Goal: Transaction & Acquisition: Purchase product/service

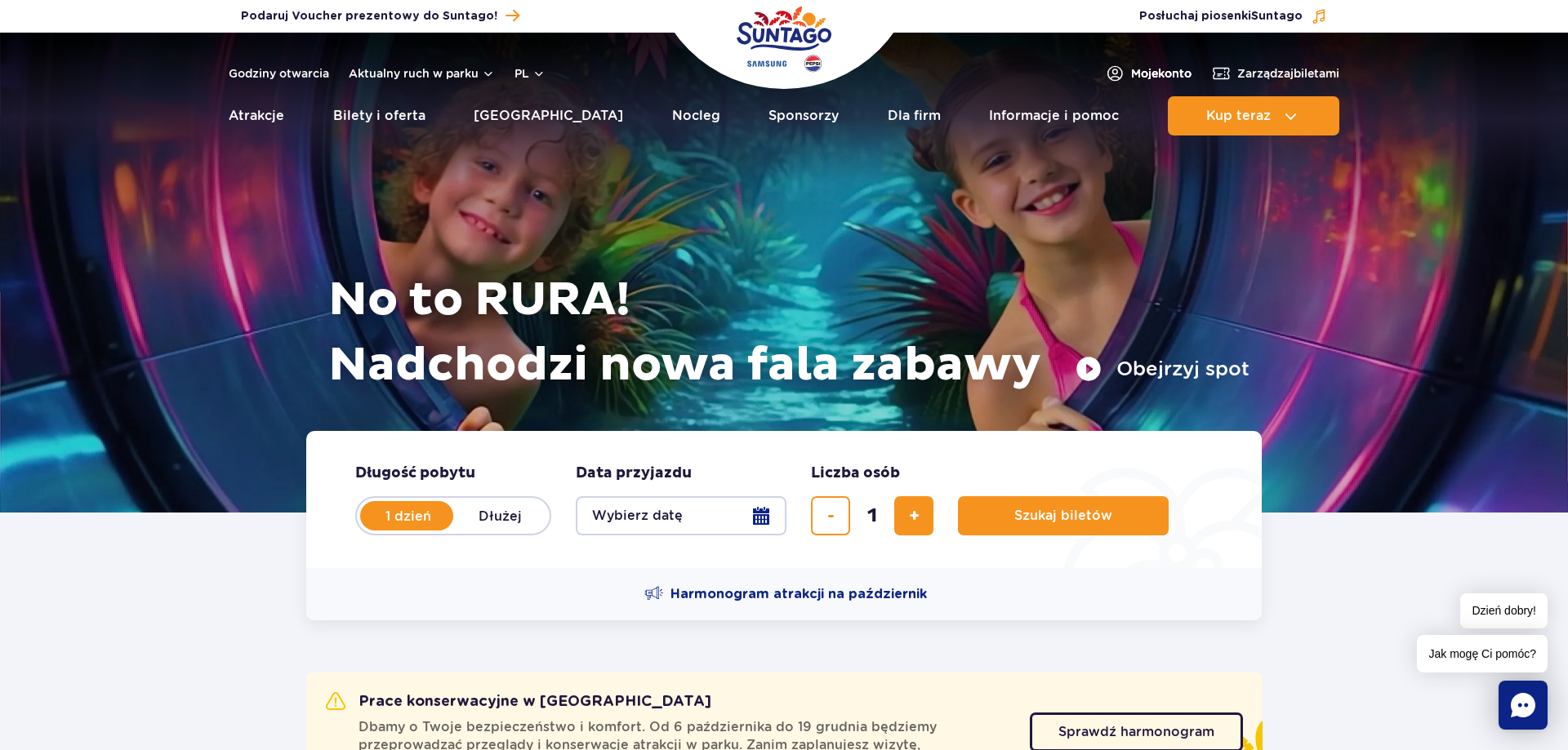
click at [1174, 65] on span "Moje konto" at bounding box center [1161, 73] width 60 height 16
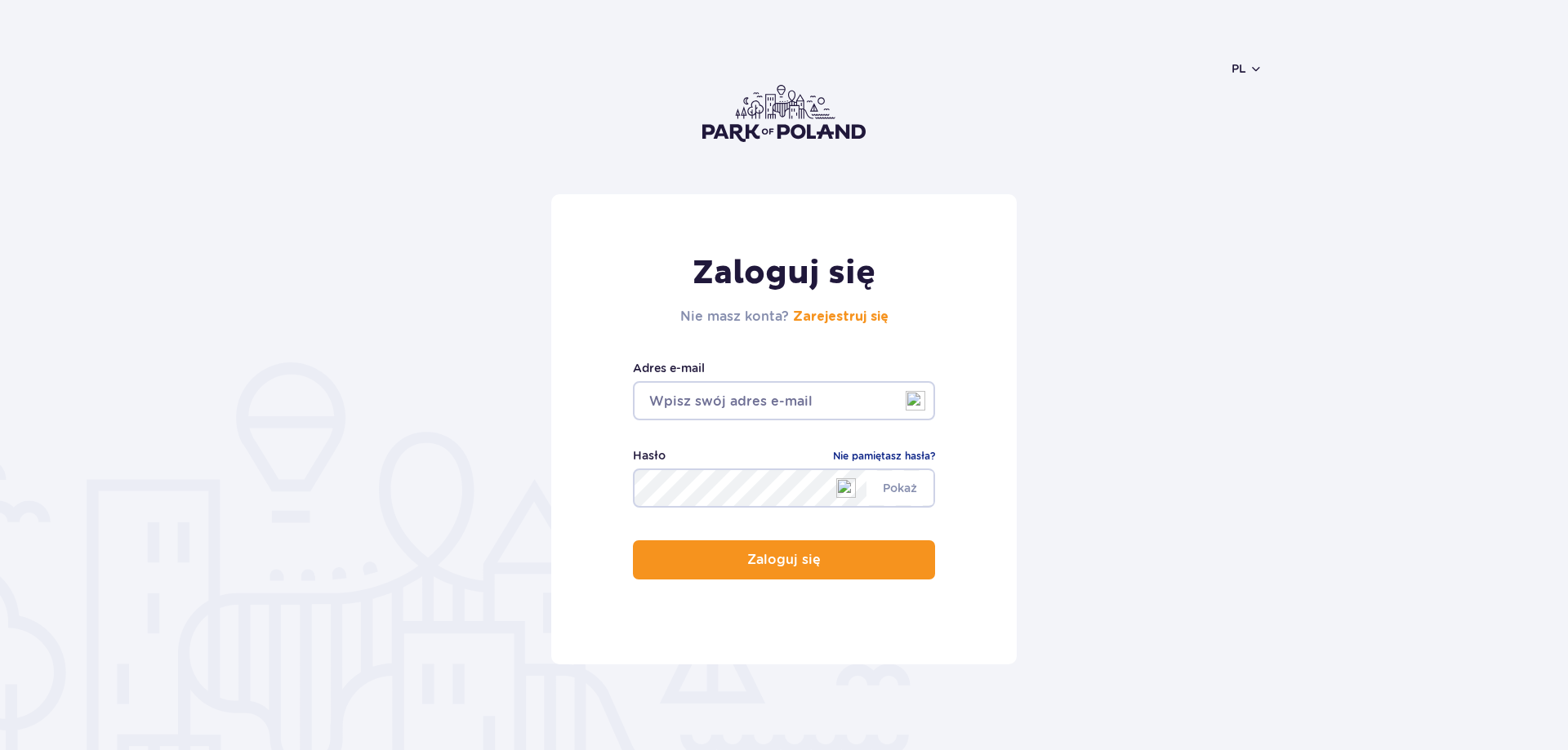
click at [707, 386] on input "email" at bounding box center [784, 401] width 302 height 39
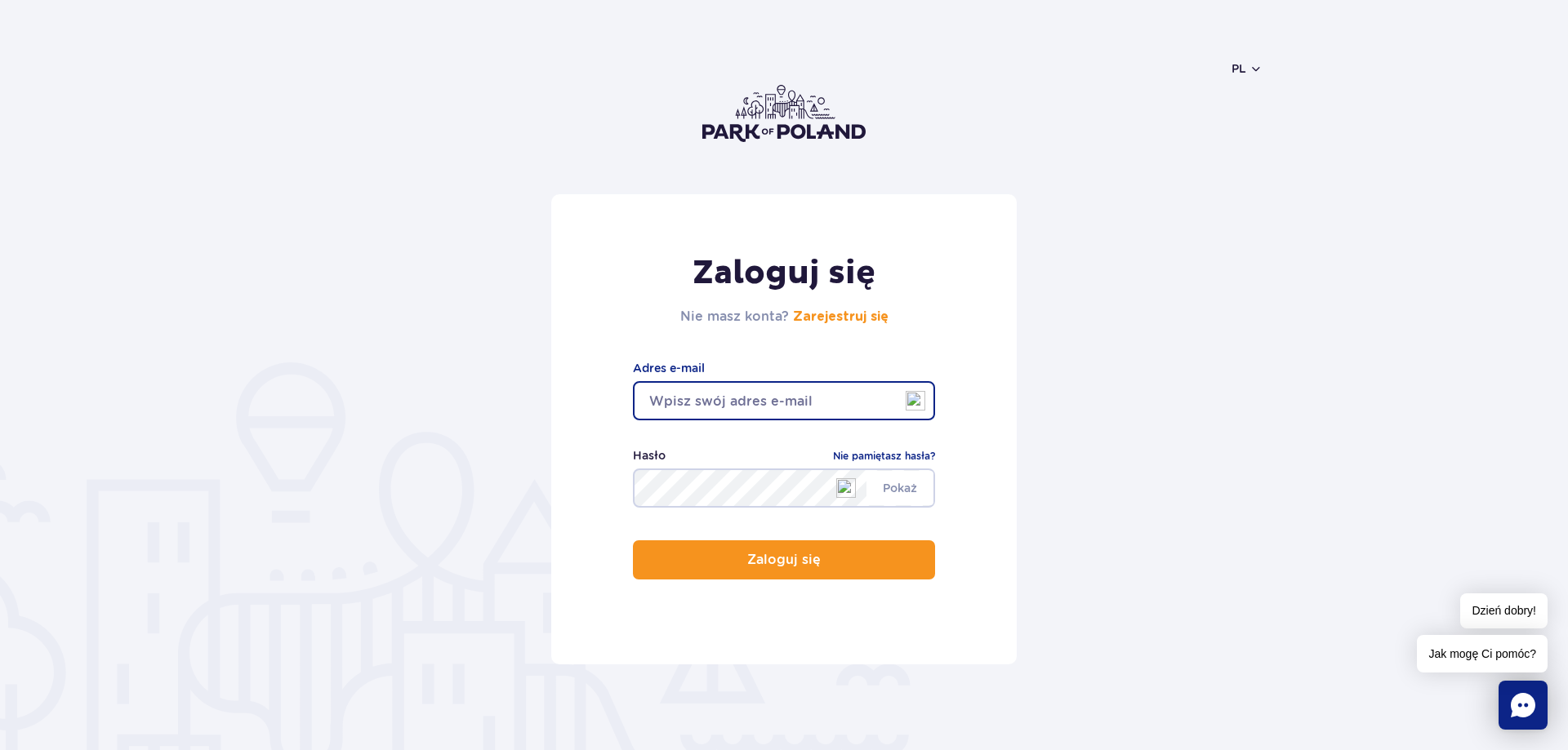
click at [991, 506] on div "Zaloguj się Nie masz konta? Zarejestruj się Adres e-mail Pokaż Hasło Nie pamięt…" at bounding box center [784, 429] width 466 height 470
click at [935, 420] on input "email" at bounding box center [784, 401] width 302 height 39
click at [576, 527] on div "Zaloguj się Nie masz konta? Zarejestruj się Adres e-mail Pokaż Hasło Nie pamięt…" at bounding box center [784, 429] width 466 height 470
click at [836, 404] on input "email" at bounding box center [784, 401] width 302 height 39
type input "KRZKOT11@GMAIL.COM"
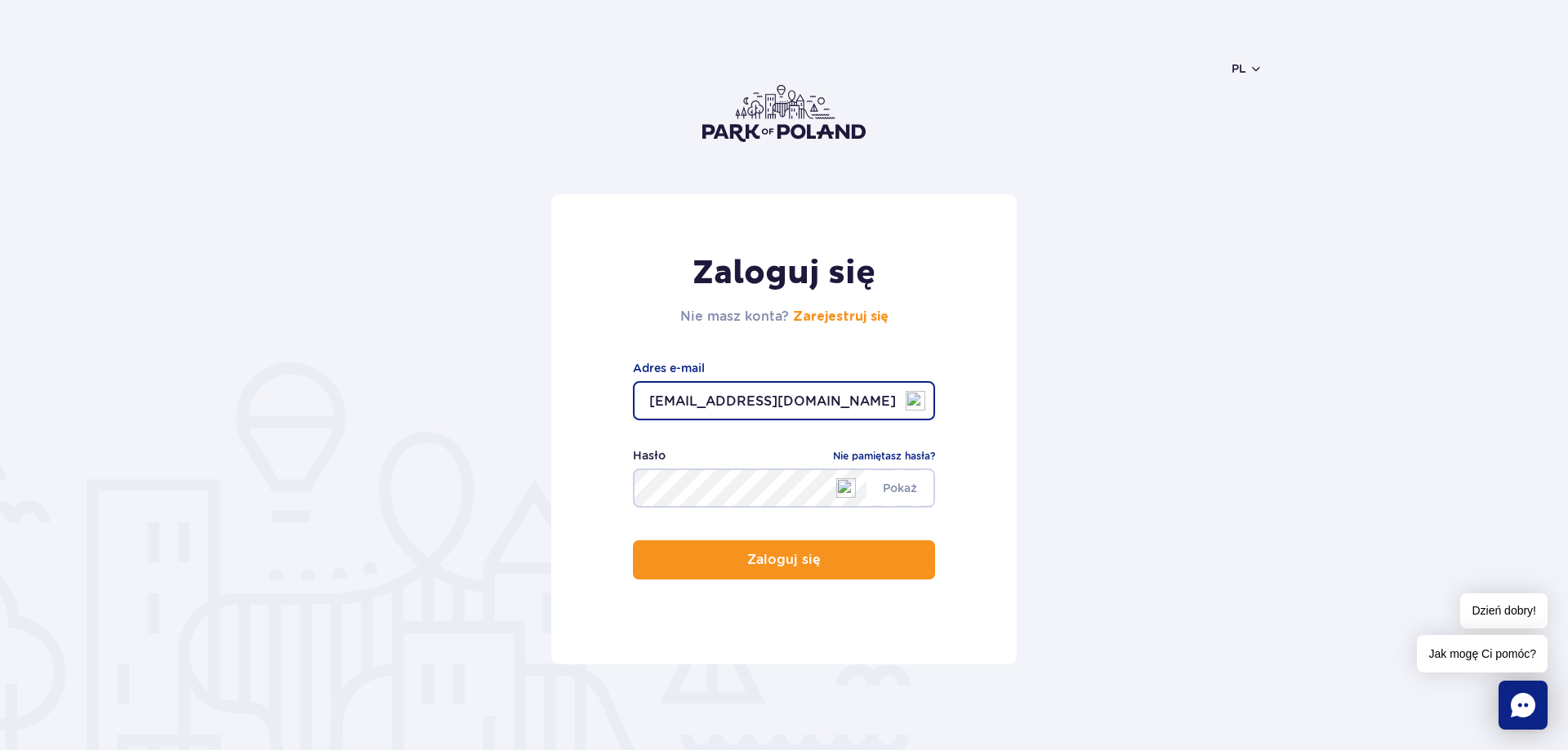
click at [1044, 422] on form "Zaloguj się Nie masz konta? Zarejestruj się KRZKOT11@GMAIL.COM Adres e-mail Pok…" at bounding box center [784, 429] width 956 height 470
click at [879, 458] on link "Nie pamiętasz hasła?" at bounding box center [884, 456] width 102 height 16
click at [904, 491] on span "Pokaż" at bounding box center [900, 488] width 67 height 35
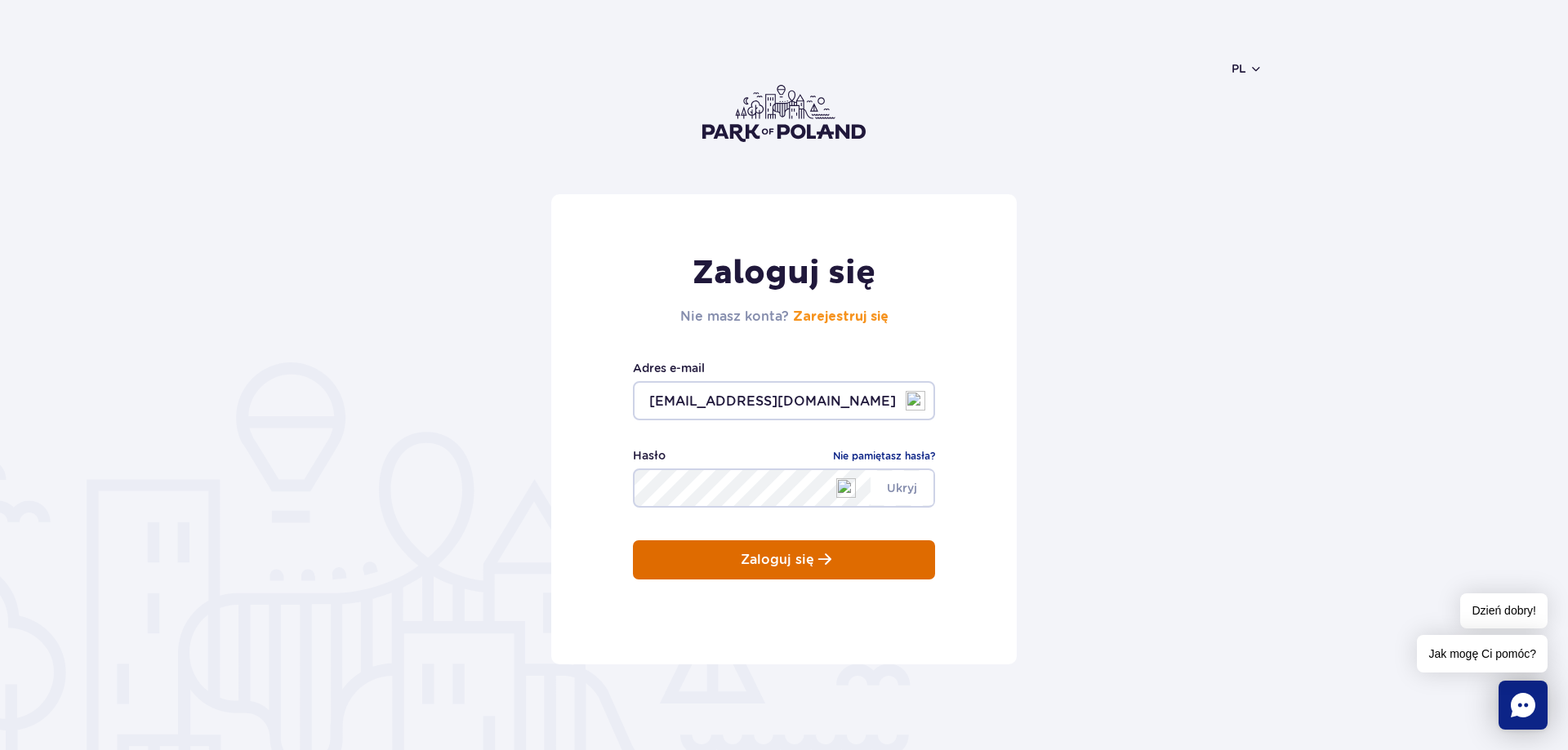
click at [764, 559] on p "Zaloguj się" at bounding box center [777, 560] width 74 height 15
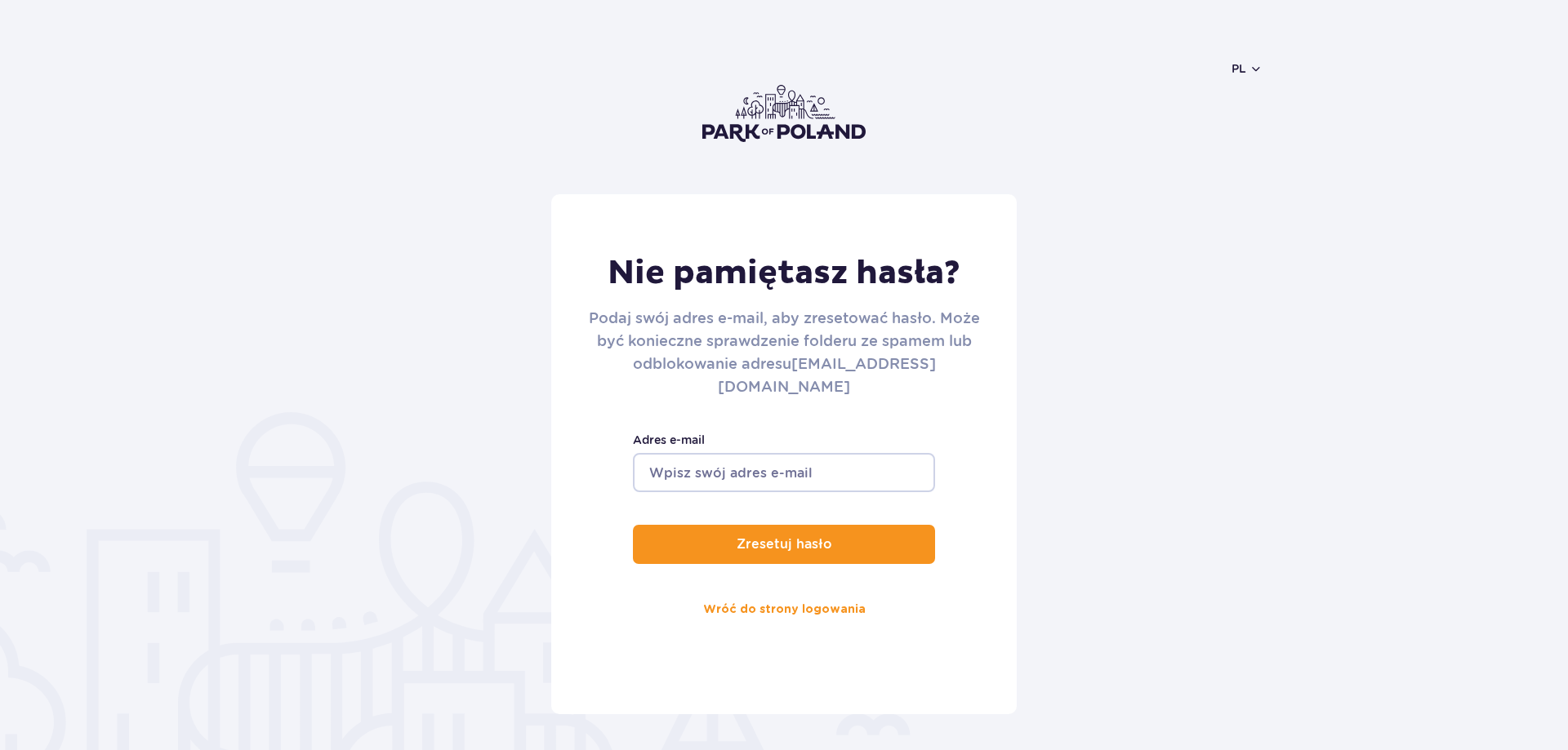
click at [858, 464] on input "Adres e-mail" at bounding box center [784, 473] width 302 height 39
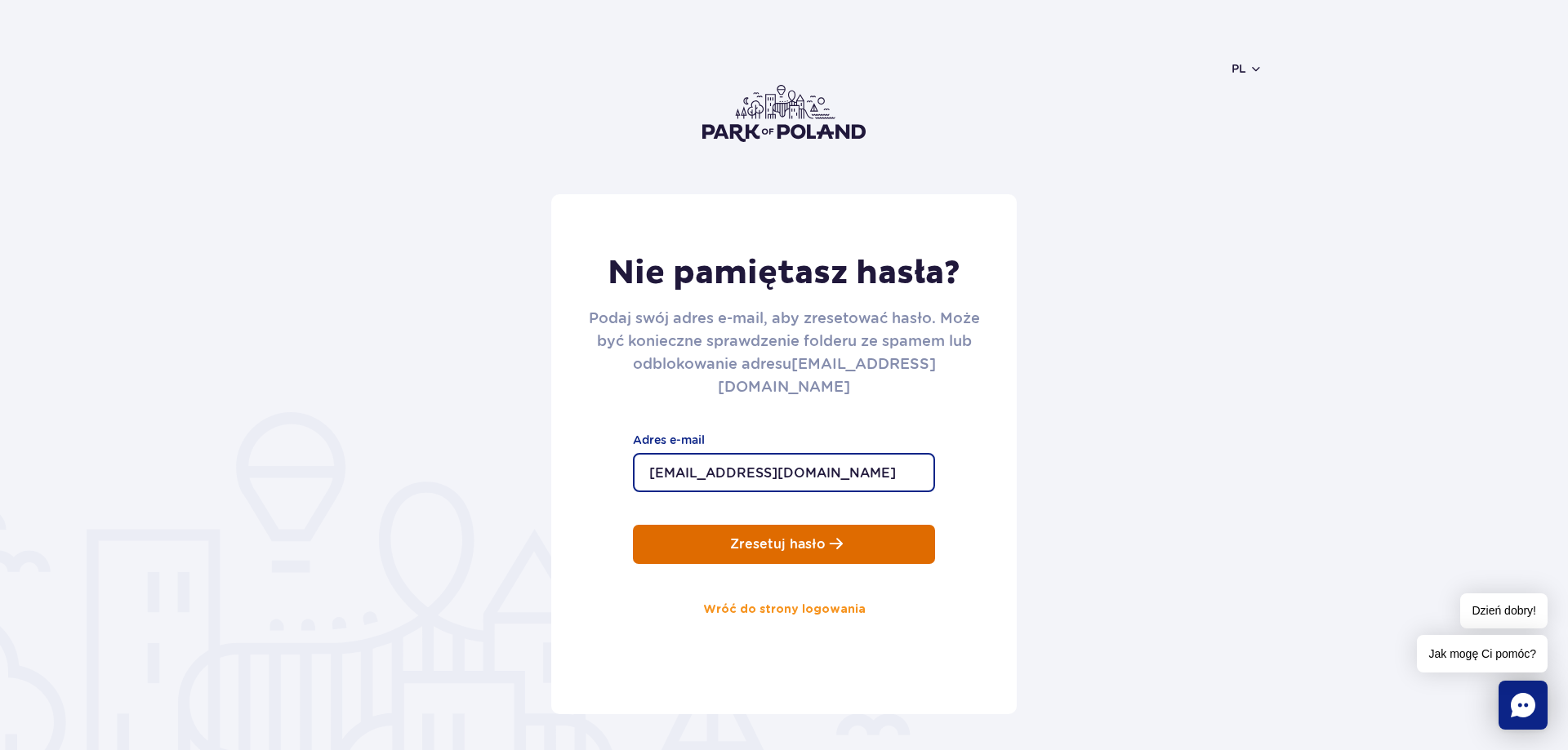
type input "KRZKOT11@GMAIL.COM"
click at [809, 525] on button "Zresetuj hasło" at bounding box center [784, 545] width 302 height 39
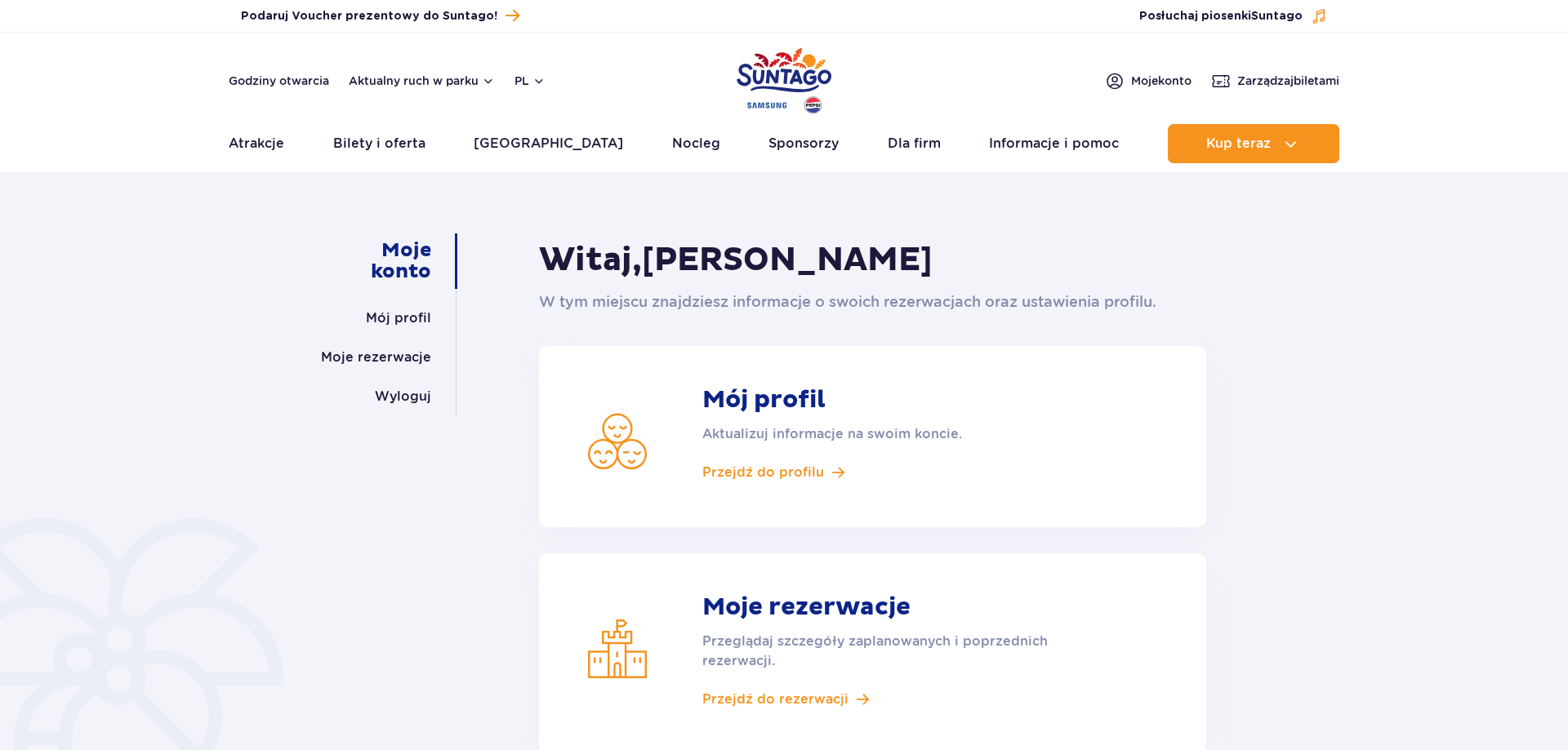
click at [1290, 383] on div "Moje konto Mój profil Moje rezerwacje Wyloguj Witaj, Krzysztof Kotowski W tym m…" at bounding box center [784, 551] width 1568 height 737
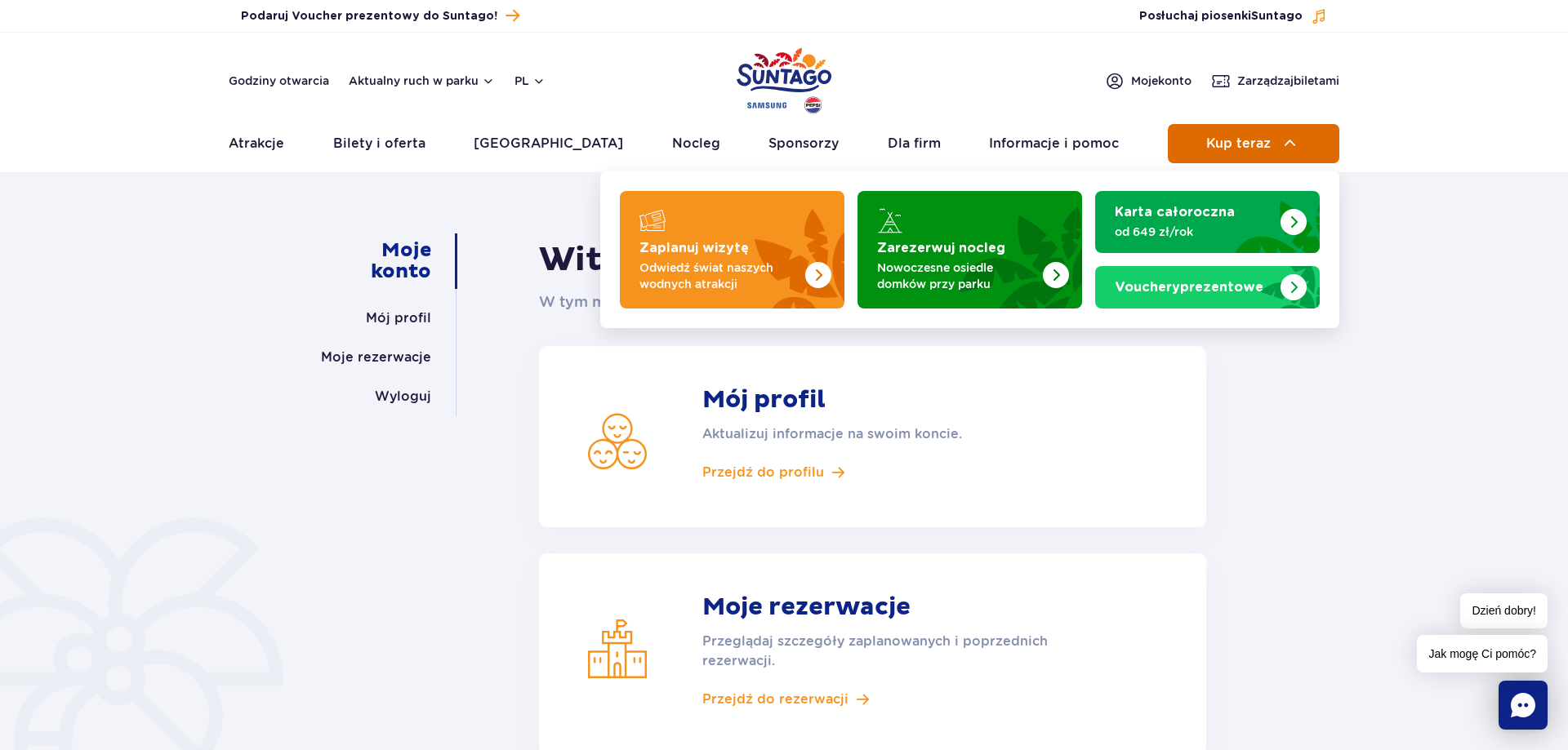
click at [1212, 133] on button "Kup teraz" at bounding box center [1253, 144] width 172 height 39
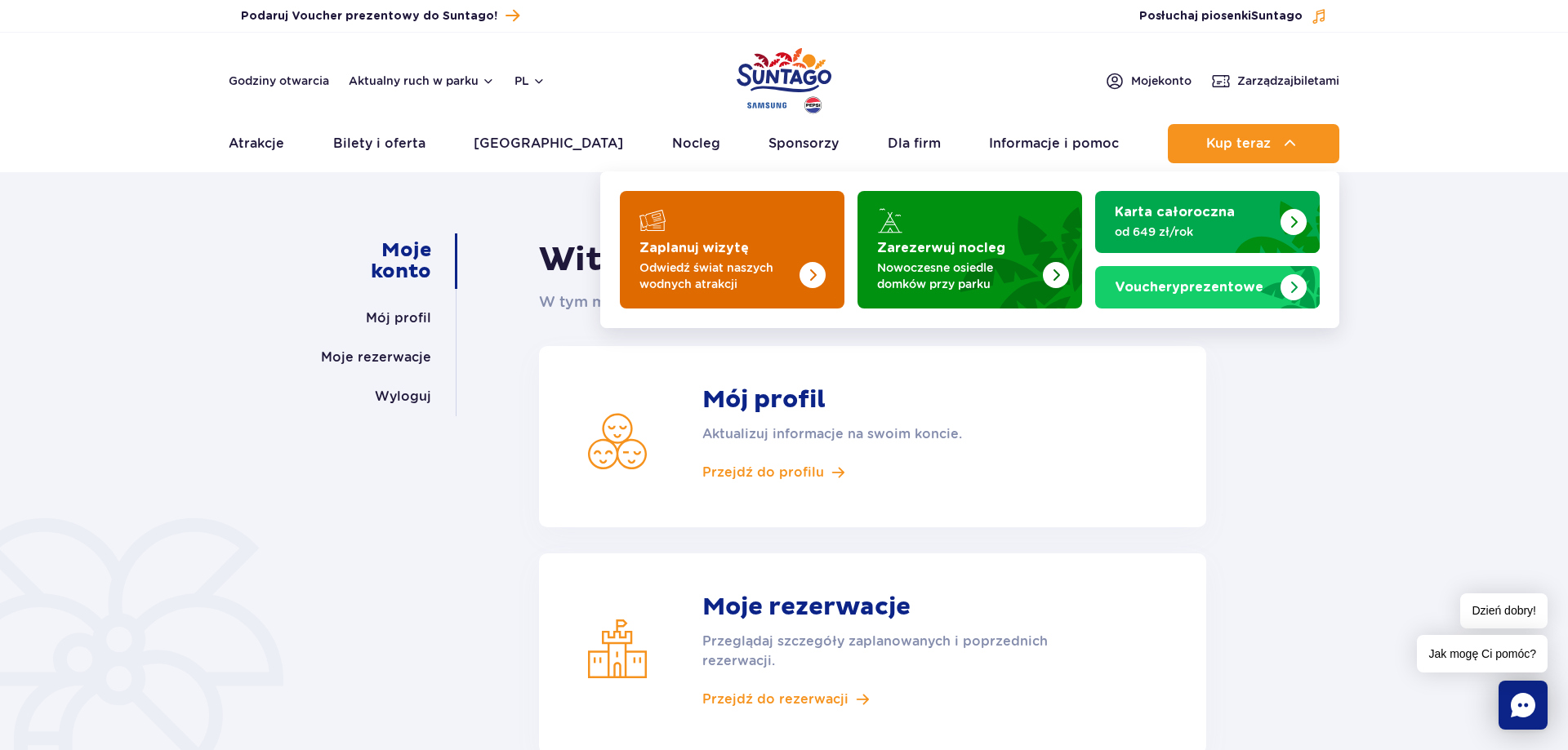
click at [775, 271] on p "Odwiedź świat naszych wodnych atrakcji" at bounding box center [718, 275] width 159 height 33
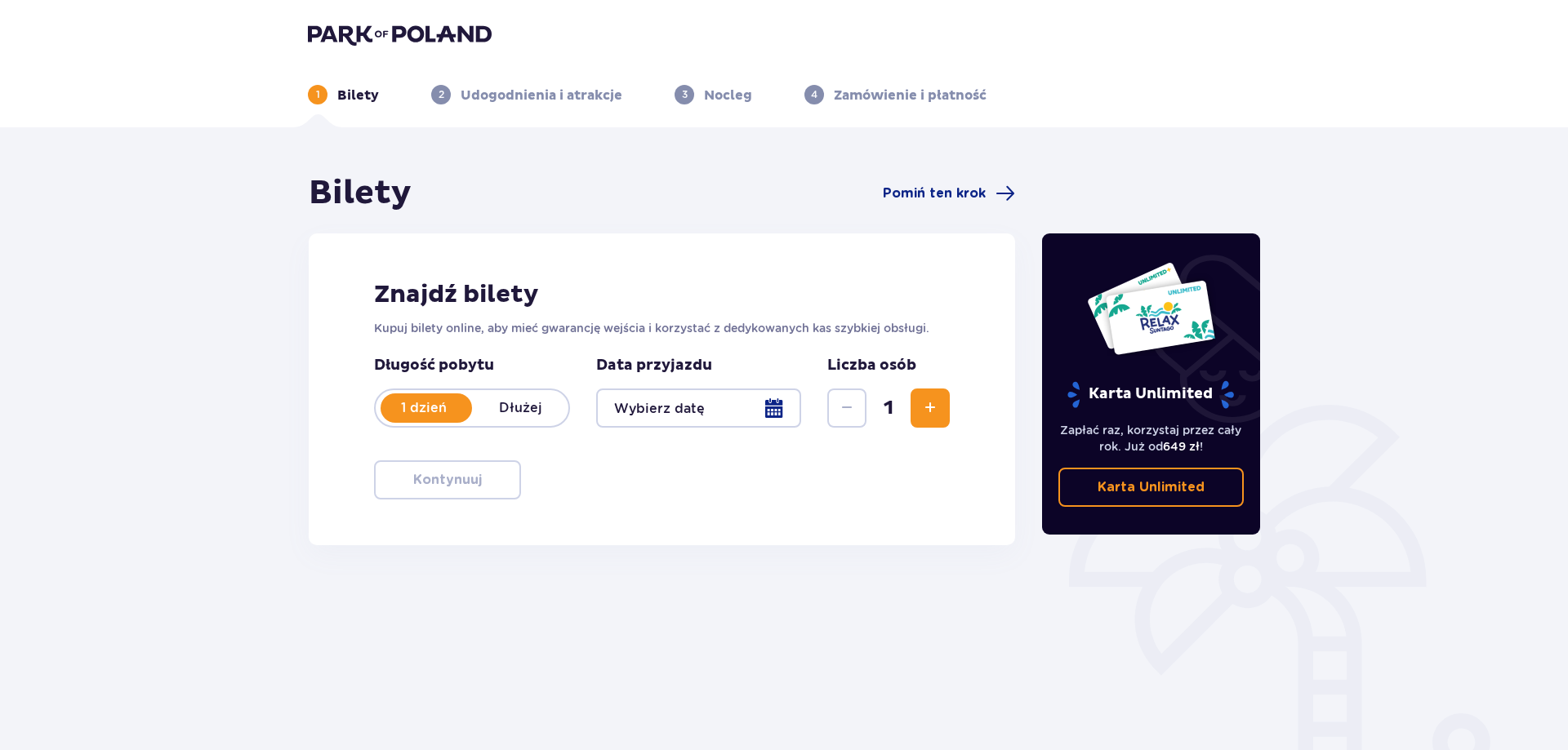
click at [927, 405] on span "Zwiększ" at bounding box center [930, 408] width 20 height 20
click at [660, 413] on div at bounding box center [699, 408] width 205 height 39
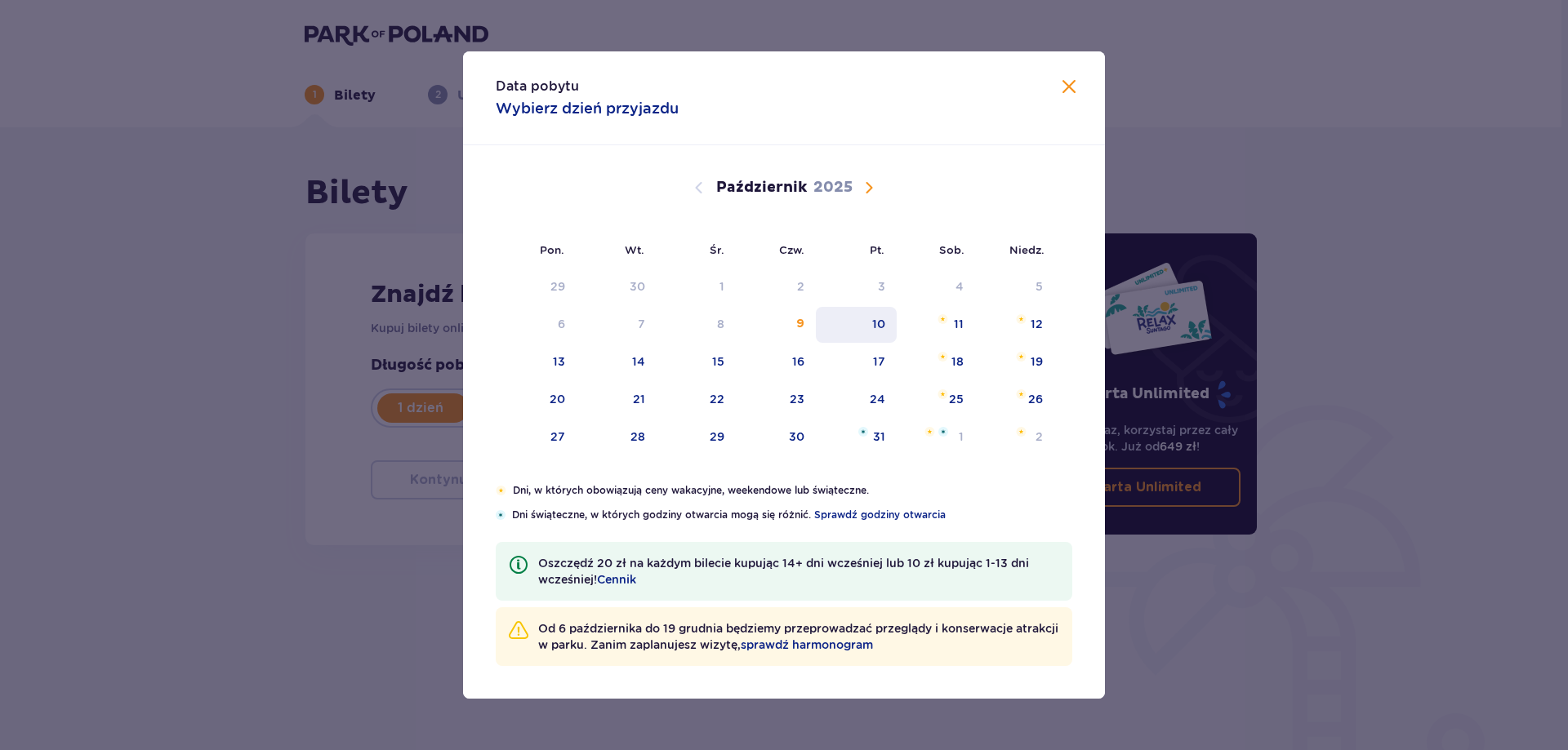
click at [874, 319] on div "10" at bounding box center [878, 323] width 13 height 16
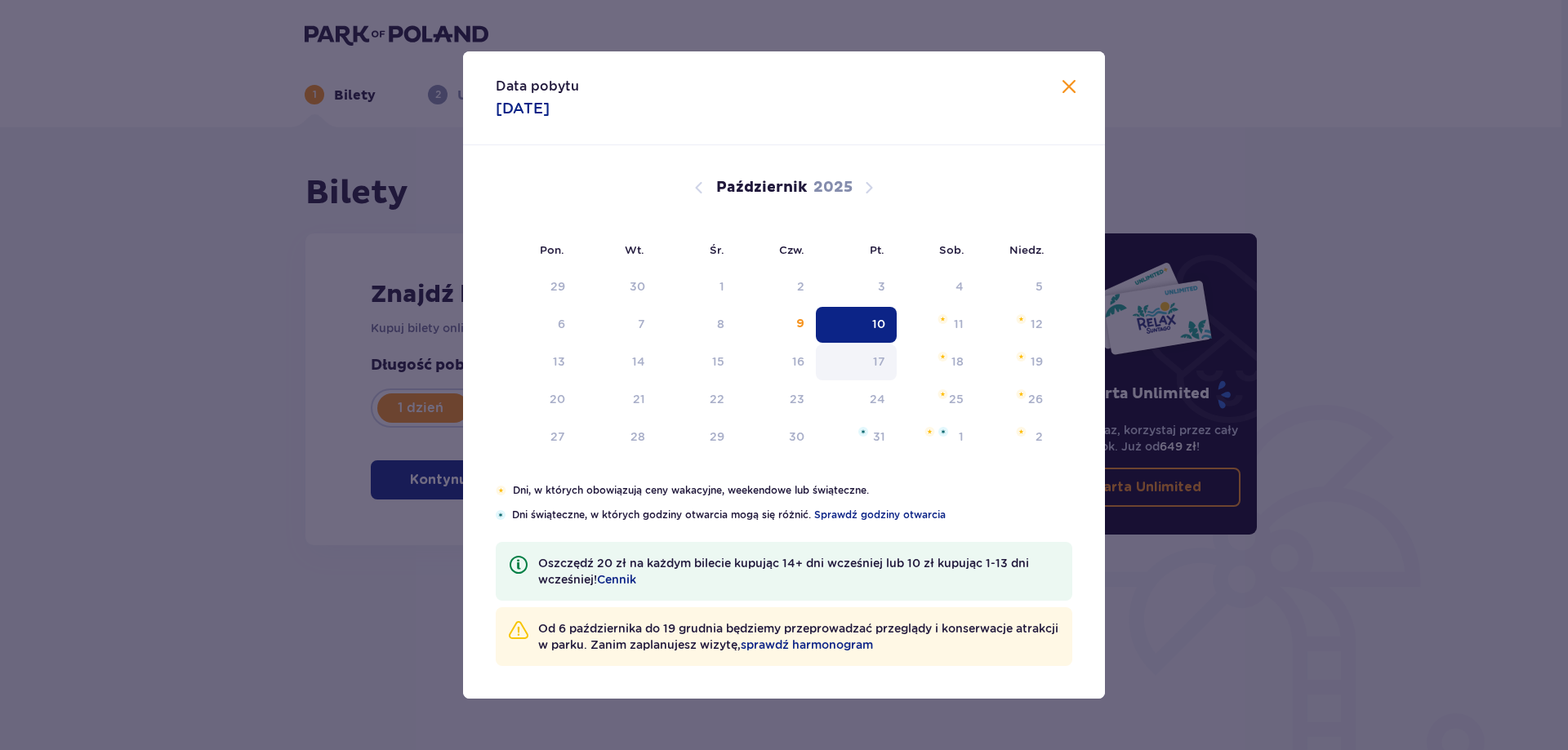
type input "10.10.25"
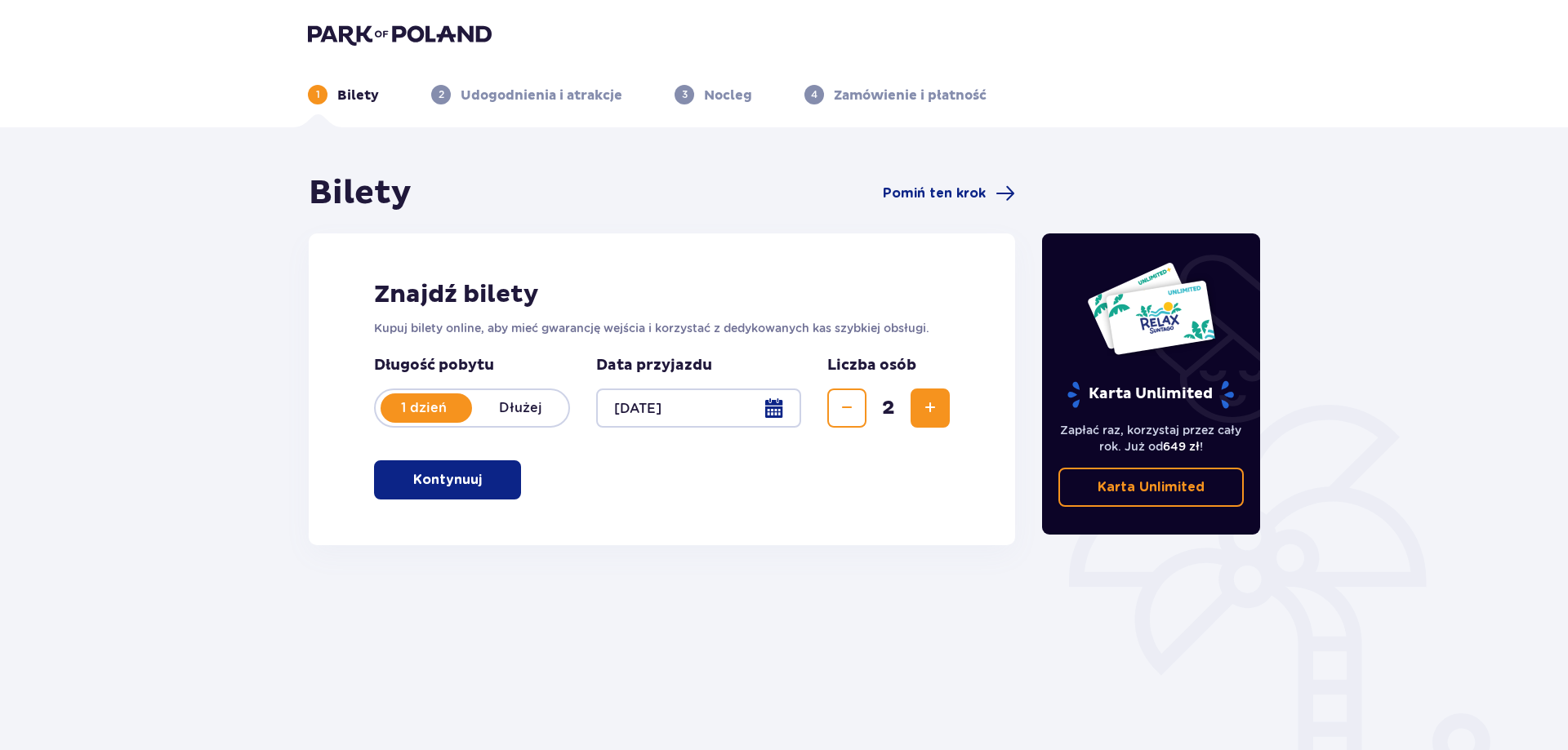
click at [475, 489] on button "Kontynuuj" at bounding box center [447, 480] width 147 height 39
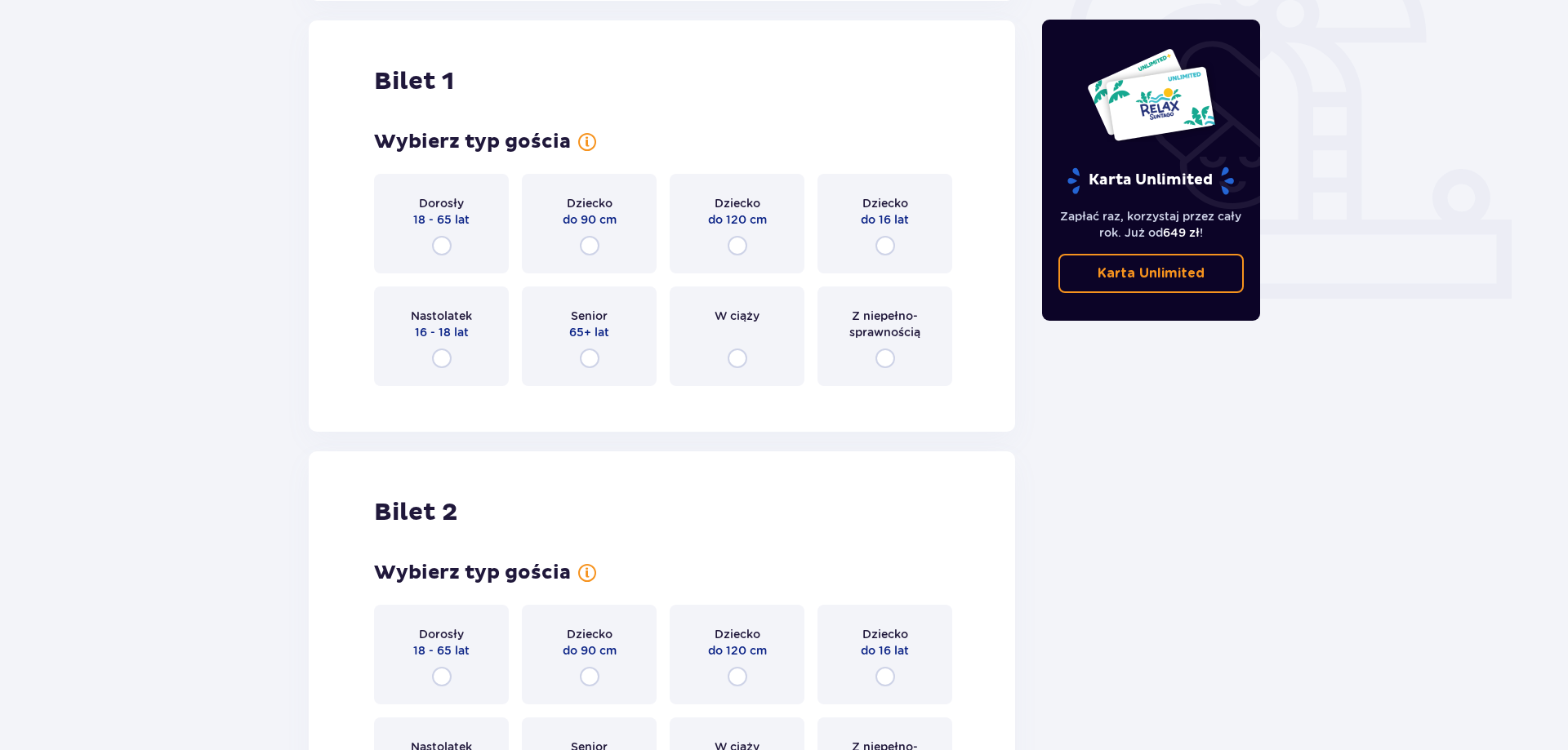
scroll to position [546, 0]
click at [452, 240] on div "Dorosły 18 - 65 lat" at bounding box center [442, 223] width 135 height 100
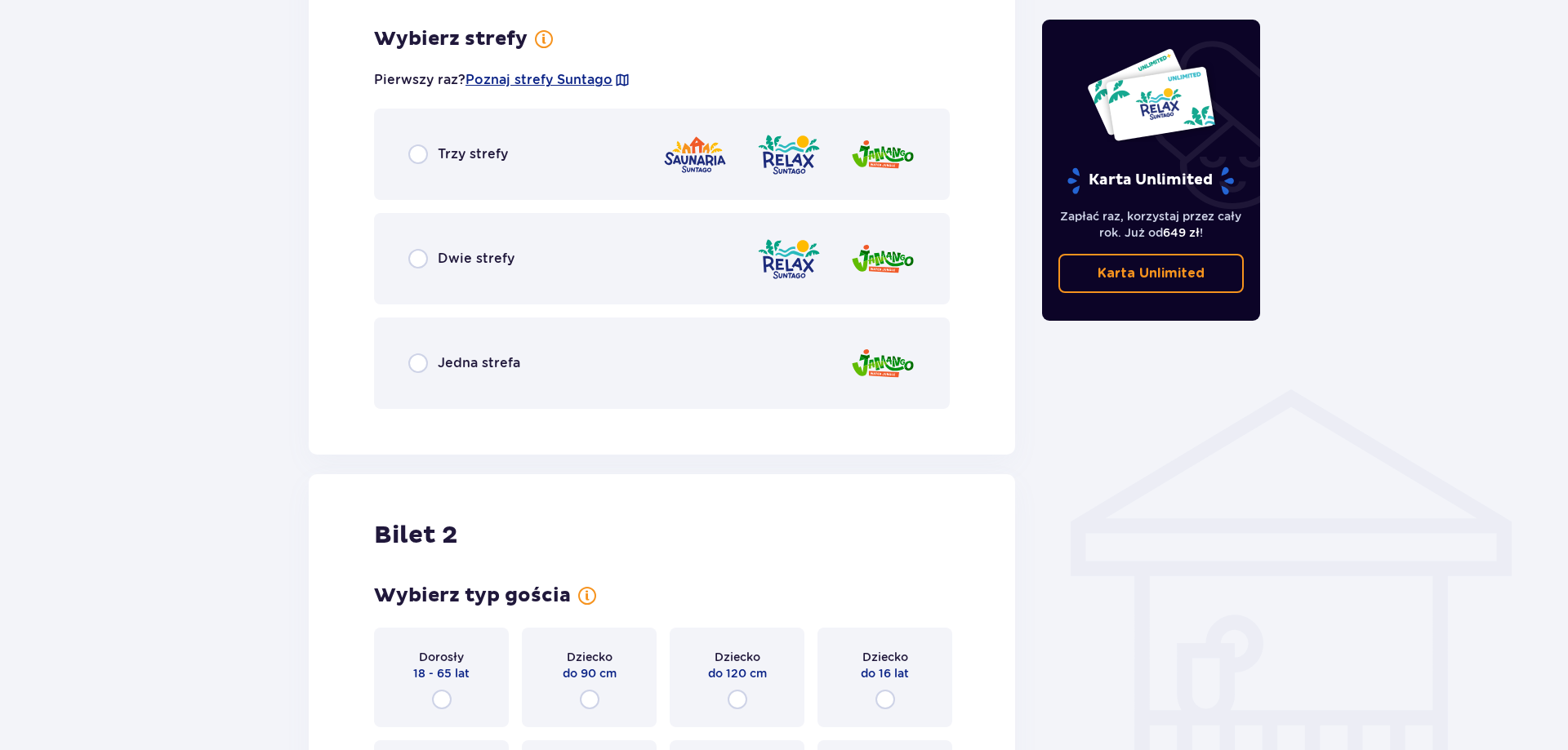
scroll to position [944, 0]
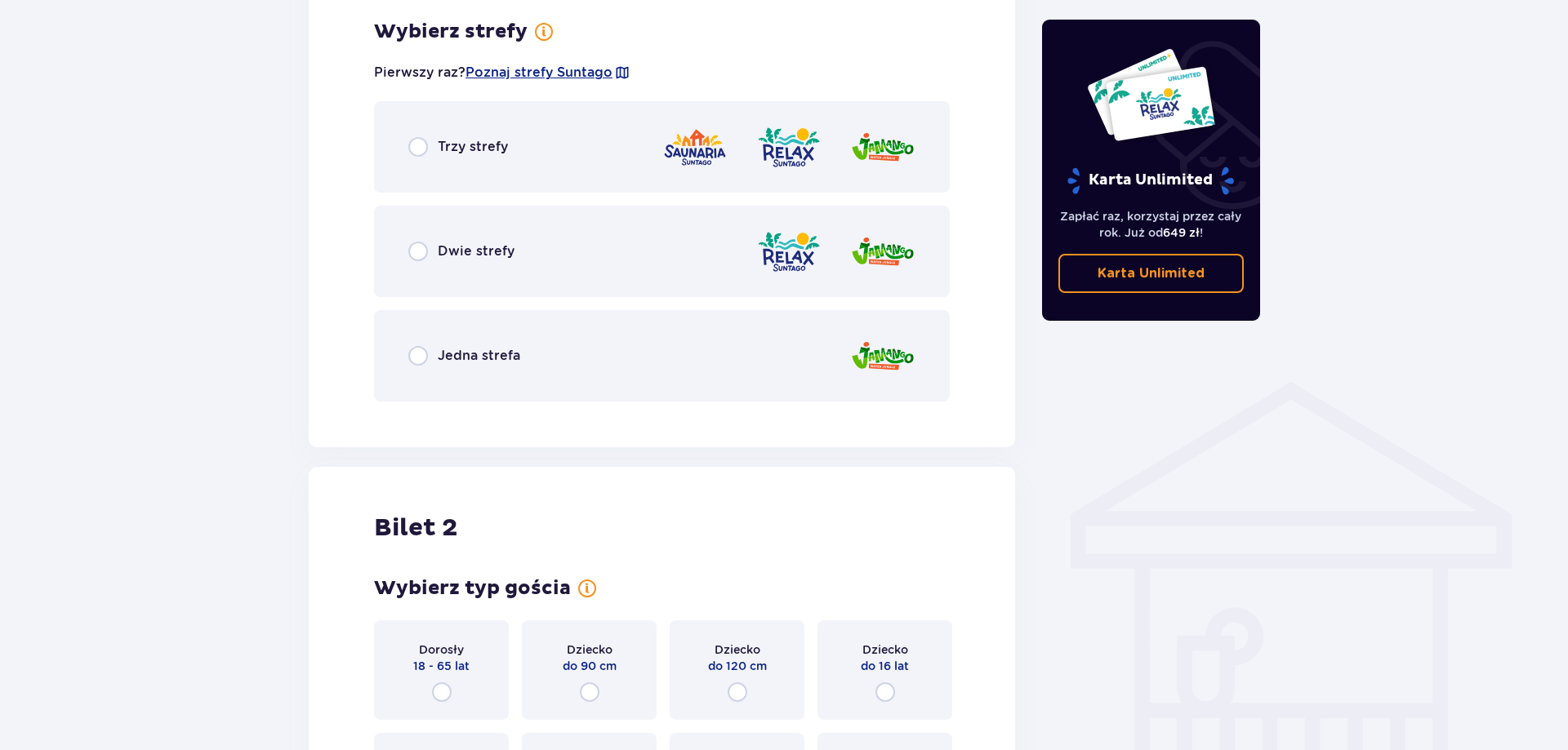
click at [423, 256] on input "radio" at bounding box center [418, 251] width 20 height 20
radio input "true"
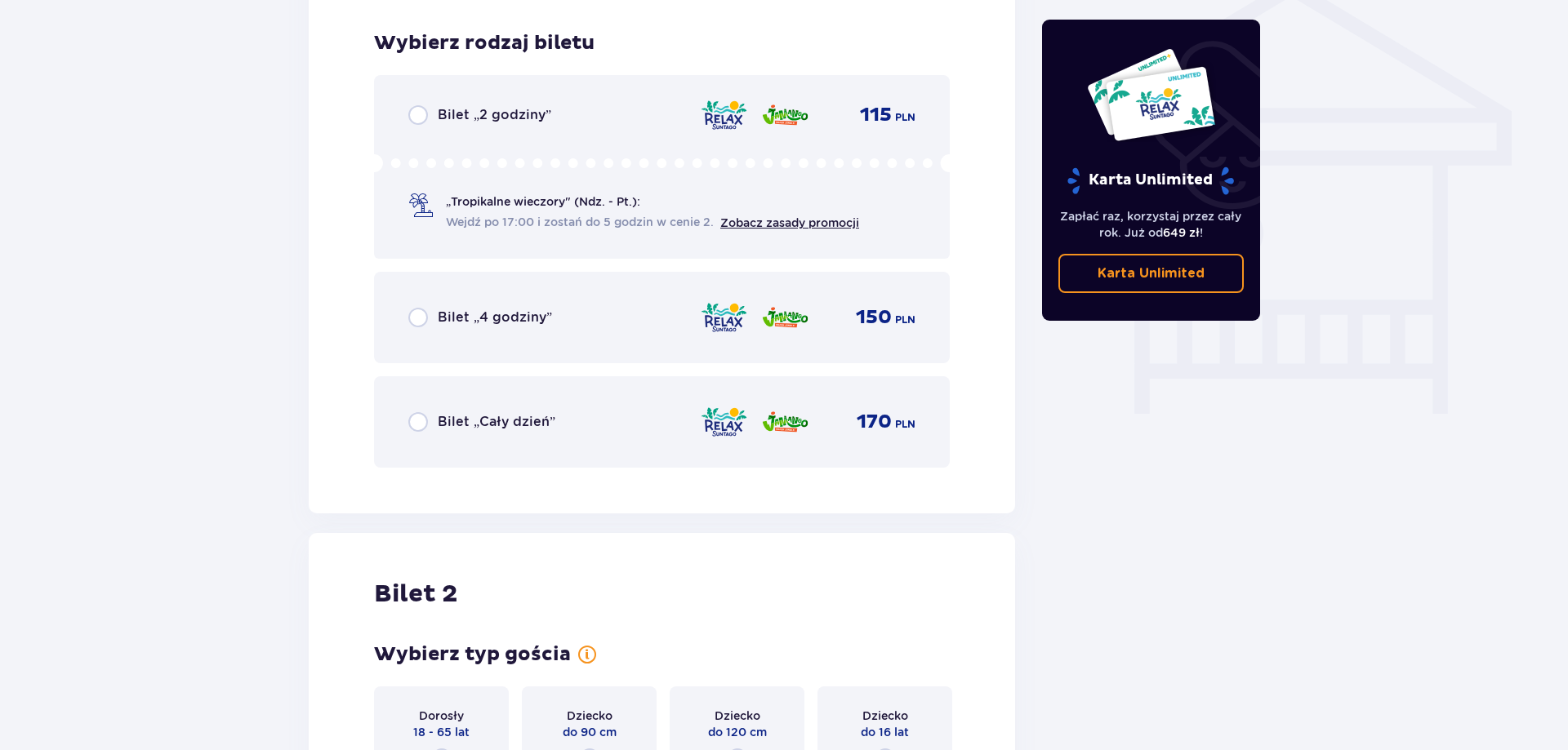
scroll to position [1358, 0]
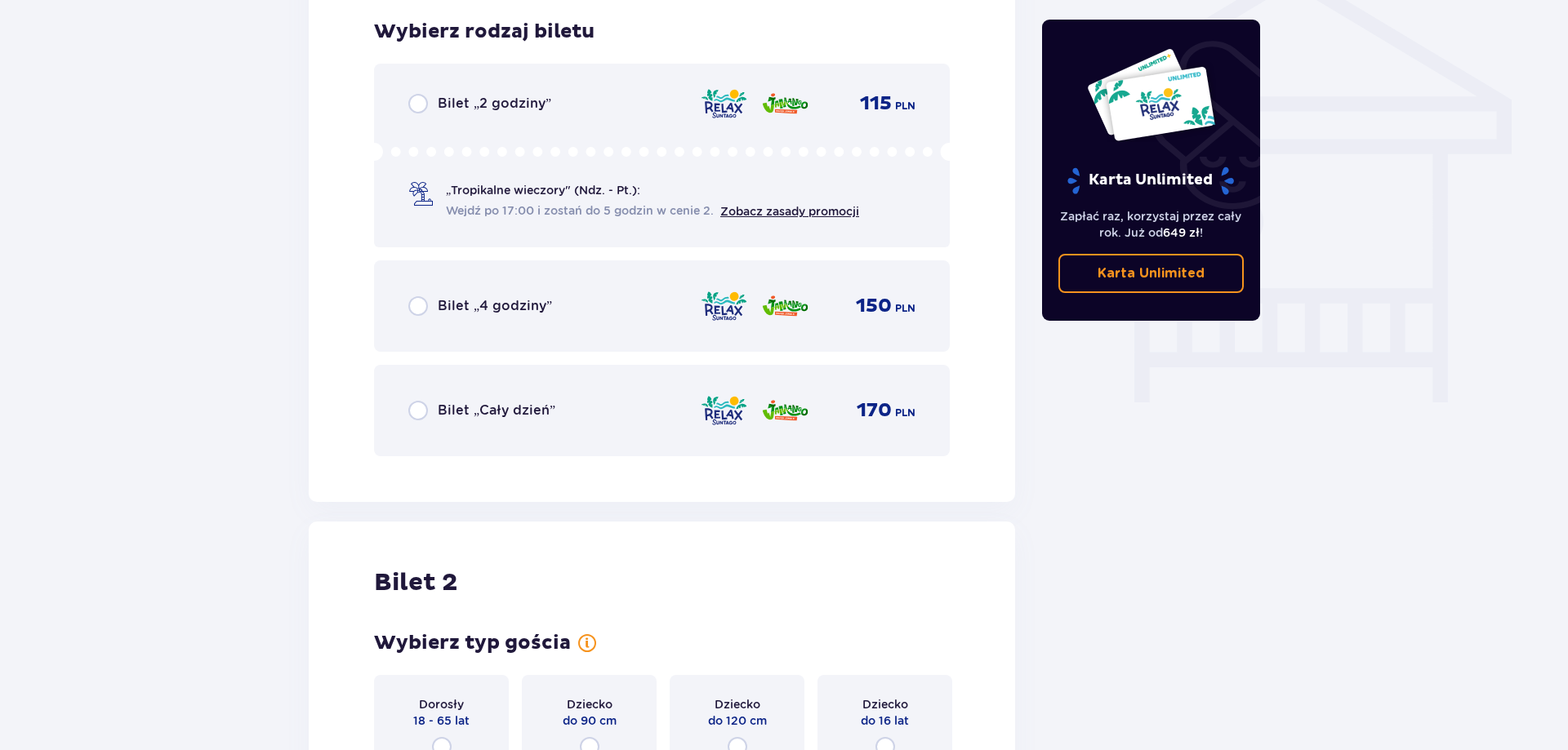
click at [422, 407] on input "radio" at bounding box center [418, 411] width 20 height 20
radio input "true"
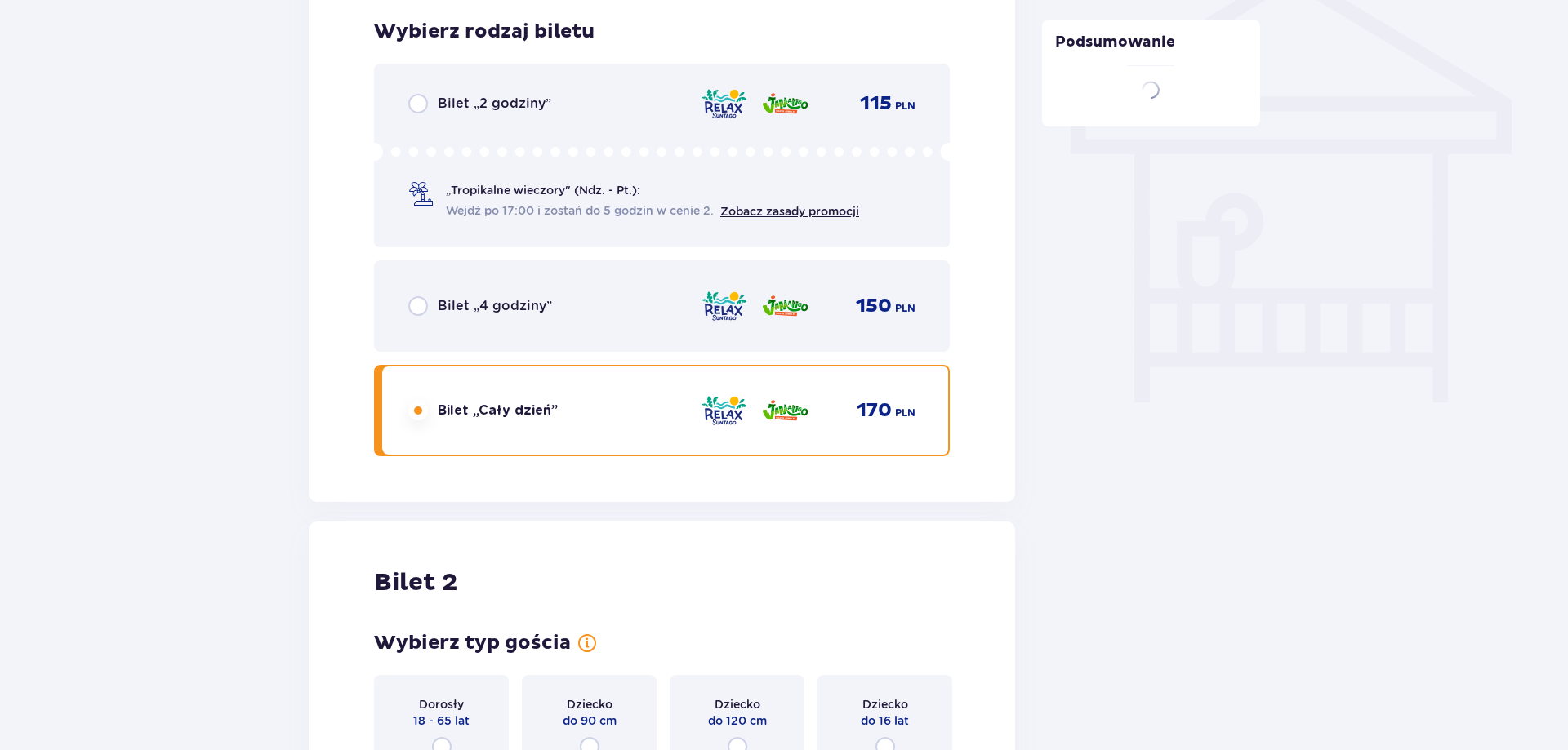
scroll to position [1718, 0]
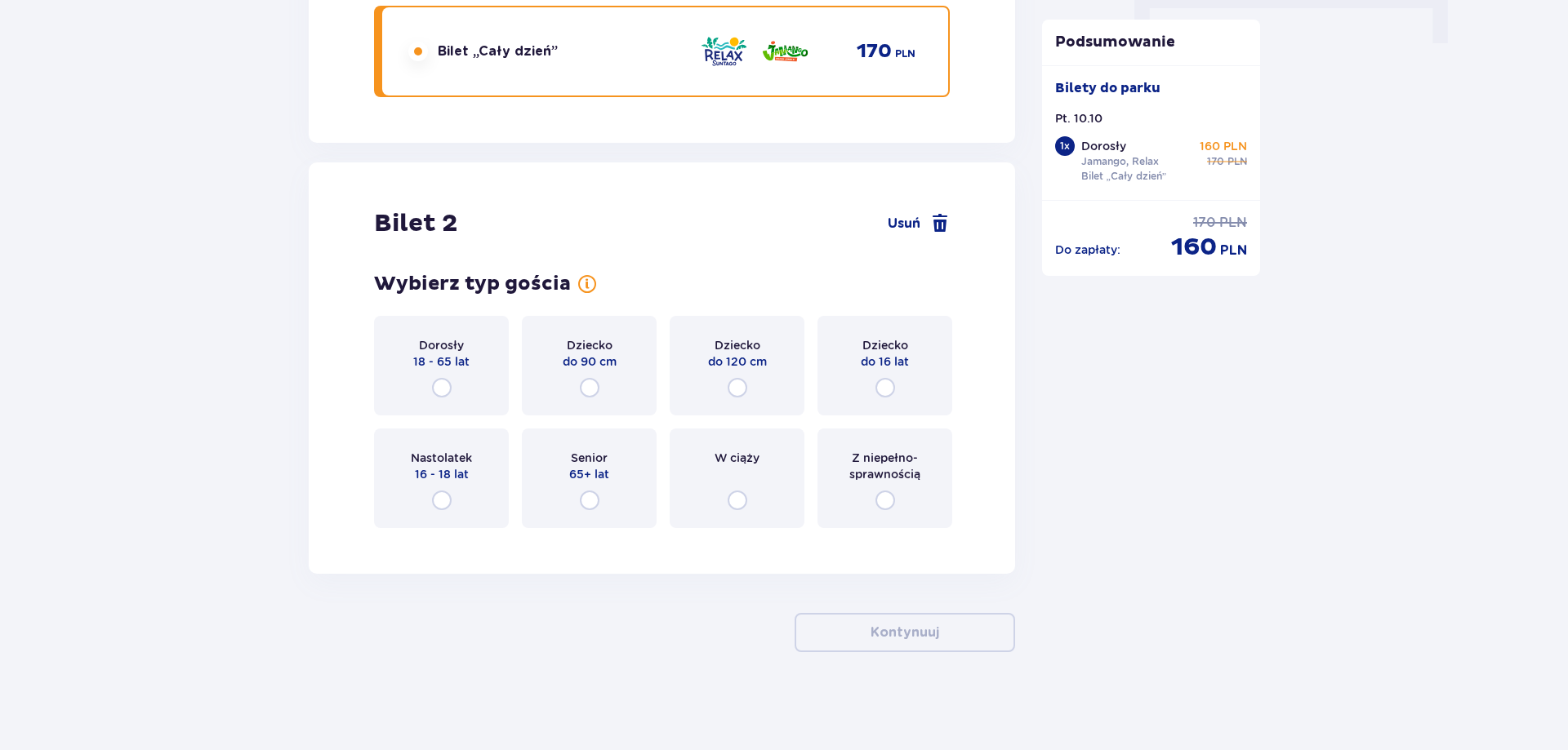
click at [438, 385] on input "radio" at bounding box center [442, 387] width 20 height 20
radio input "true"
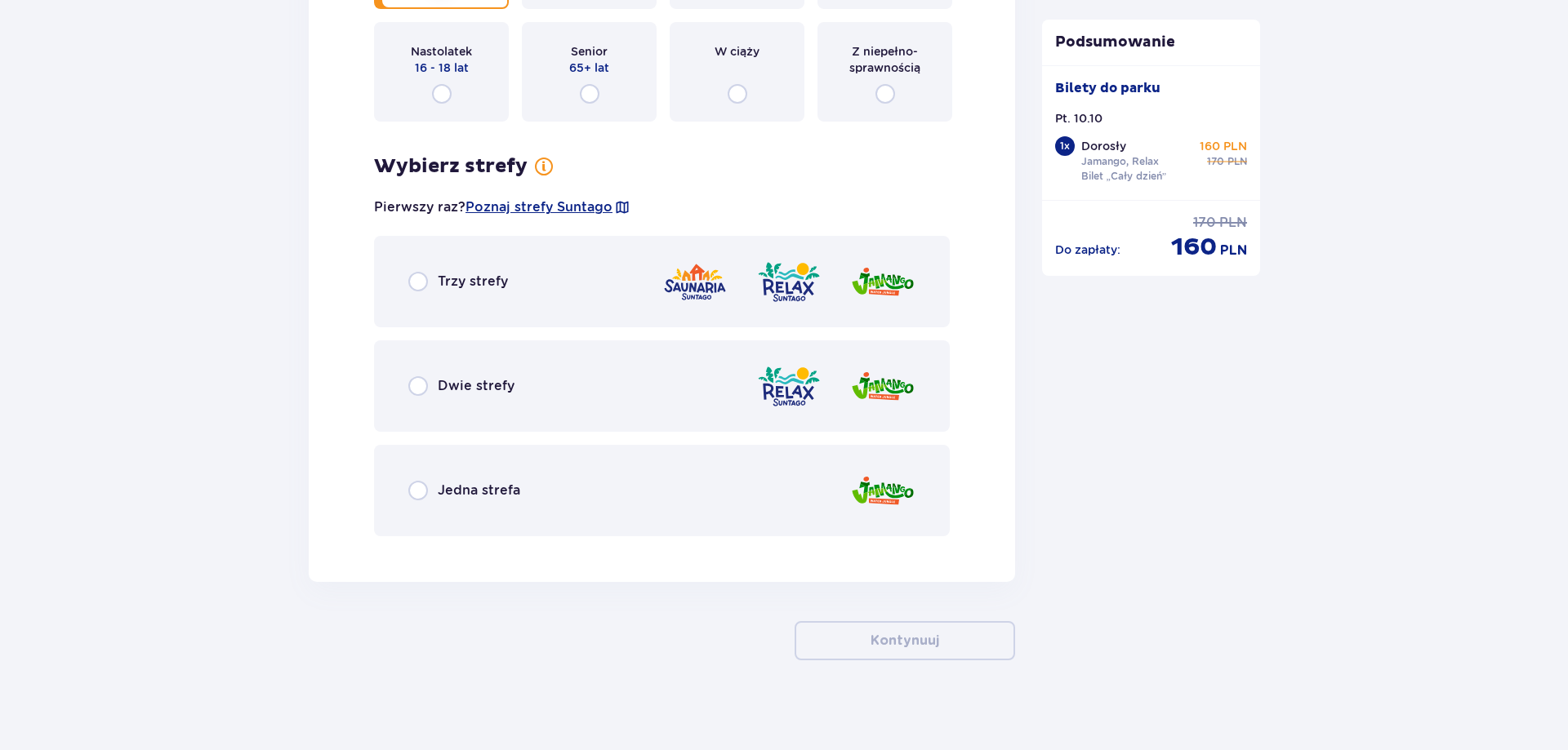
scroll to position [2132, 0]
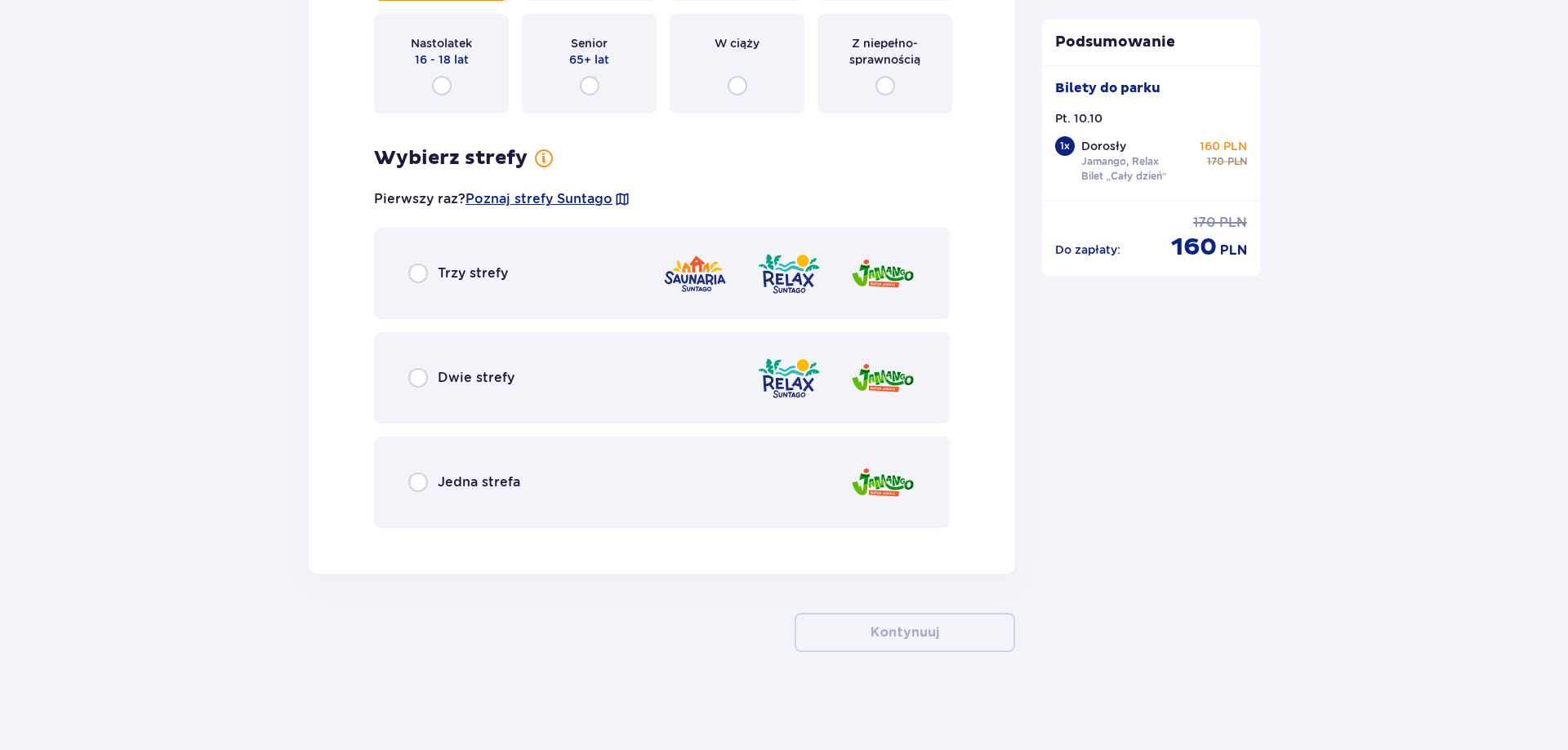
click at [421, 376] on input "radio" at bounding box center [418, 378] width 20 height 20
radio input "true"
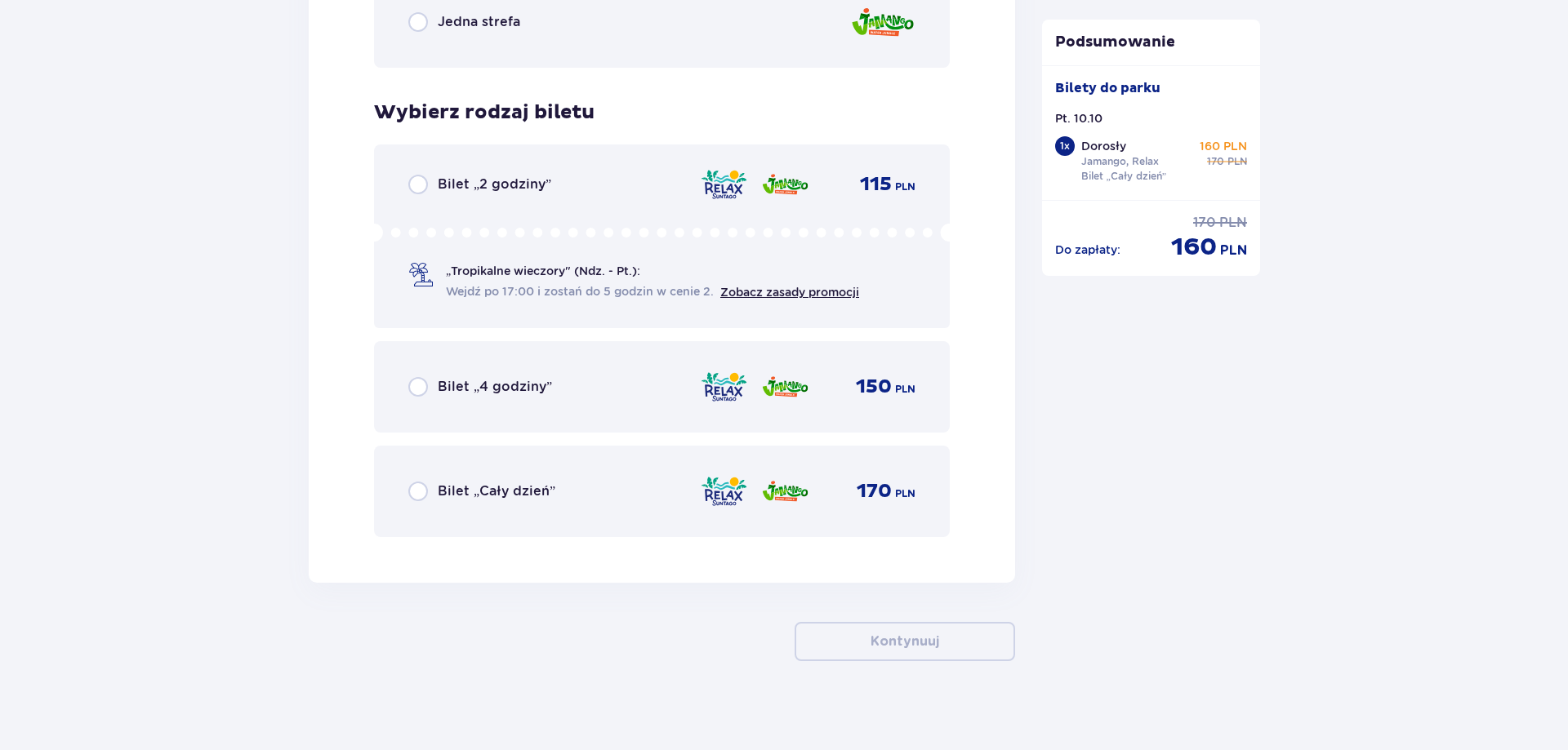
scroll to position [2601, 0]
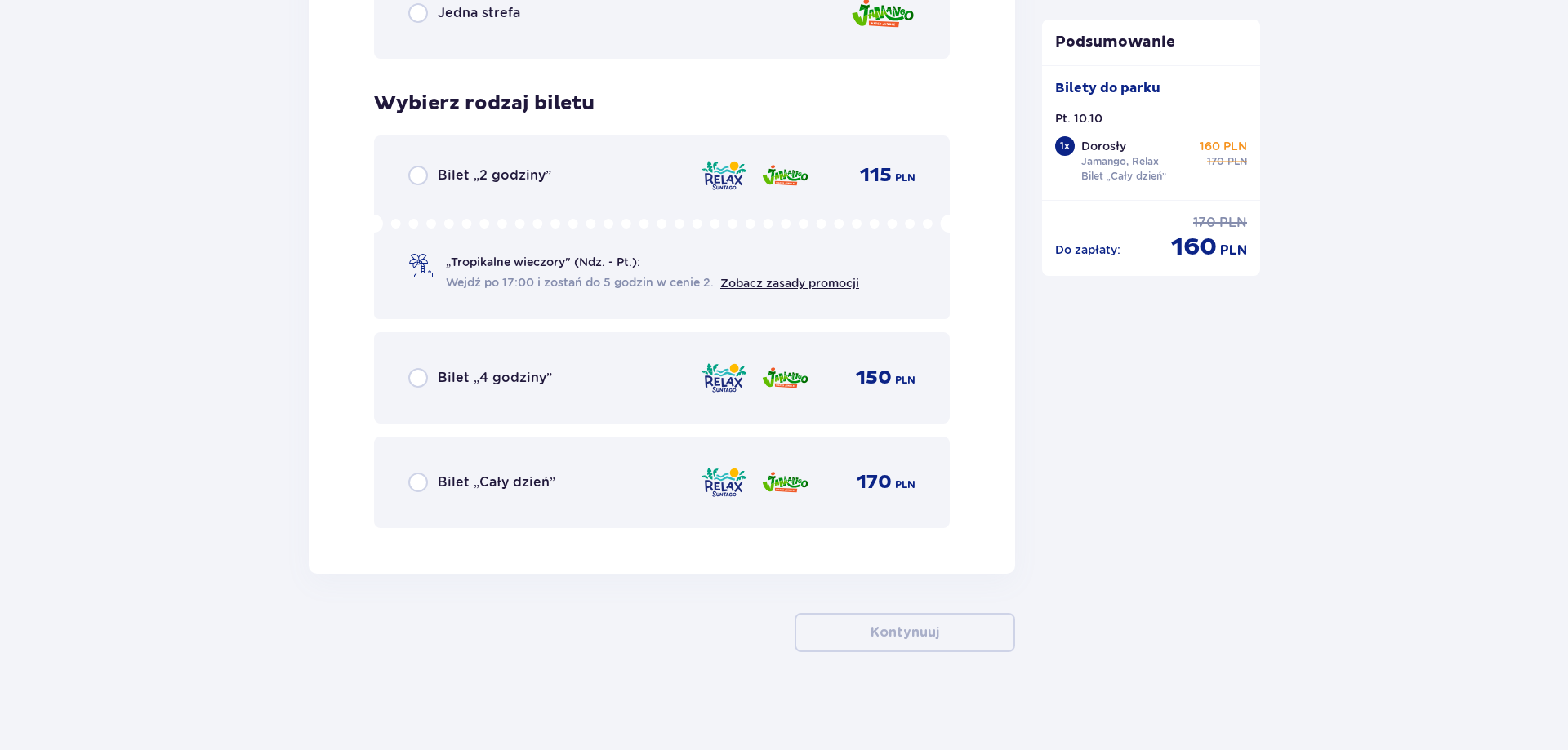
click at [417, 479] on input "radio" at bounding box center [418, 483] width 20 height 20
radio input "true"
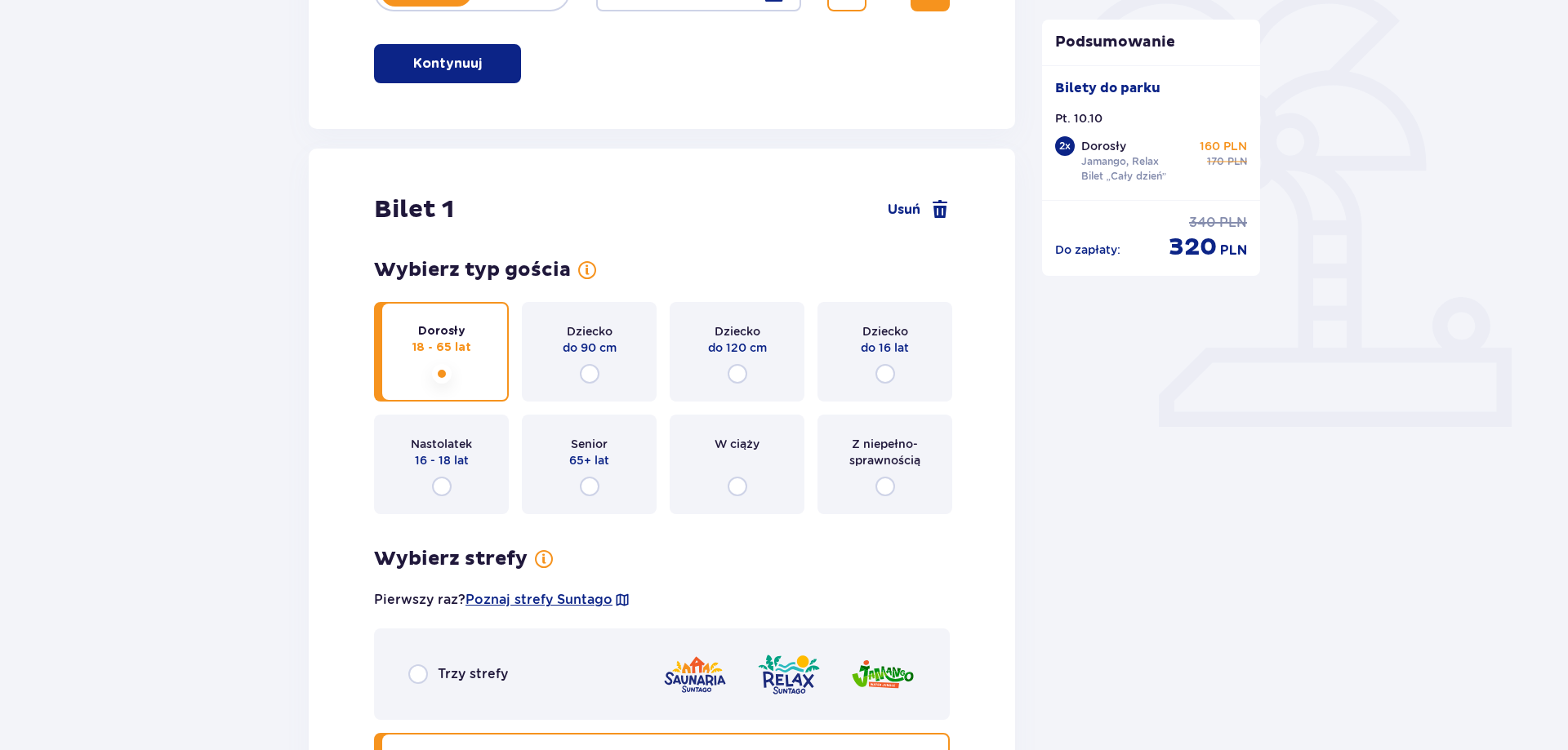
scroll to position [749, 0]
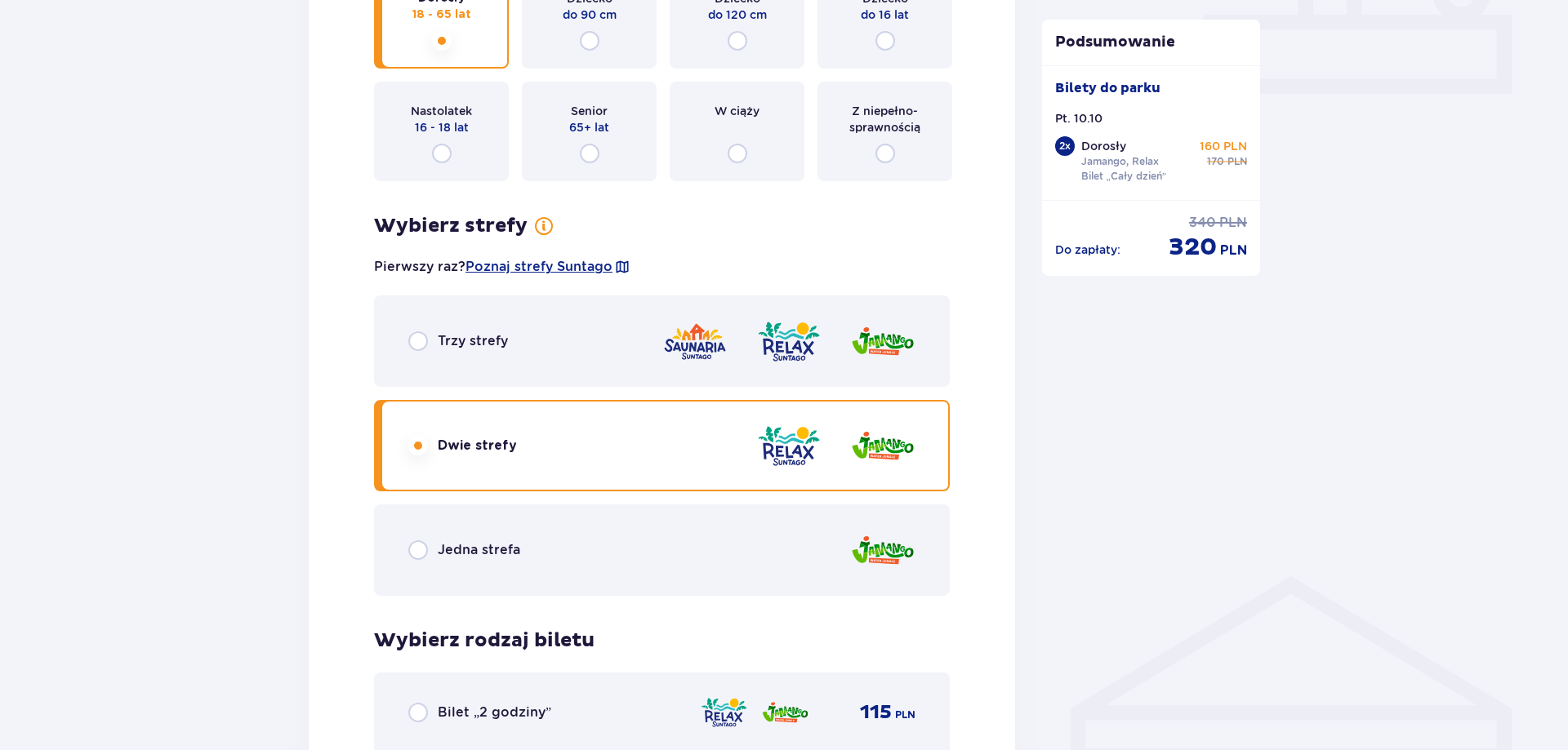
click at [423, 346] on input "radio" at bounding box center [418, 341] width 20 height 20
radio input "true"
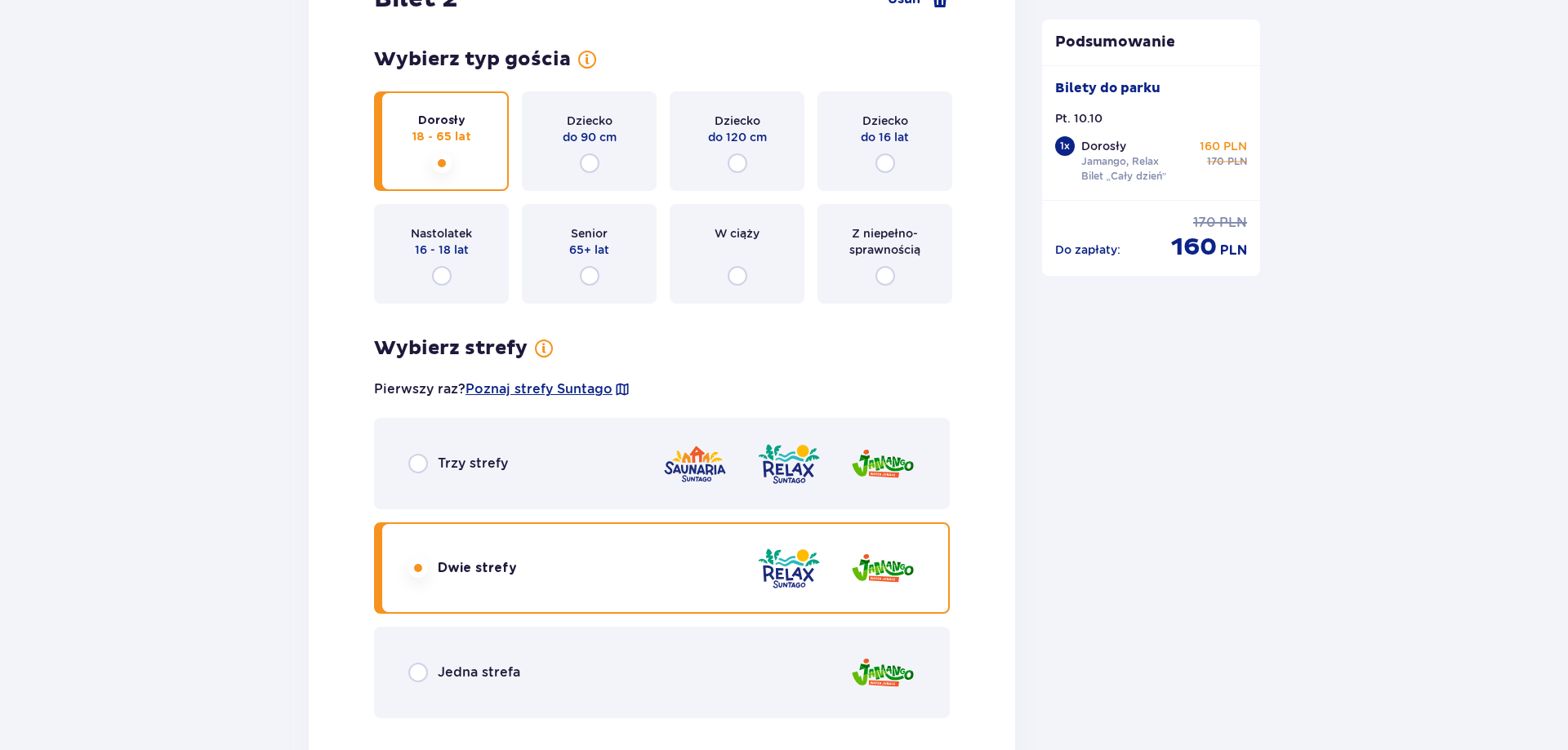
scroll to position [2024, 0]
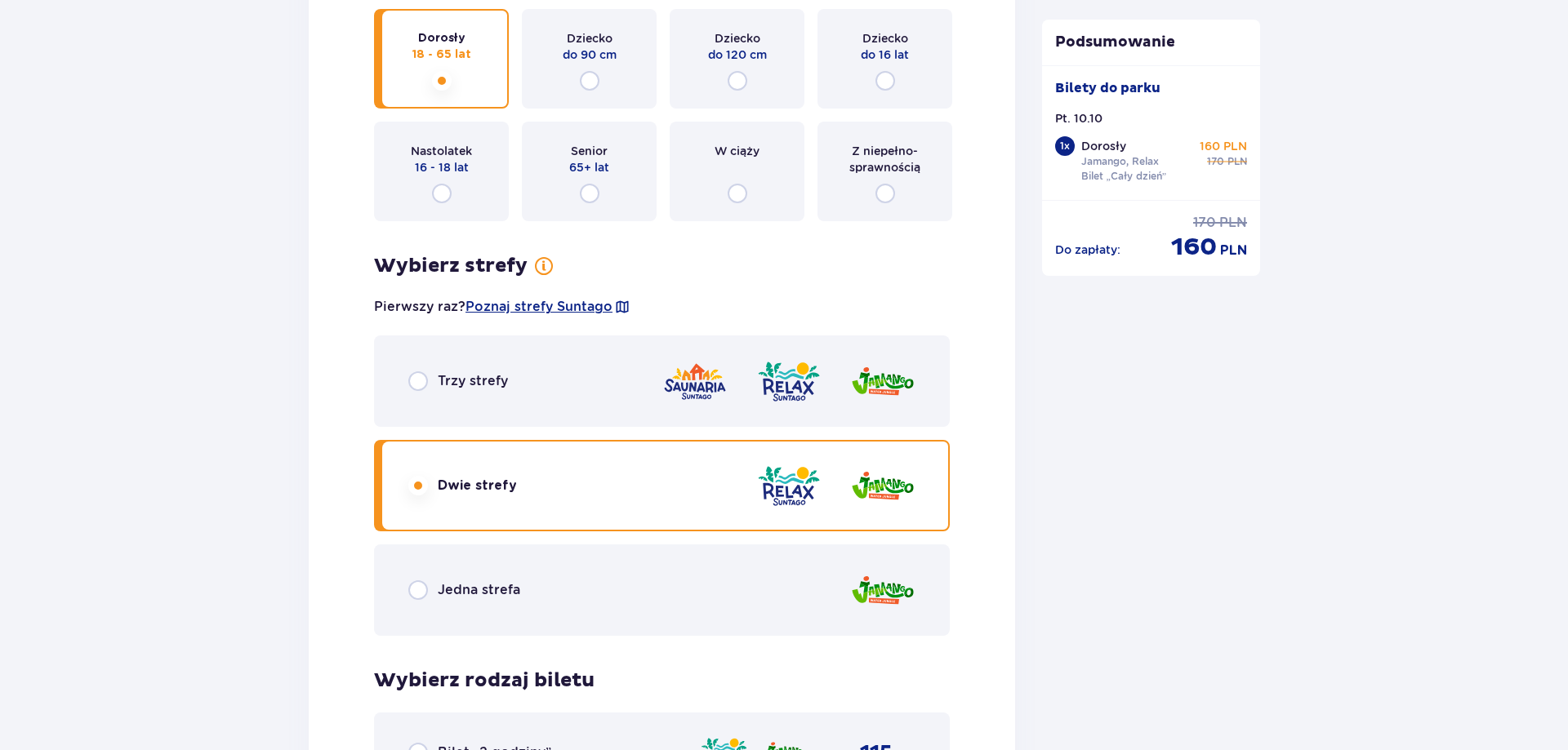
click at [419, 392] on div "Trzy strefy" at bounding box center [662, 381] width 576 height 92
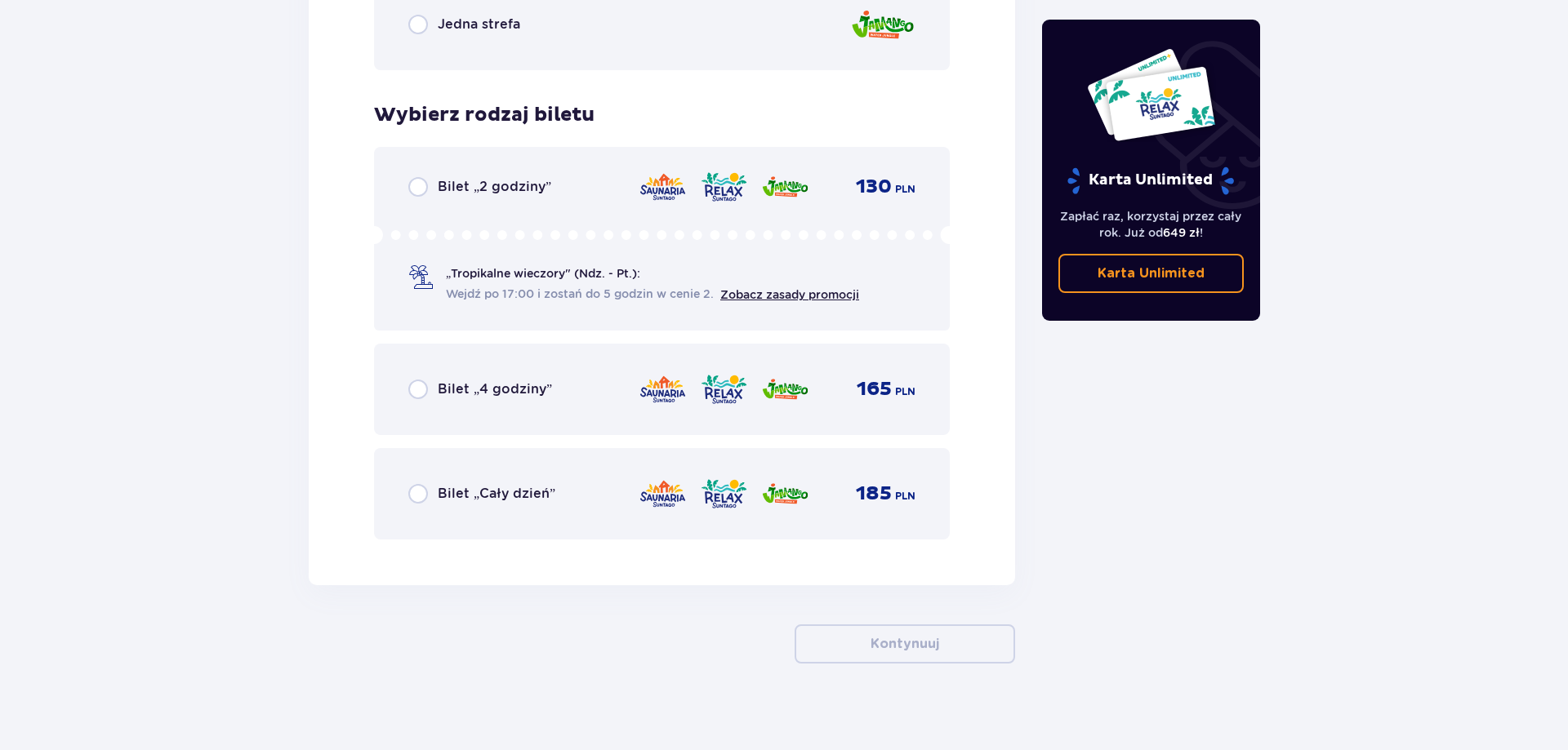
scroll to position [2601, 0]
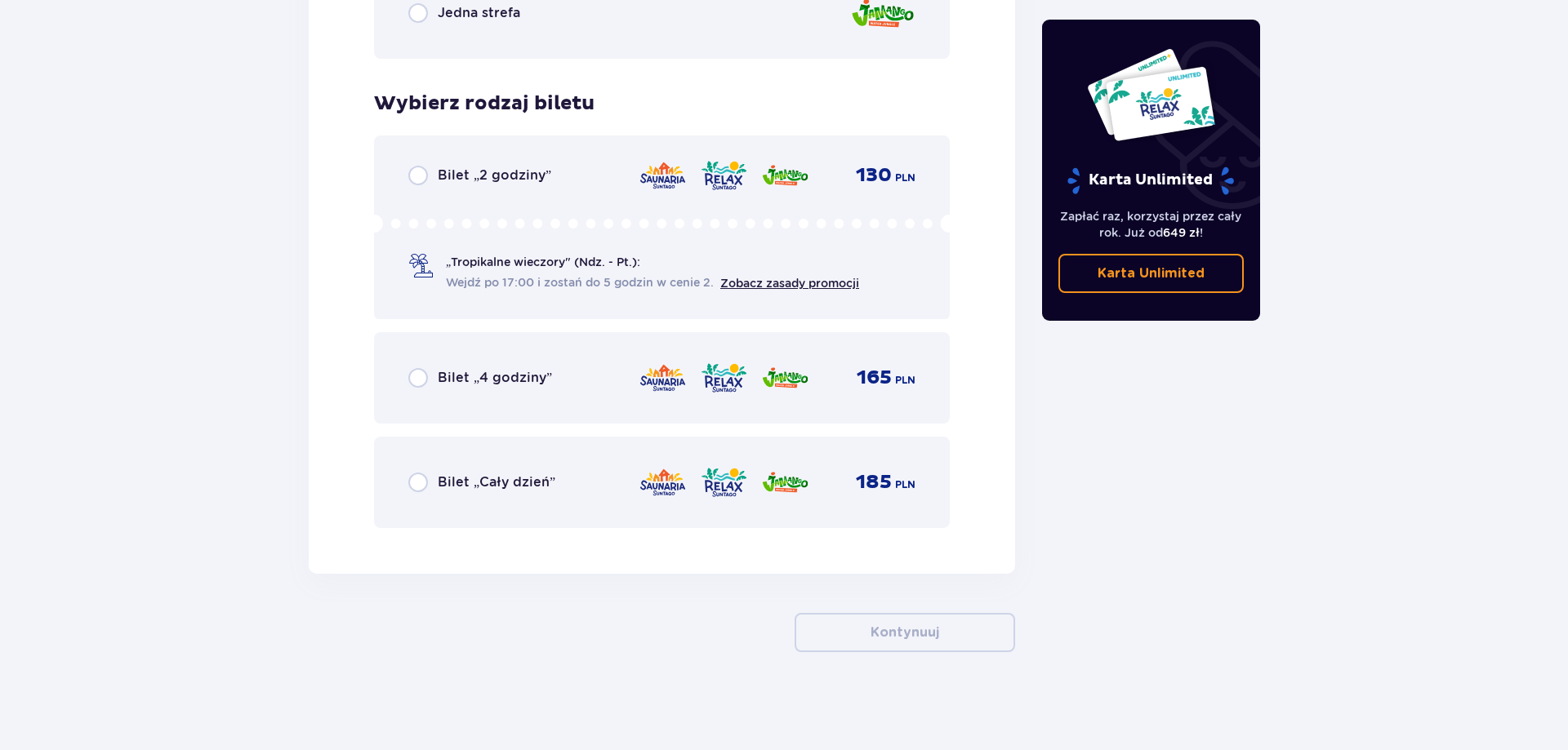
click at [413, 492] on input "radio" at bounding box center [418, 483] width 20 height 20
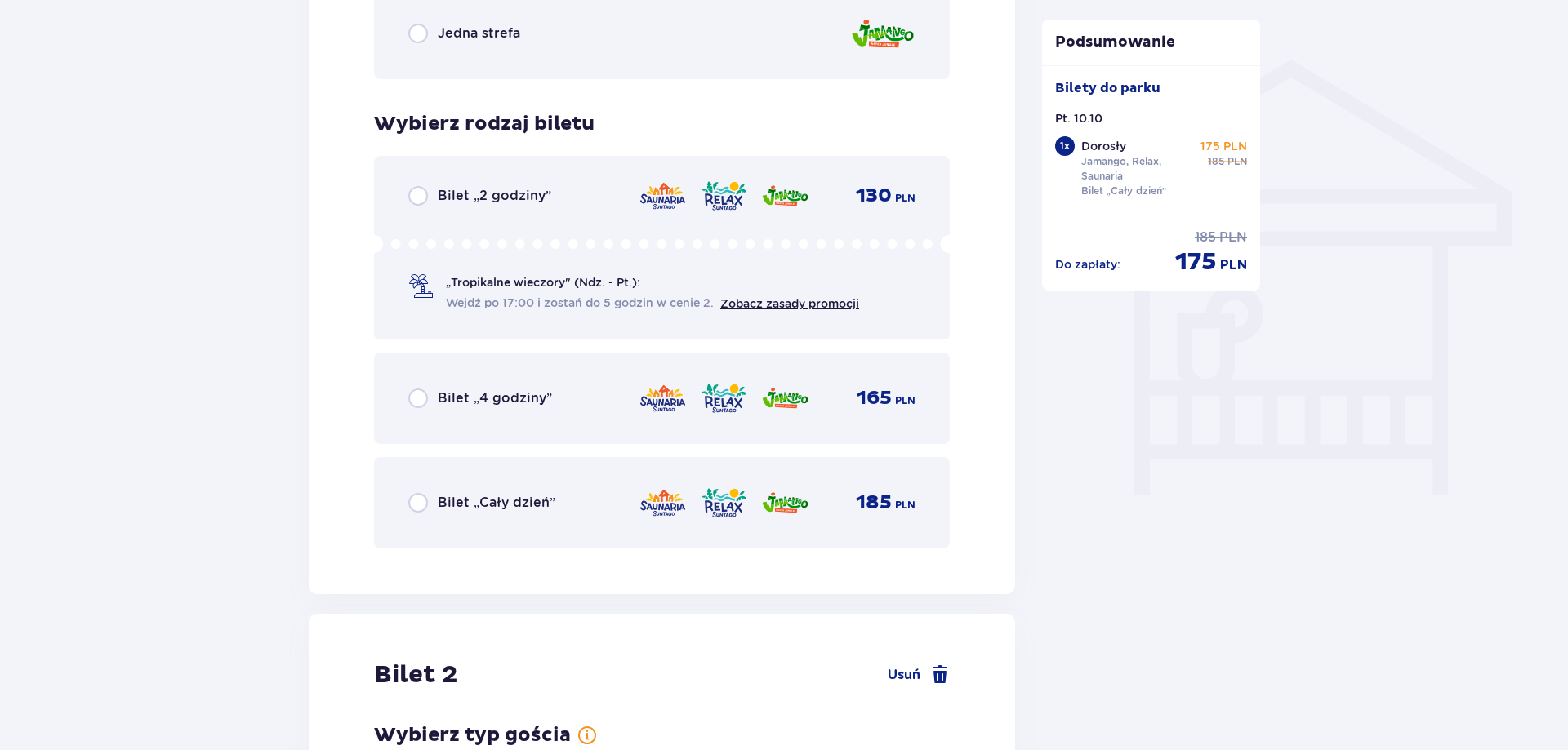
scroll to position [1295, 0]
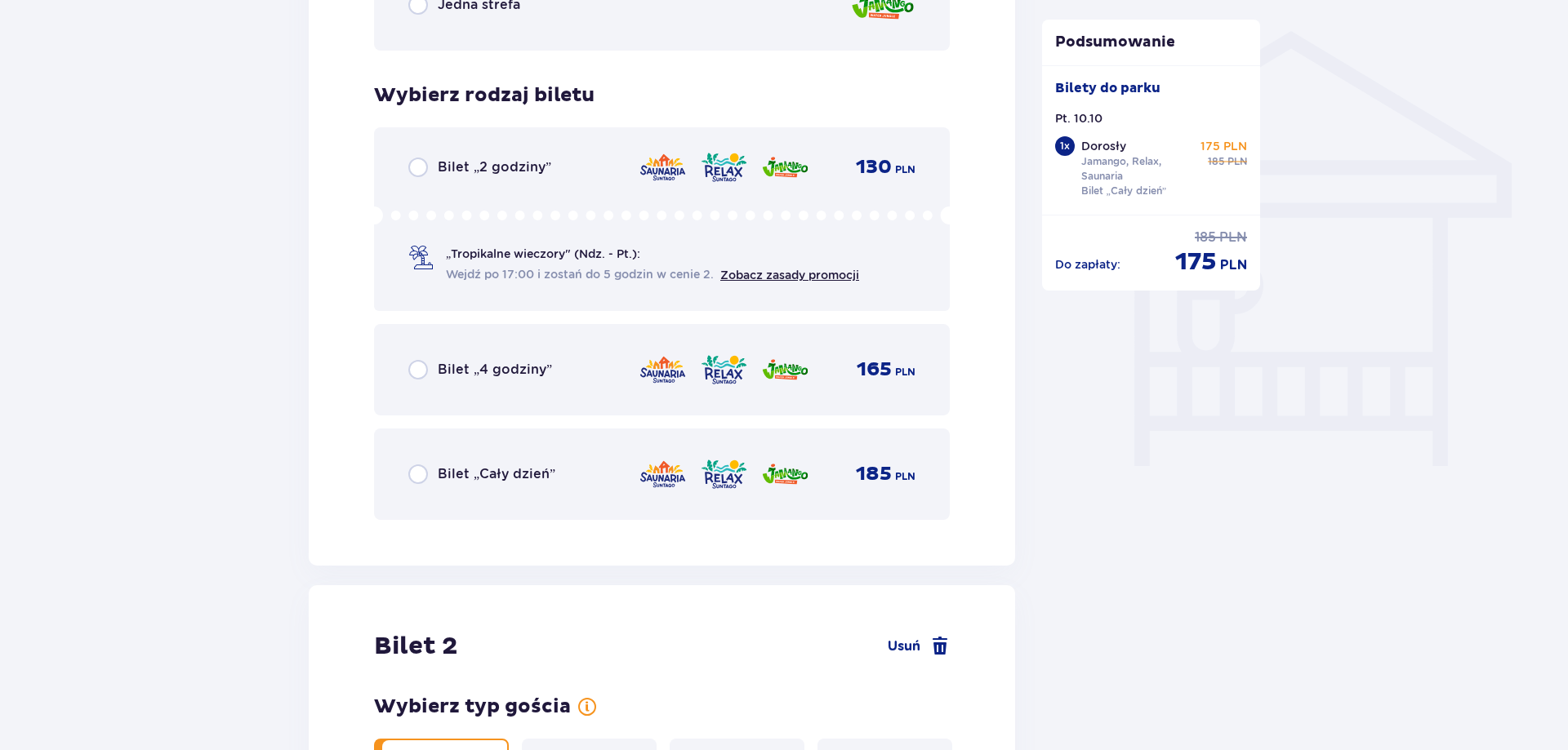
click at [418, 478] on input "radio" at bounding box center [418, 475] width 20 height 20
radio input "true"
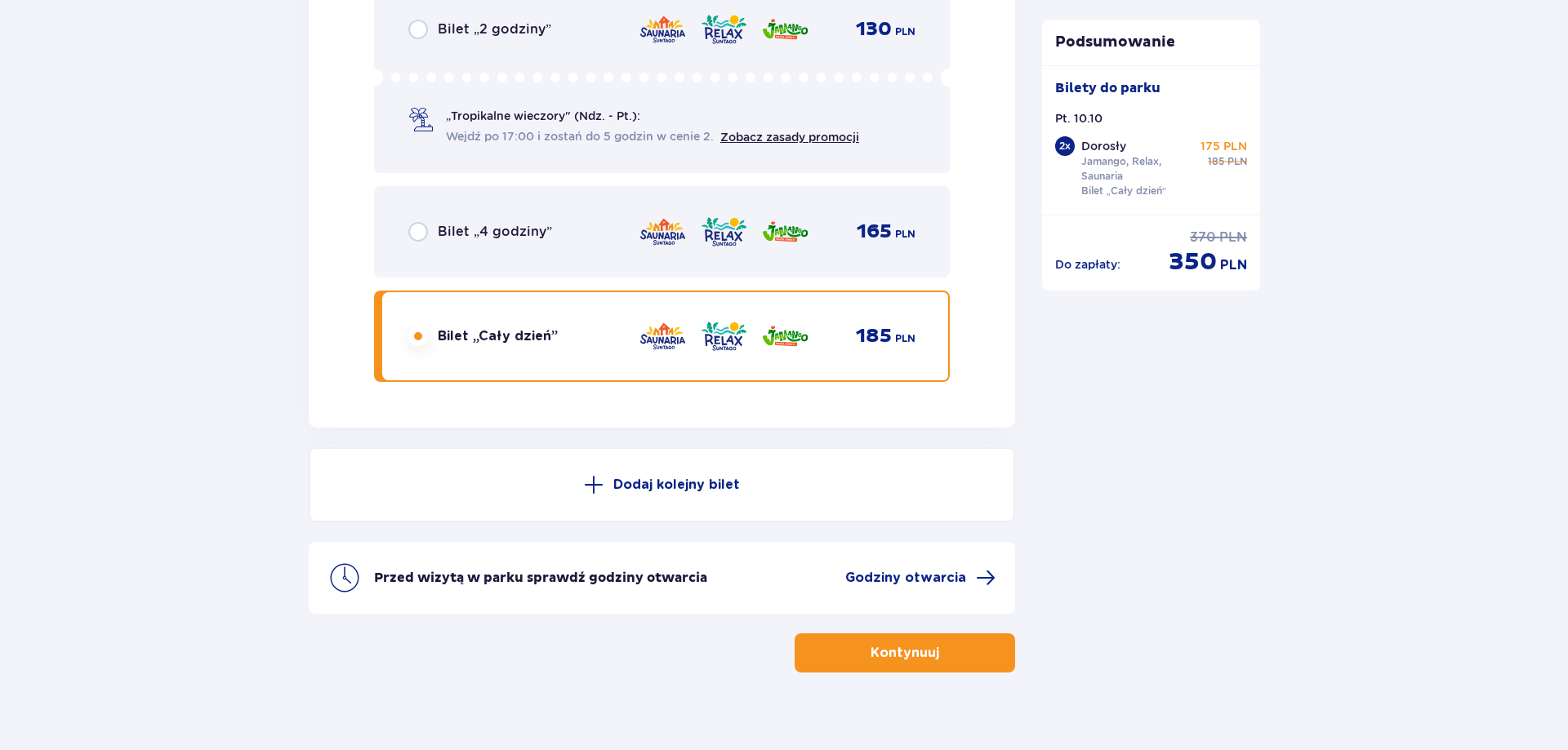
scroll to position [2768, 0]
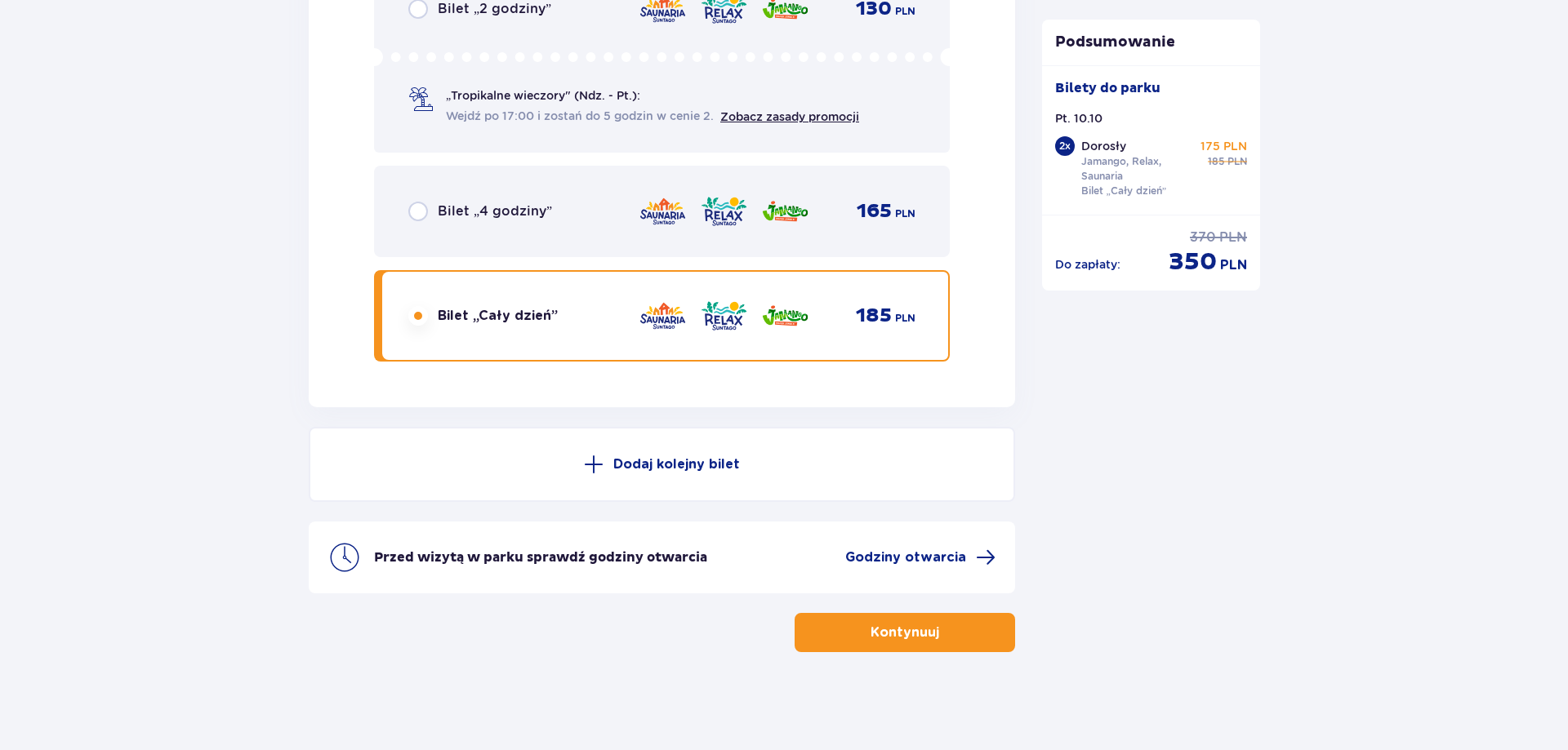
click at [977, 634] on button "Kontynuuj" at bounding box center [905, 633] width 220 height 39
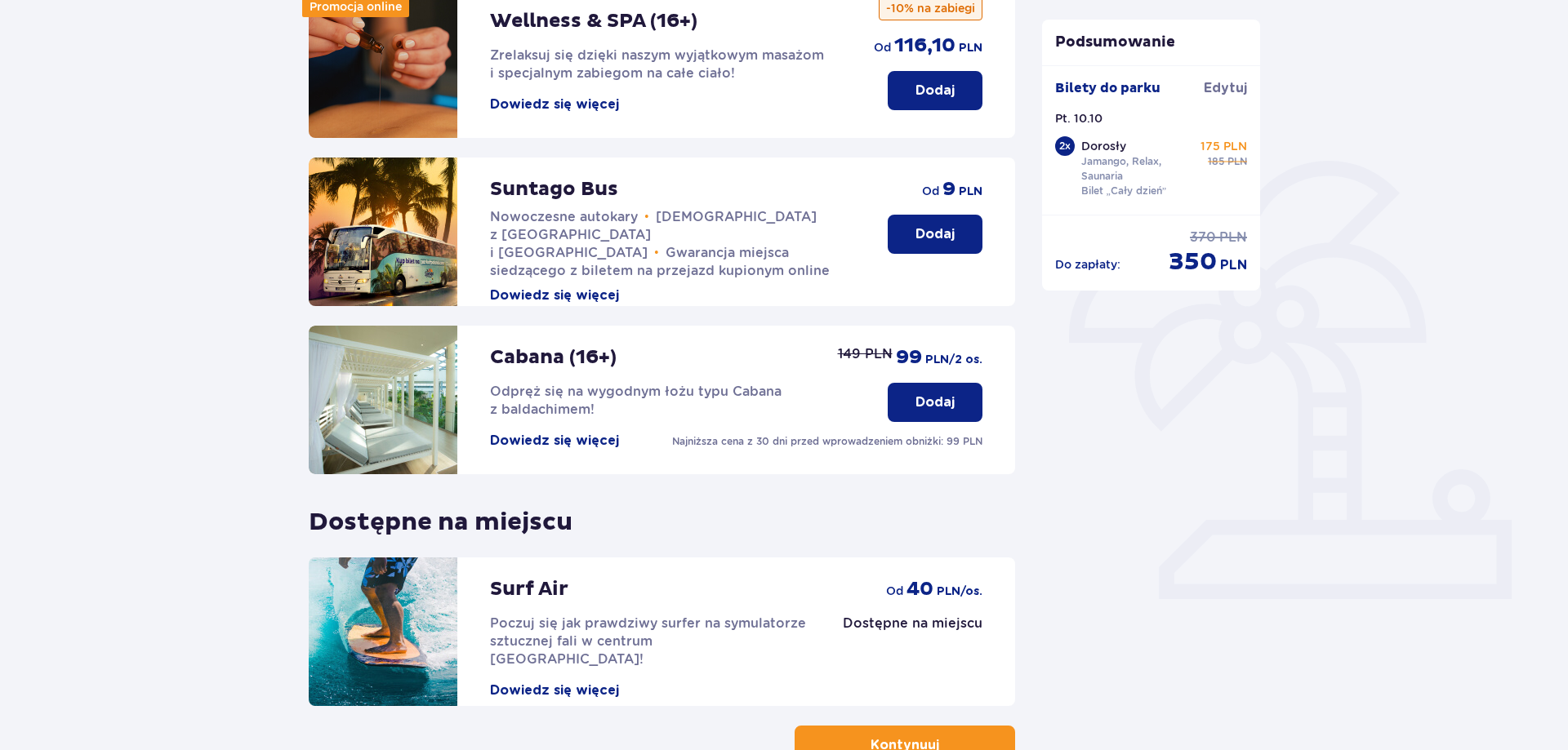
scroll to position [333, 0]
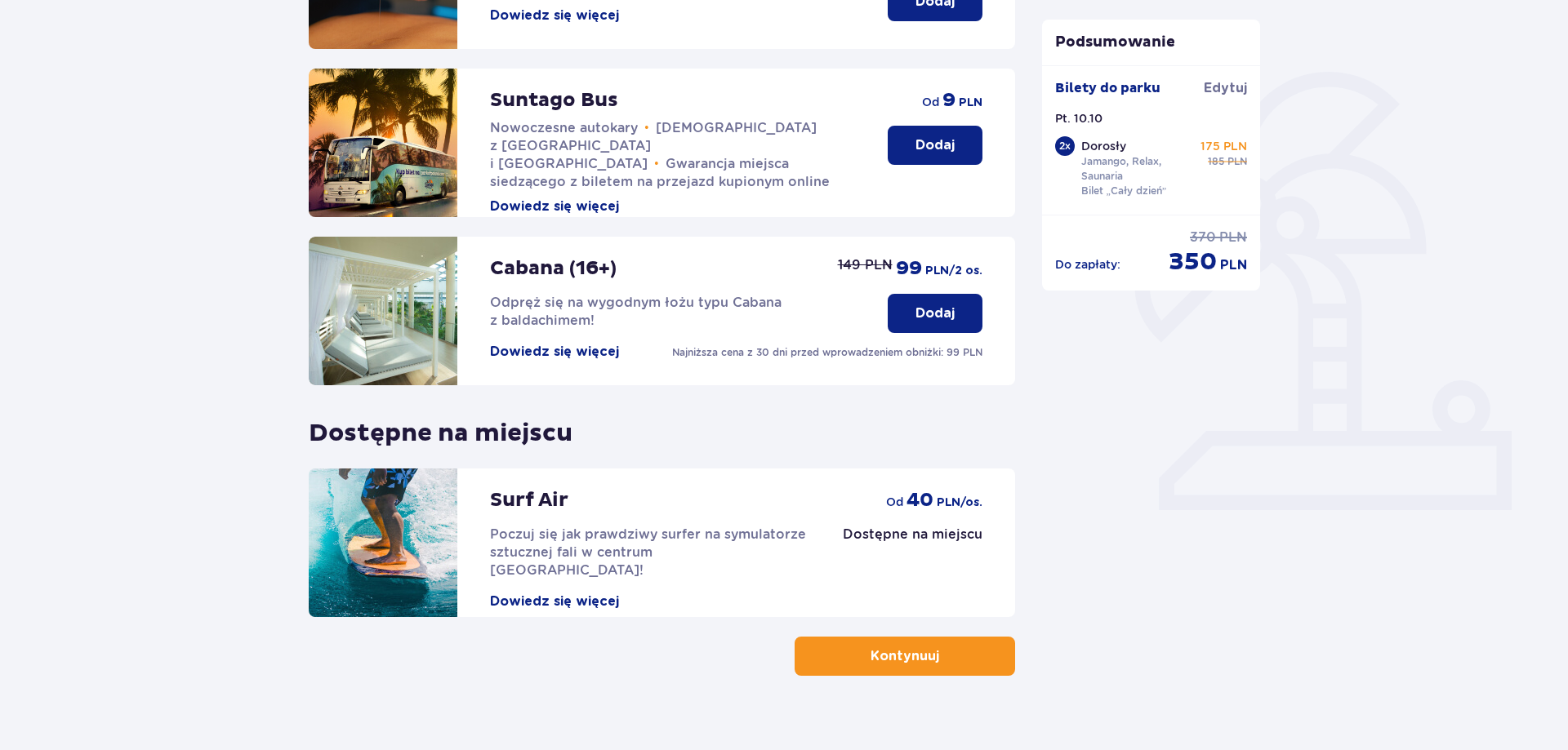
click at [916, 650] on p "Kontynuuj" at bounding box center [904, 656] width 68 height 18
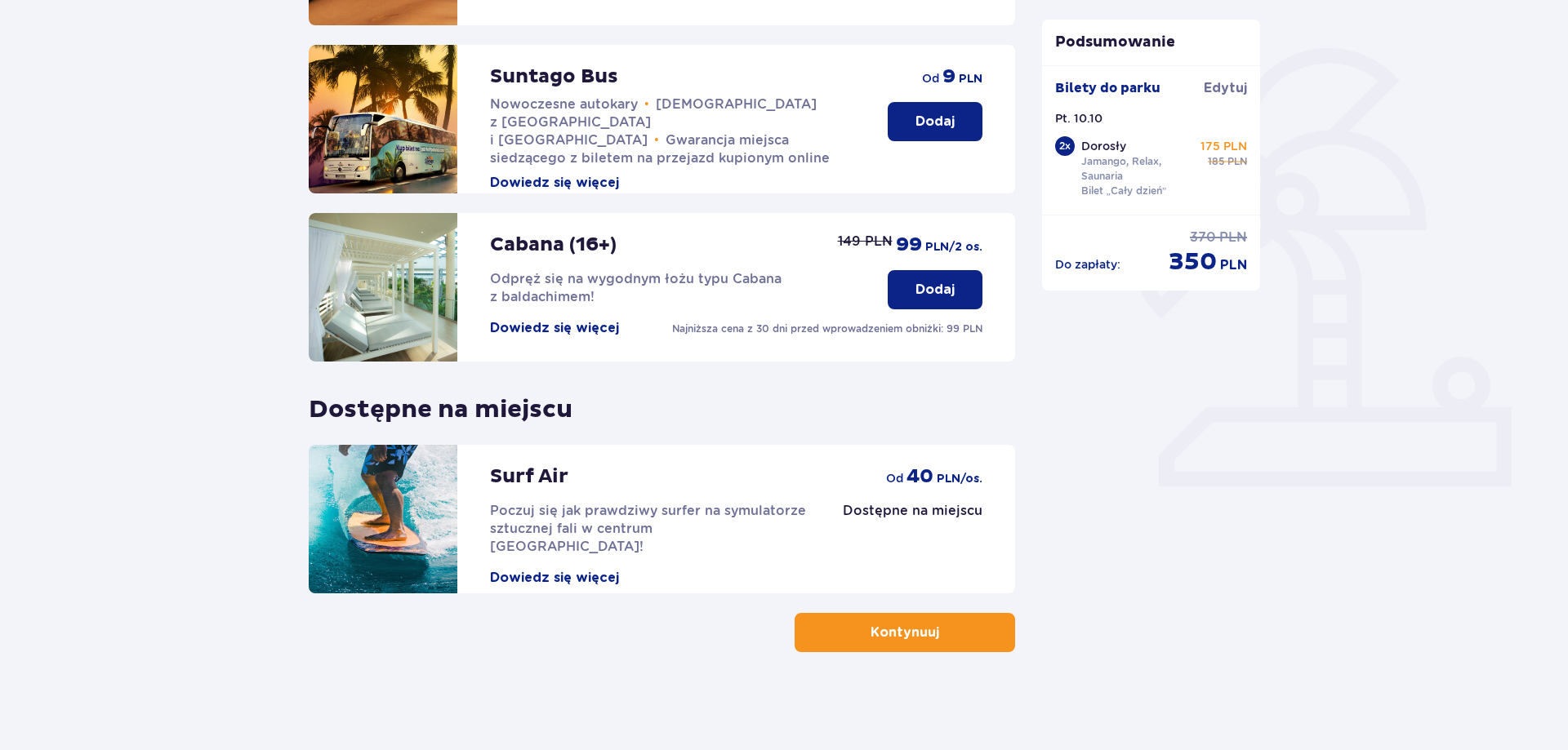
click at [904, 634] on p "Kontynuuj" at bounding box center [904, 633] width 68 height 18
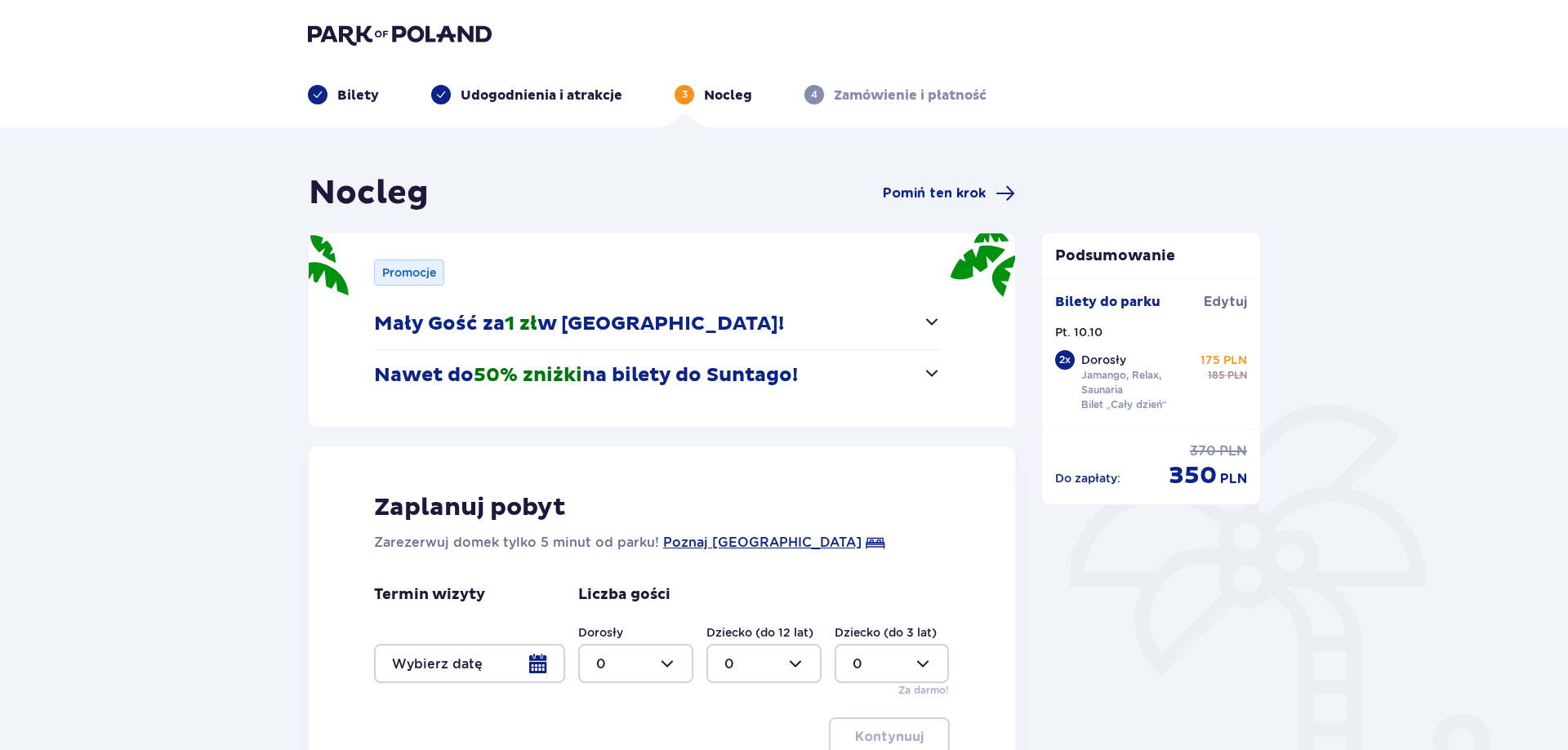
click at [868, 316] on button "Mały Gość za 1 zł w Suntago Village!" at bounding box center [658, 323] width 567 height 51
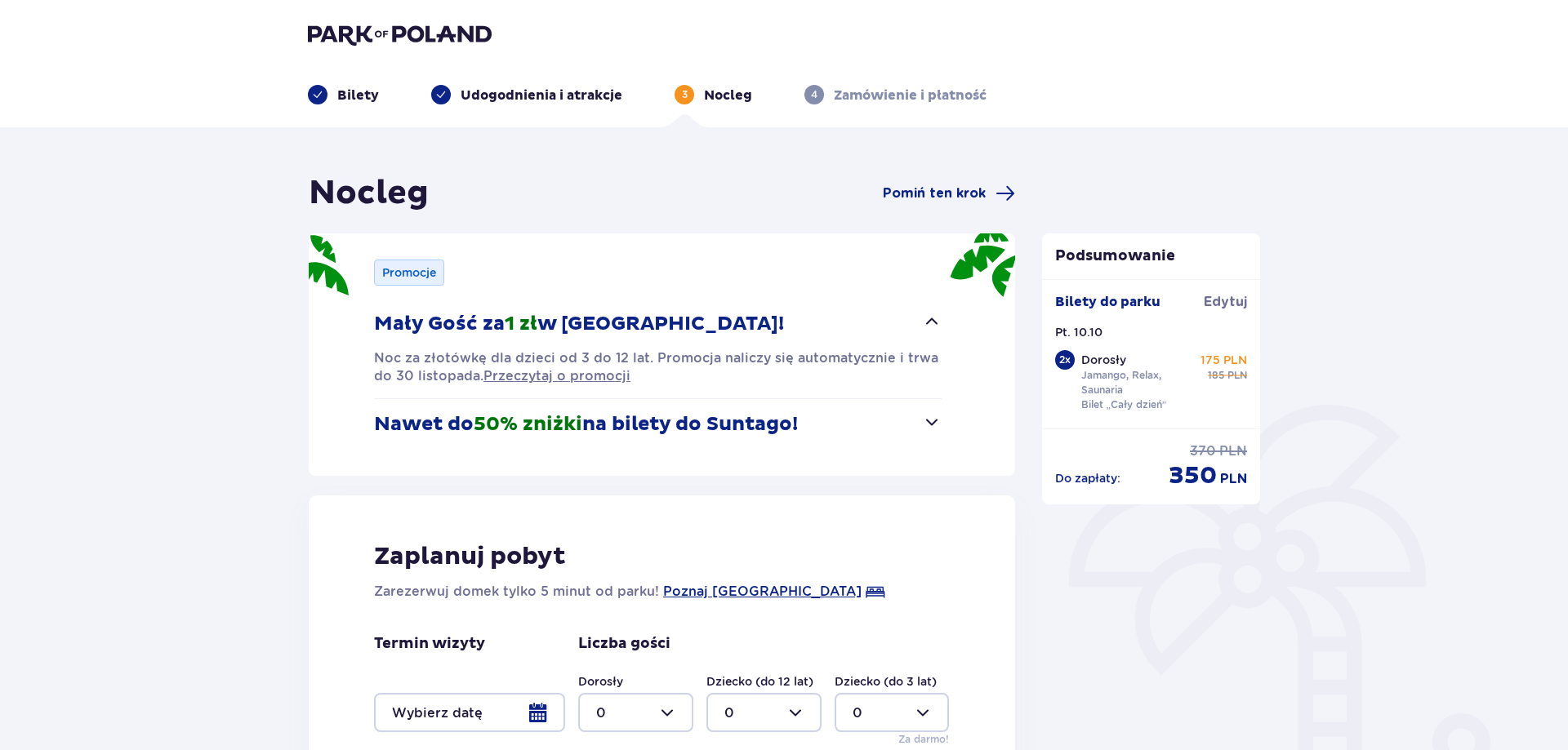
click at [888, 430] on button "Nawet do 50% zniżki na bilety do Suntago!" at bounding box center [658, 424] width 567 height 51
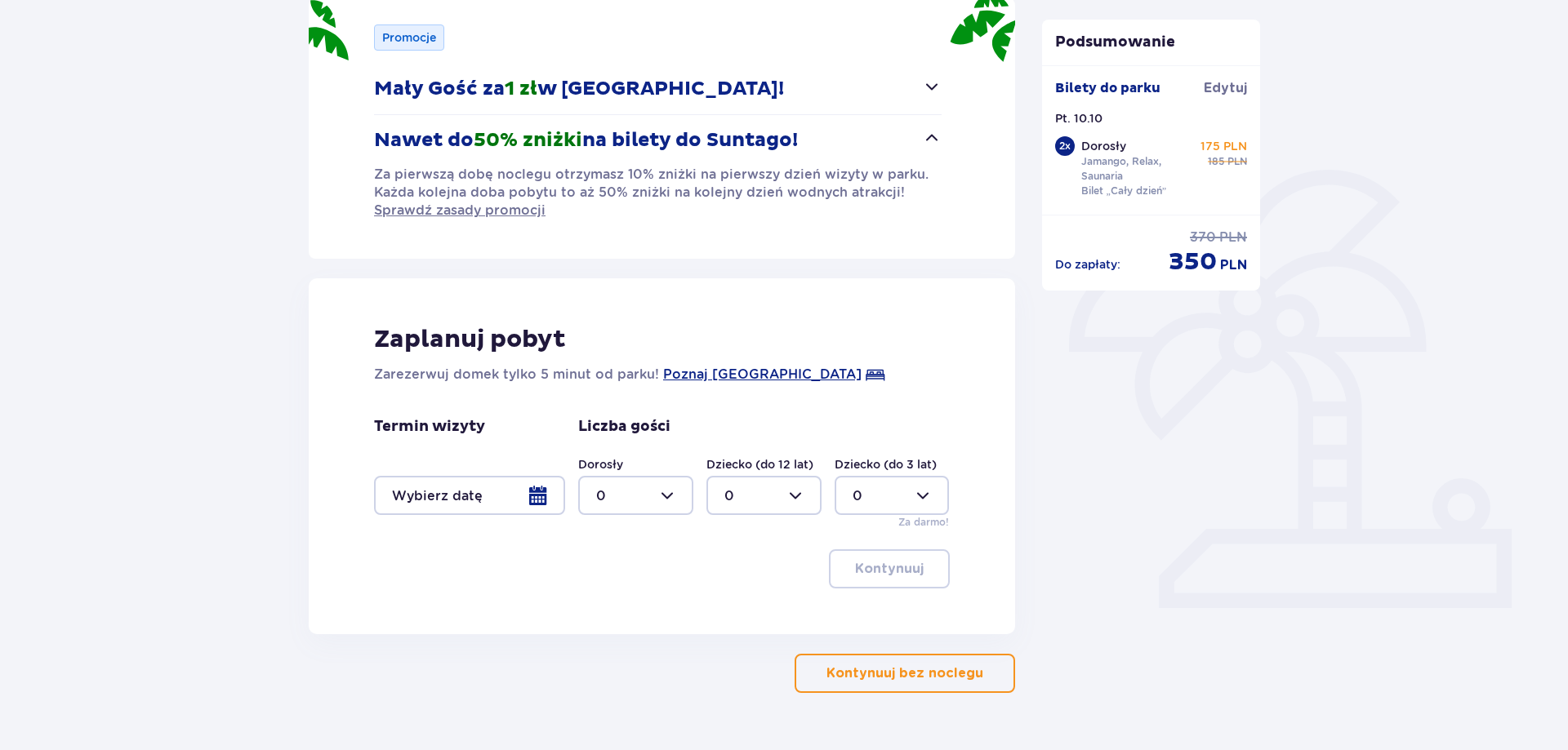
scroll to position [275, 0]
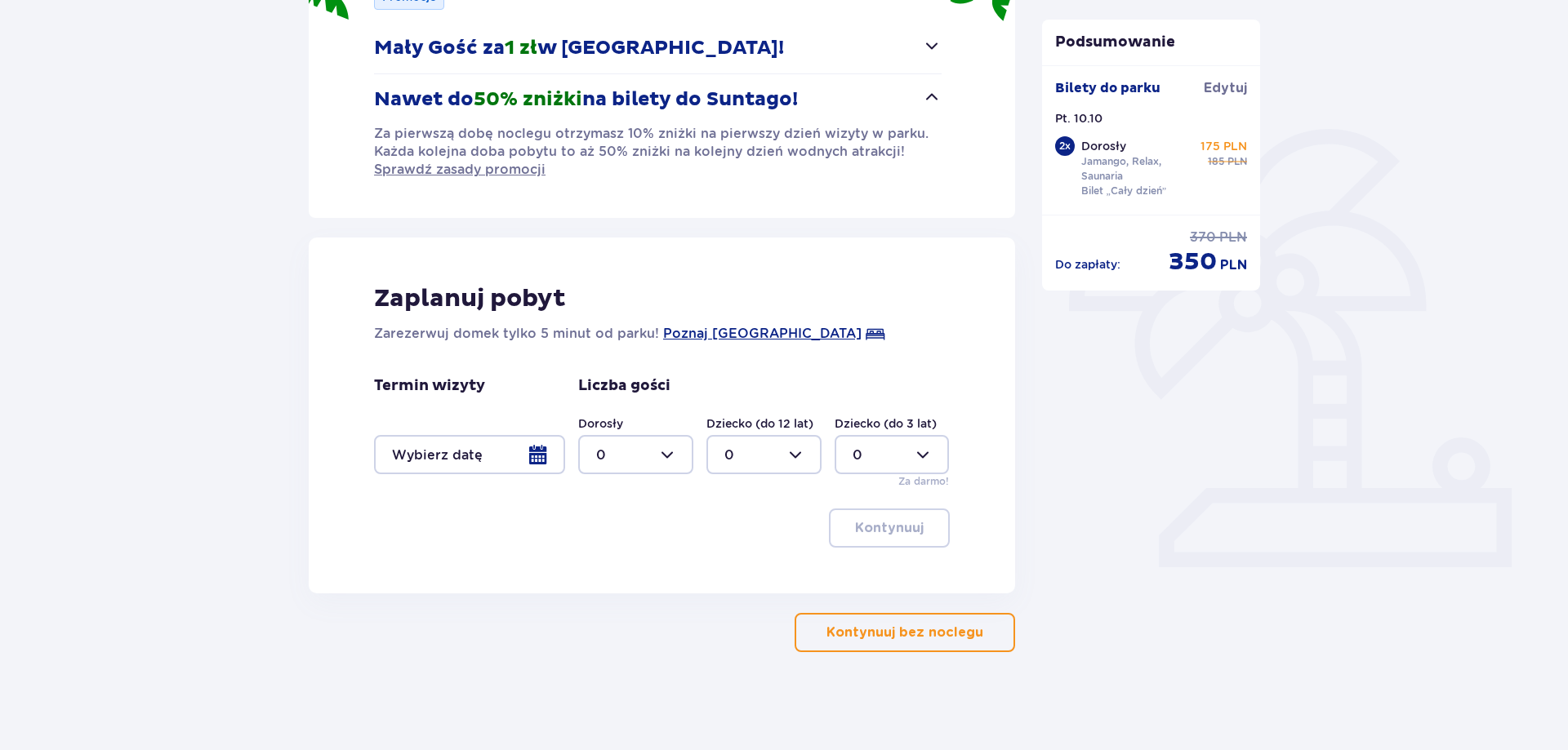
click at [989, 627] on span "button" at bounding box center [987, 633] width 20 height 20
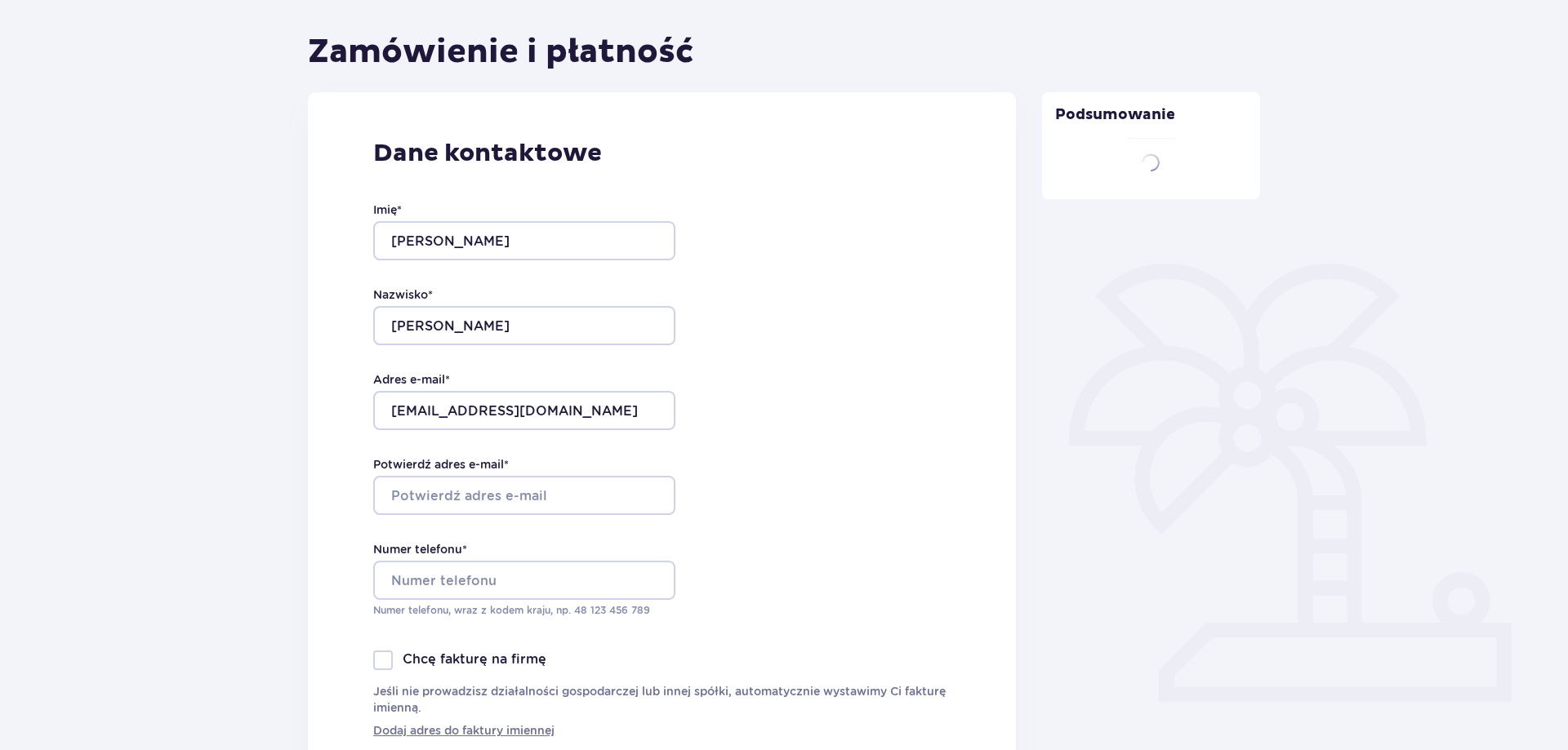
type input "Krzysztof"
type input "Kotowski"
type input "krzkot11@gmail.com"
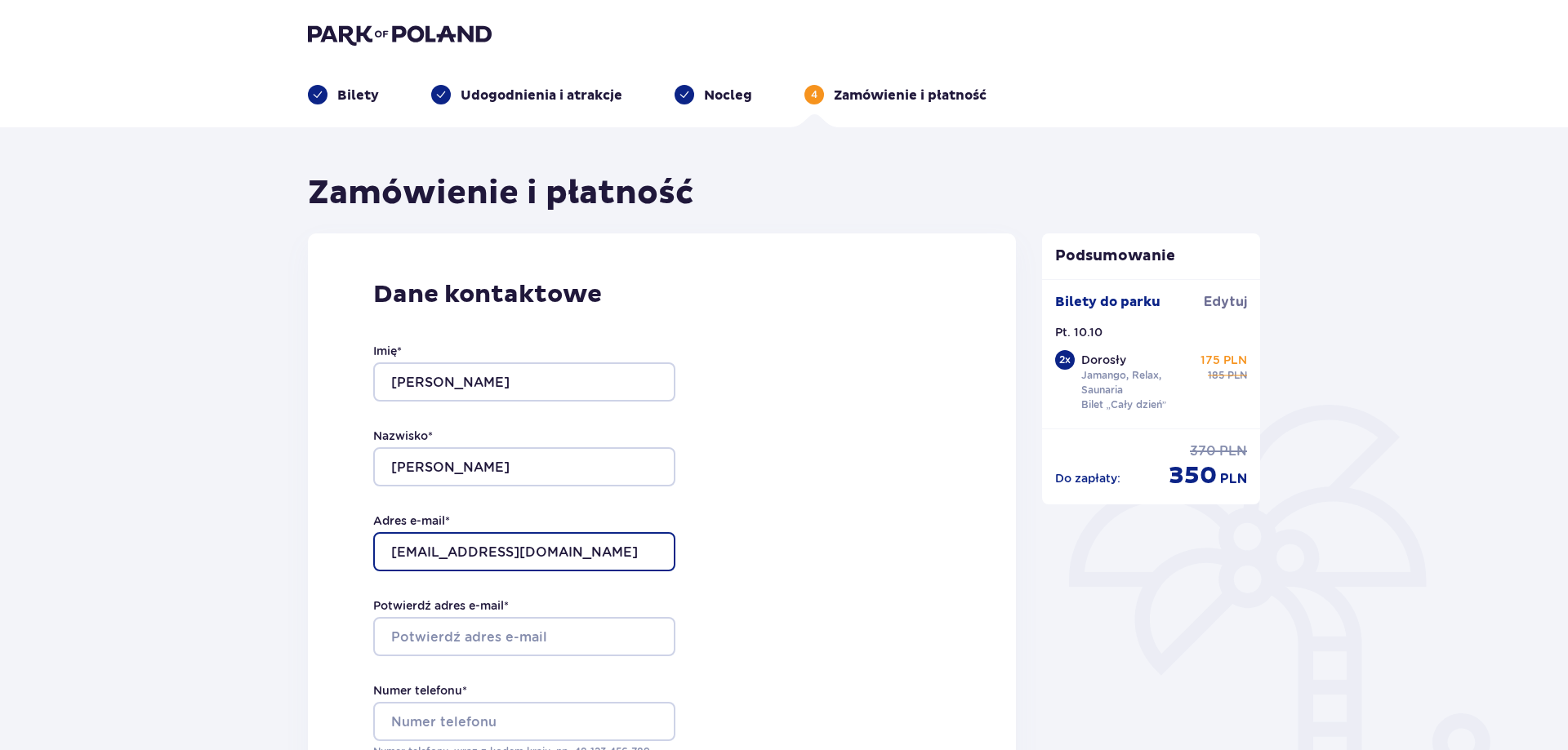
drag, startPoint x: 451, startPoint y: 547, endPoint x: 263, endPoint y: 523, distance: 189.5
drag, startPoint x: 441, startPoint y: 543, endPoint x: 361, endPoint y: 541, distance: 80.0
click at [373, 541] on input "krzkot11@gmail.com" at bounding box center [524, 552] width 302 height 39
click at [397, 548] on input "krzkot11@gmail.com" at bounding box center [524, 552] width 302 height 39
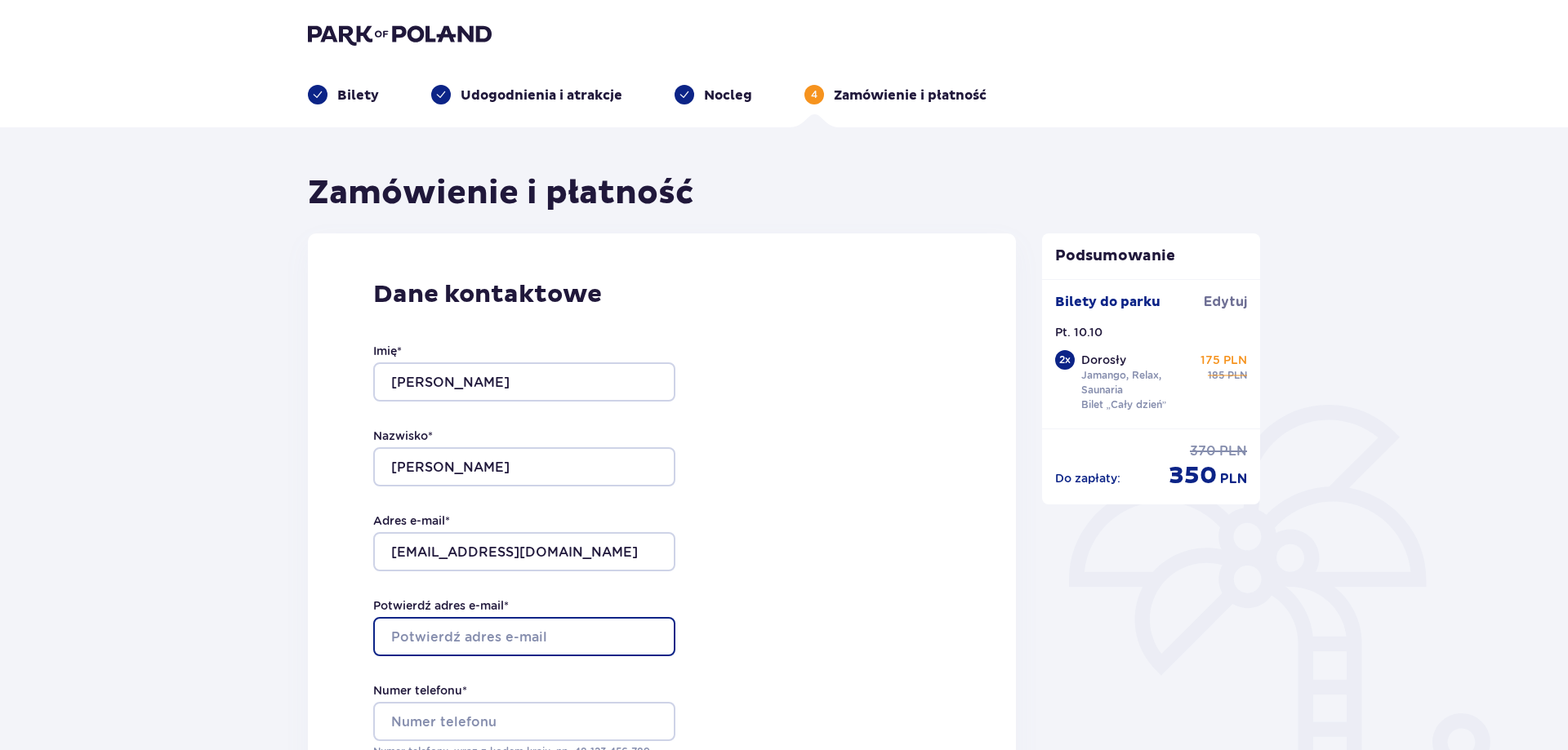
click at [439, 625] on input "Potwierdź adres e-mail *" at bounding box center [524, 636] width 302 height 39
type input "krzkot11@gmail.com"
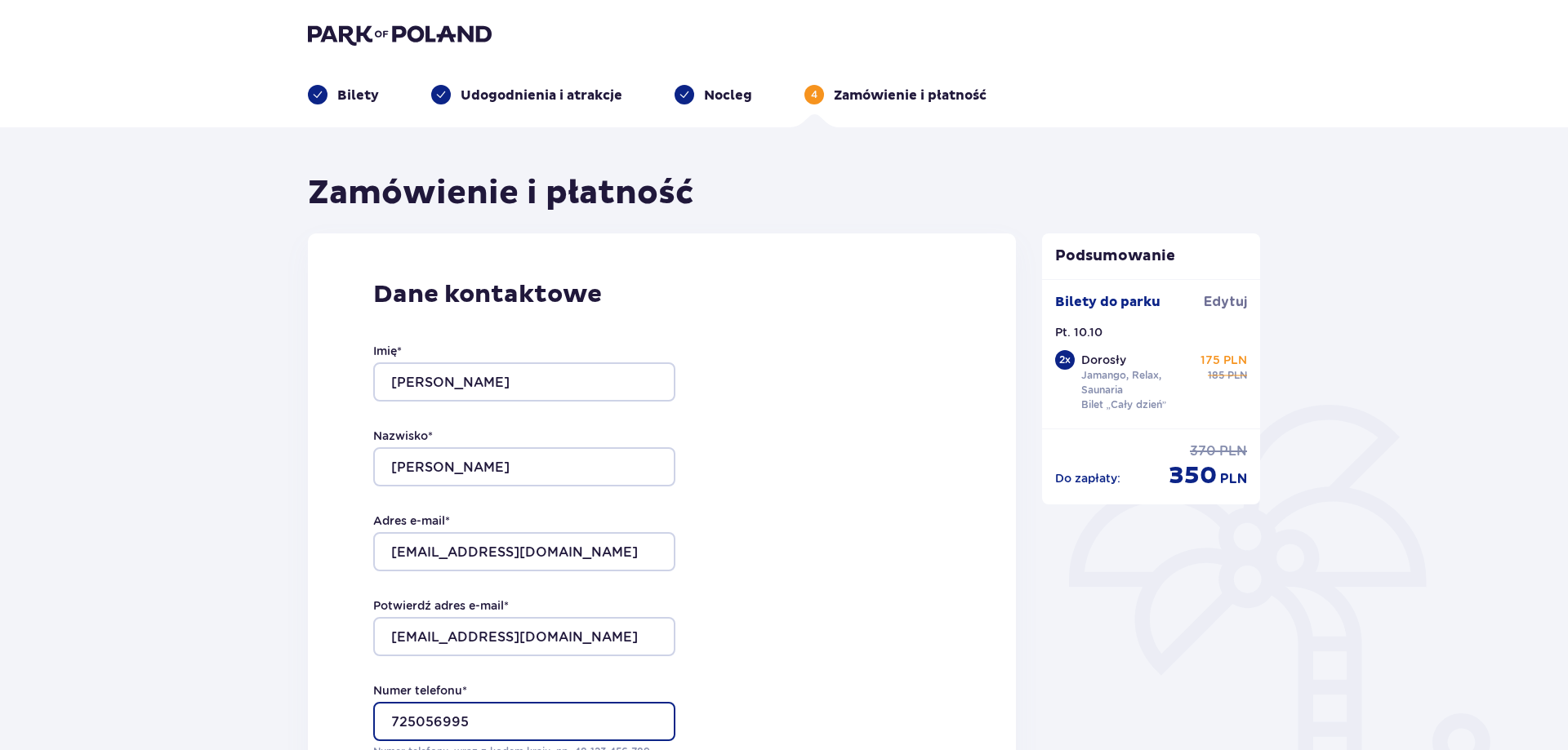
type input "725056995"
drag, startPoint x: 937, startPoint y: 474, endPoint x: 927, endPoint y: 473, distance: 10.0
click at [932, 476] on div "Dane kontaktowe Imię * Krzysztof Nazwisko * Kotowski Adres e-mail * krzkot11@gm…" at bounding box center [661, 579] width 708 height 692
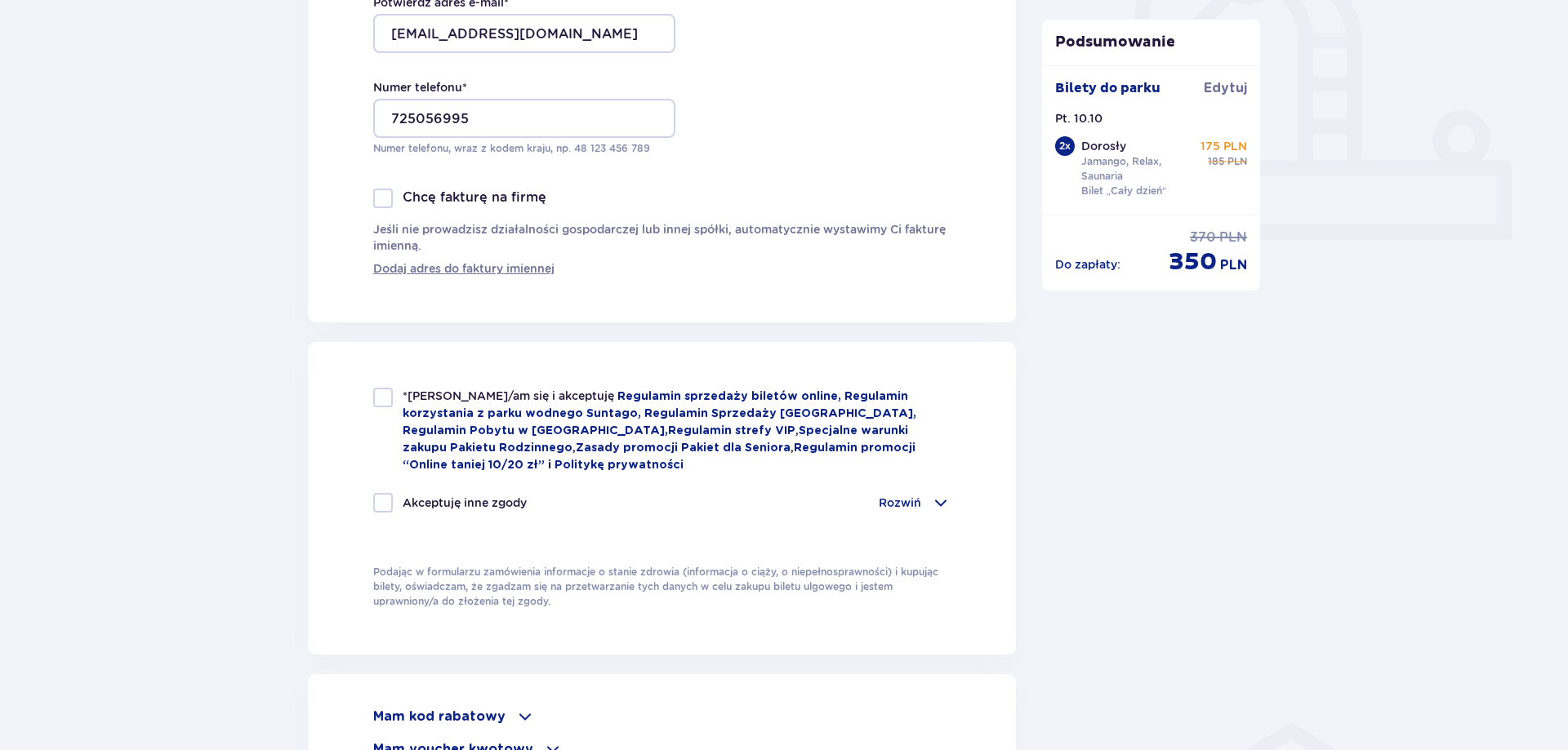
scroll to position [666, 0]
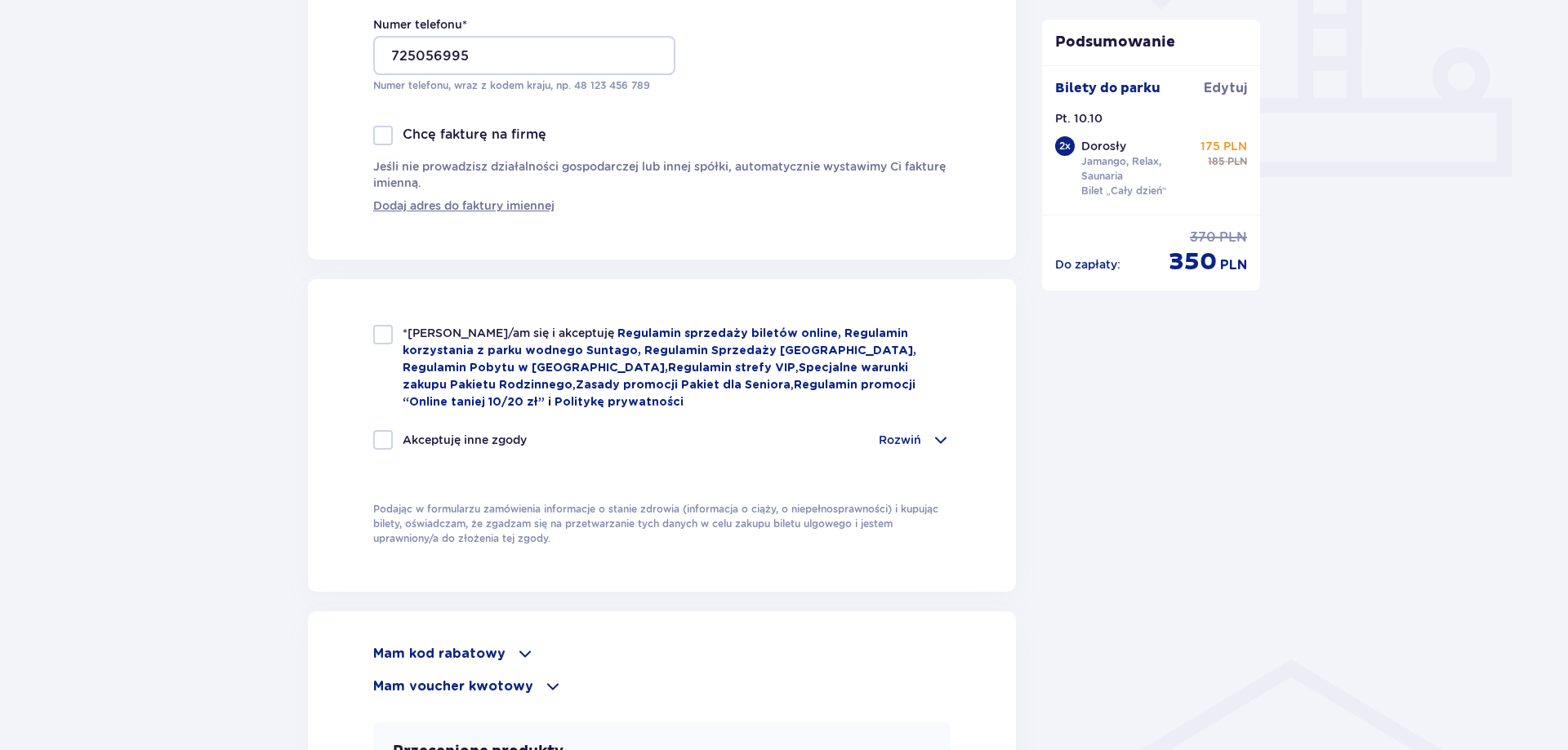
click at [370, 331] on div "*Zapoznałem/am się i akceptuję Regulamin sprzedaży biletów online, Regulamin ko…" at bounding box center [661, 435] width 708 height 313
click at [387, 430] on div at bounding box center [383, 440] width 20 height 20
checkbox input "true"
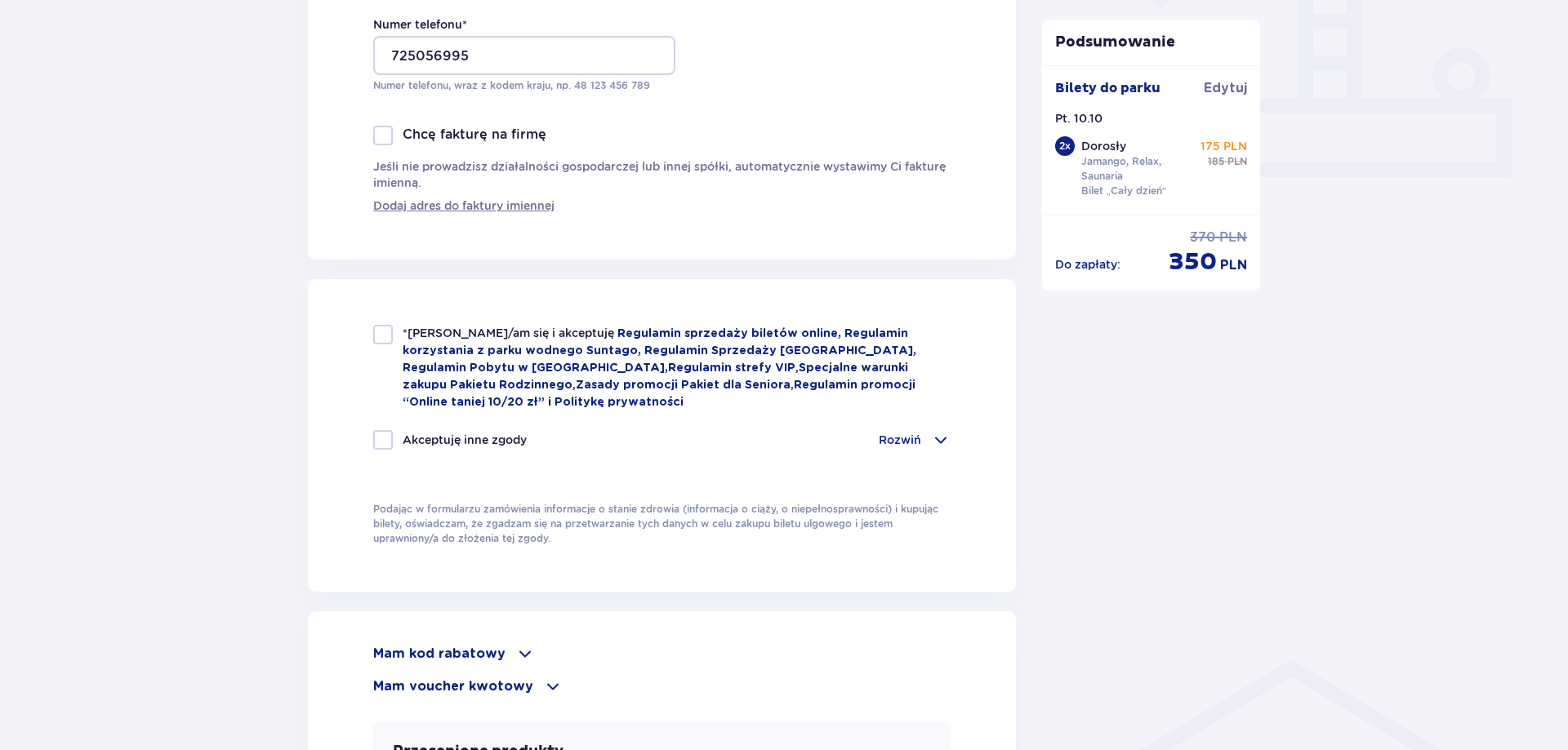
checkbox input "true"
click at [386, 334] on div at bounding box center [383, 335] width 20 height 20
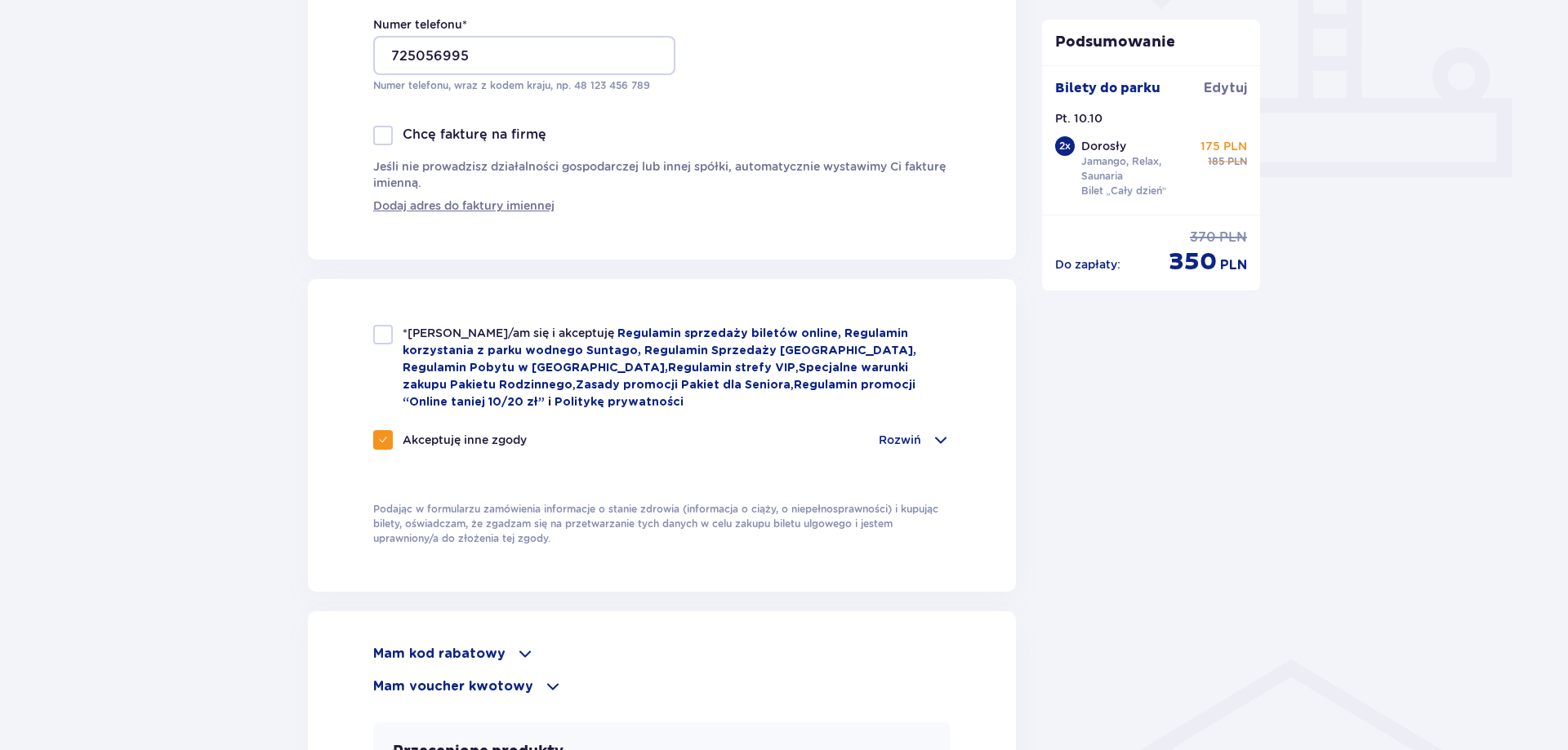
checkbox input "true"
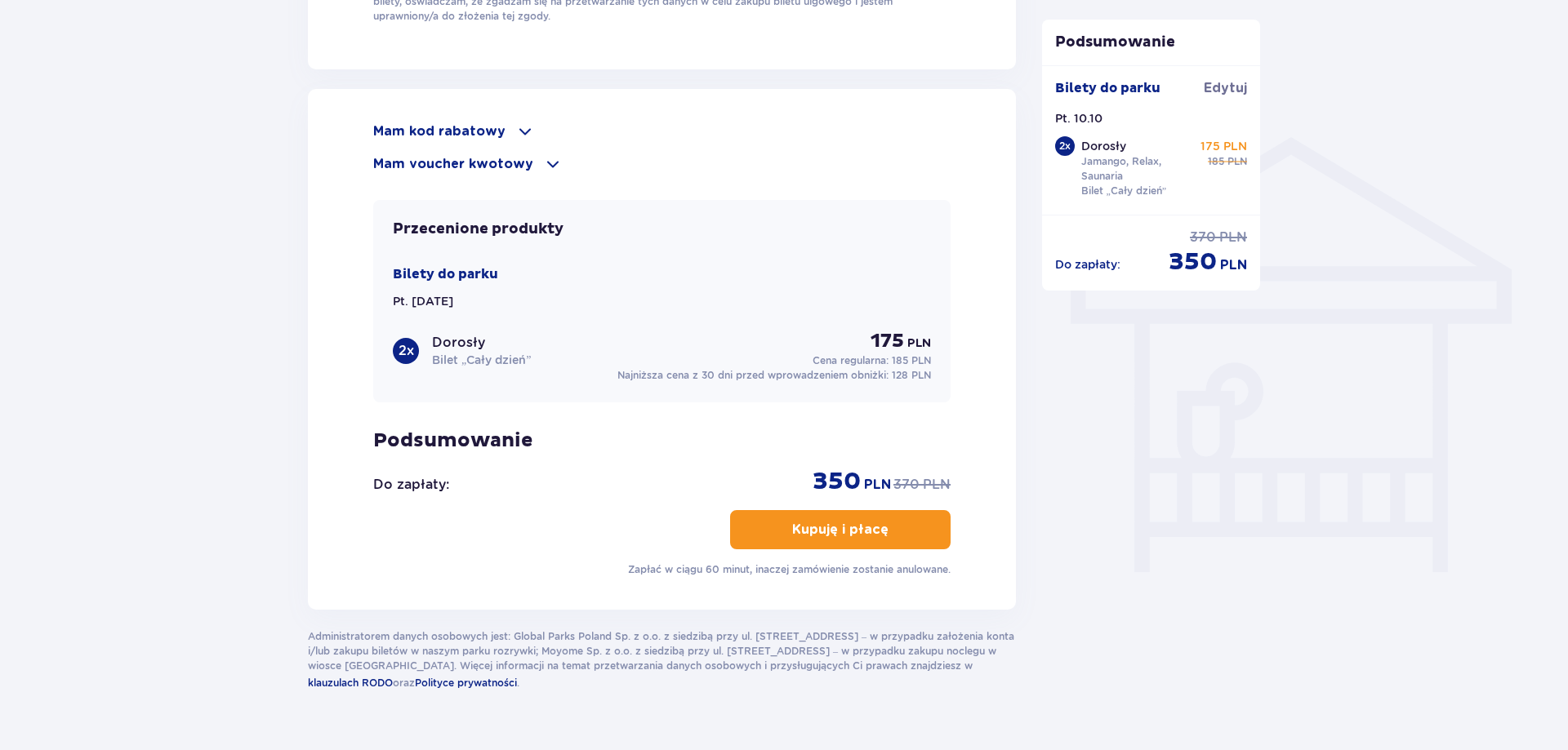
scroll to position [1224, 0]
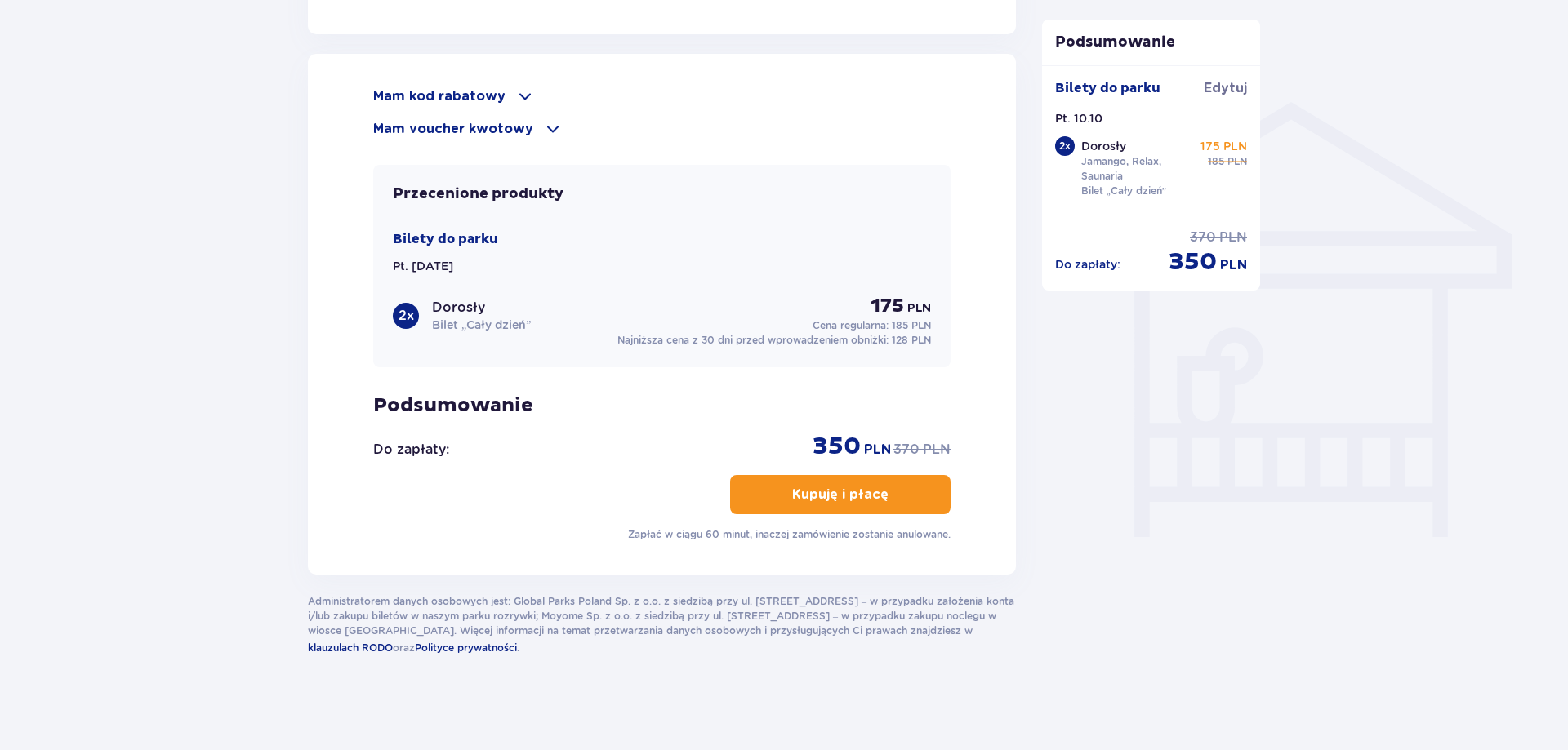
click at [750, 491] on button "Kupuję i płacę" at bounding box center [840, 495] width 220 height 39
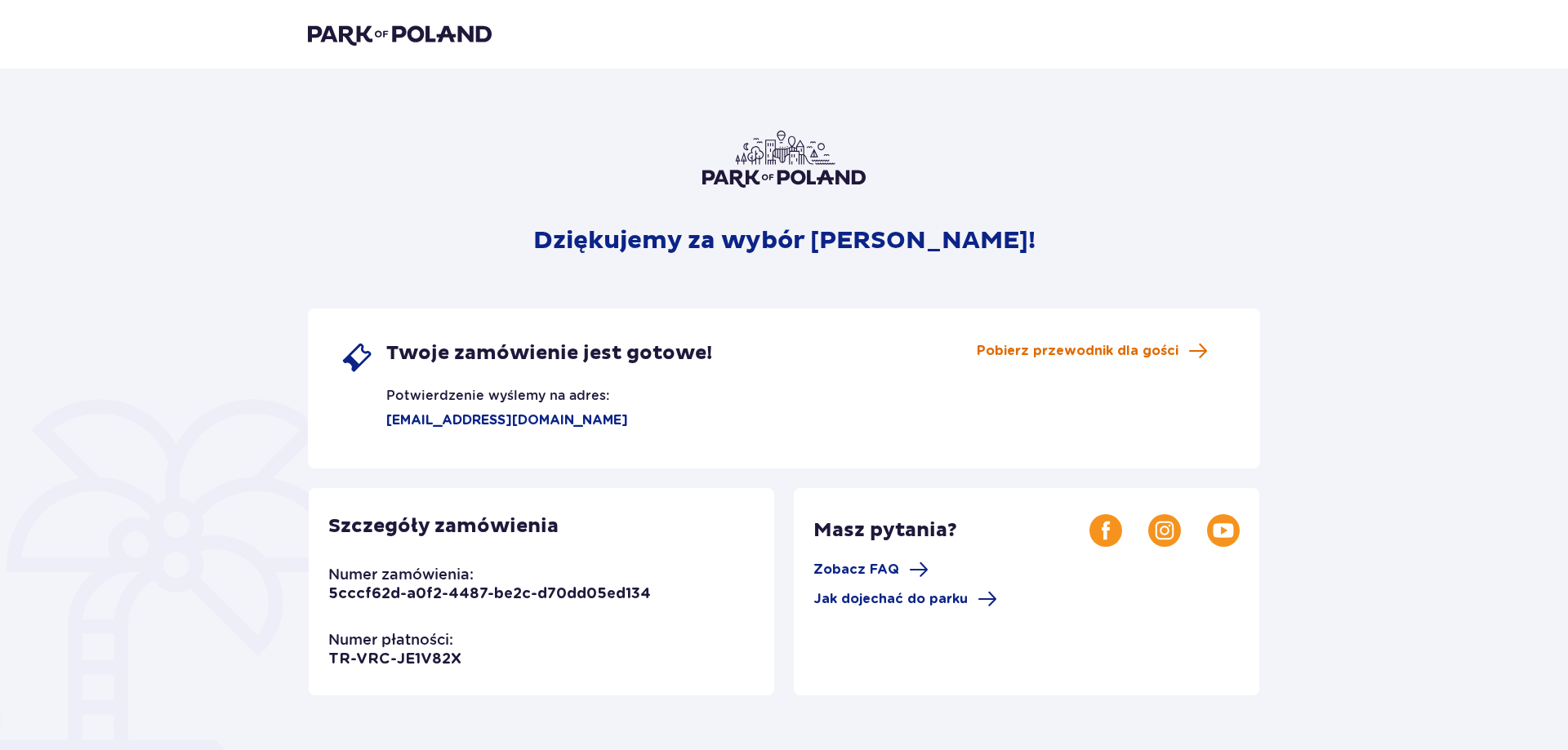
click at [1046, 357] on span "Pobierz przewodnik dla gości" at bounding box center [1077, 351] width 202 height 18
click at [812, 246] on p "Dziękujemy za wybór Suntago!" at bounding box center [784, 241] width 502 height 31
click at [424, 25] on img at bounding box center [399, 35] width 184 height 23
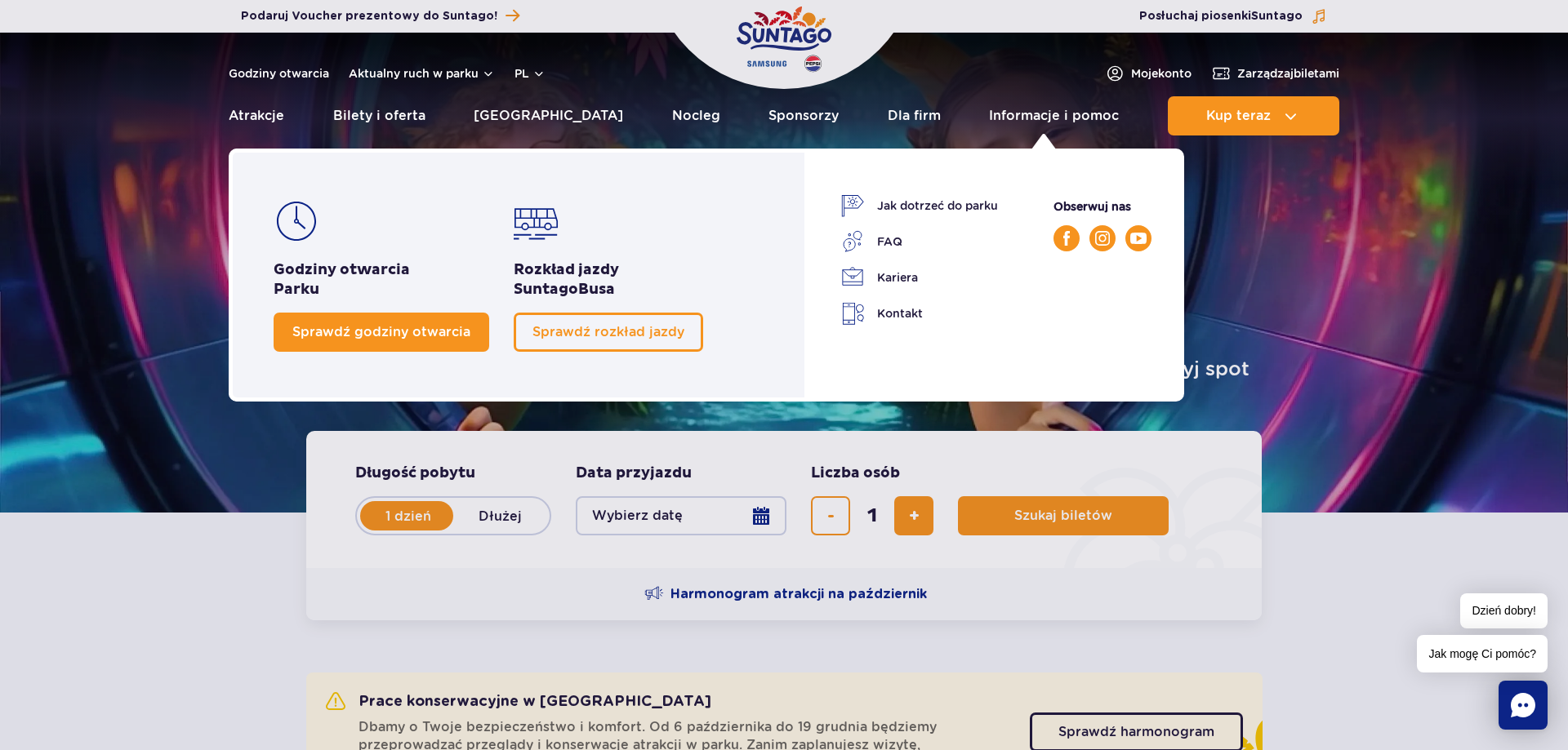
click at [431, 331] on span "Sprawdź godziny otwarcia" at bounding box center [381, 331] width 178 height 15
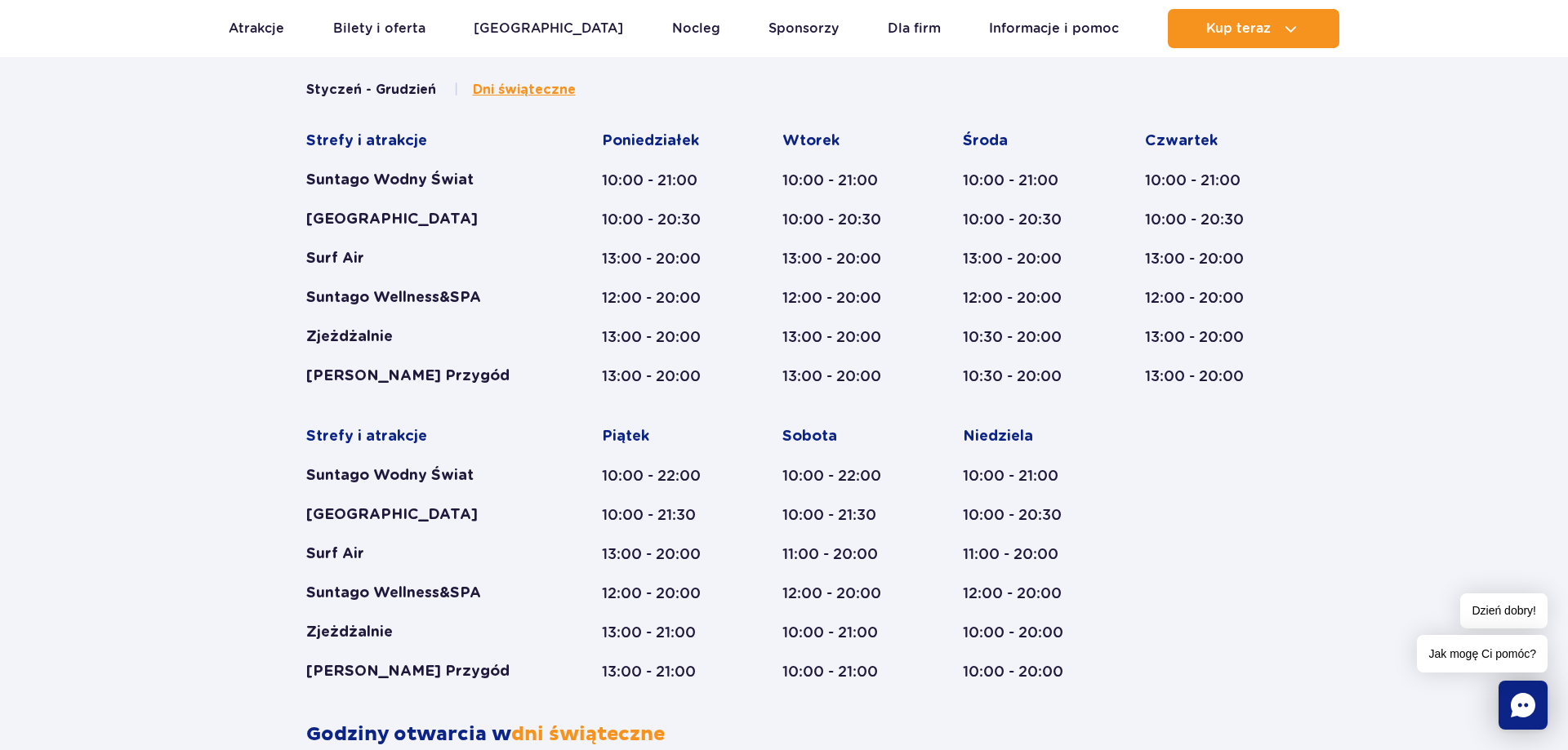
scroll to position [949, 0]
drag, startPoint x: 601, startPoint y: 558, endPoint x: 625, endPoint y: 561, distance: 24.2
click at [625, 561] on div "Strefy i atrakcje Suntago Wodny Świat Crocodile Island Surf Air Suntago Wellnes…" at bounding box center [784, 404] width 956 height 550
drag, startPoint x: 604, startPoint y: 596, endPoint x: 630, endPoint y: 596, distance: 26.0
click at [630, 596] on div "12:00 - 20:00" at bounding box center [660, 592] width 117 height 20
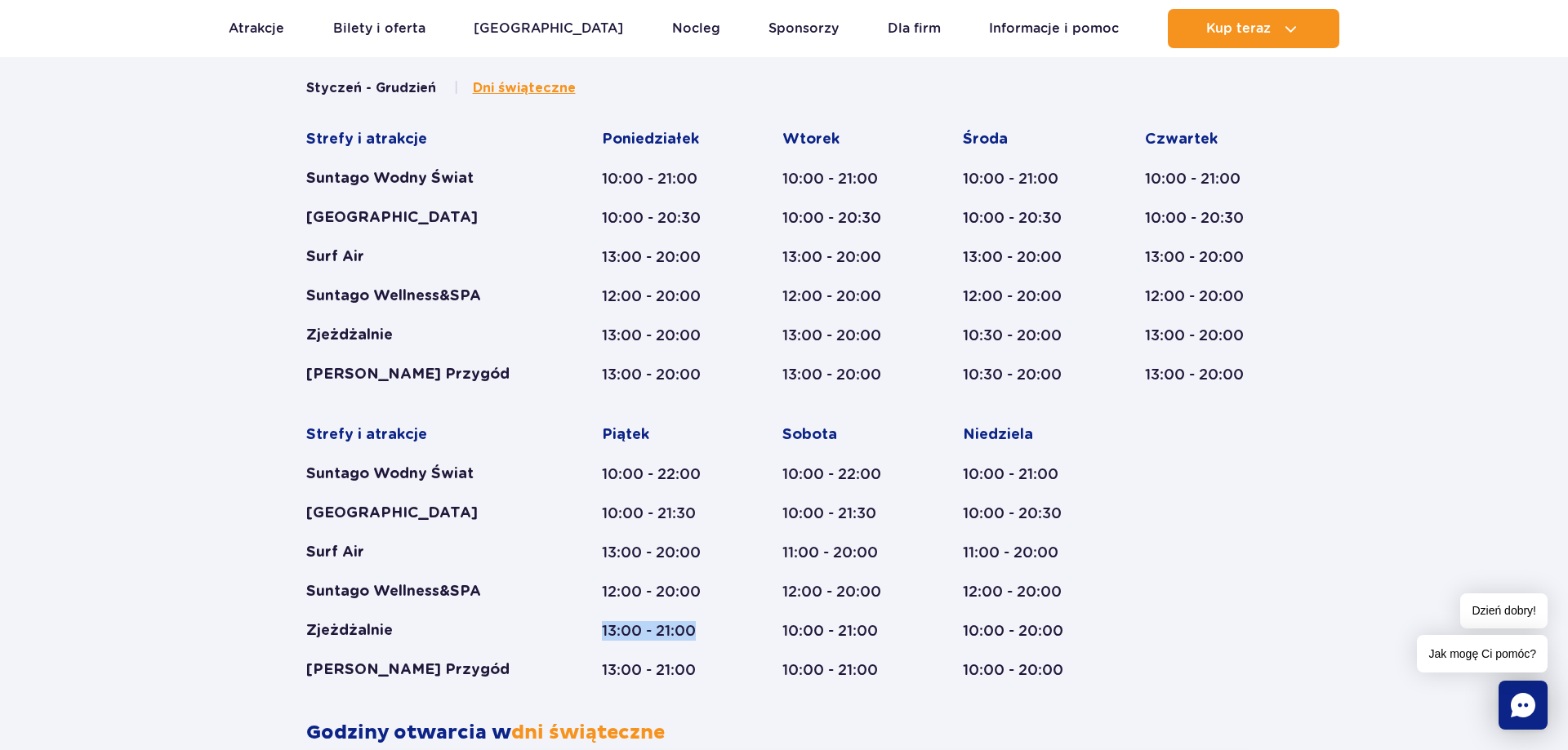
drag, startPoint x: 614, startPoint y: 629, endPoint x: 701, endPoint y: 636, distance: 87.3
click at [701, 636] on div "13:00 - 21:00" at bounding box center [660, 631] width 117 height 20
click at [397, 91] on button "Styczeń - Grudzień" at bounding box center [371, 88] width 130 height 18
click at [473, 84] on span "Dni świąteczne" at bounding box center [524, 88] width 103 height 18
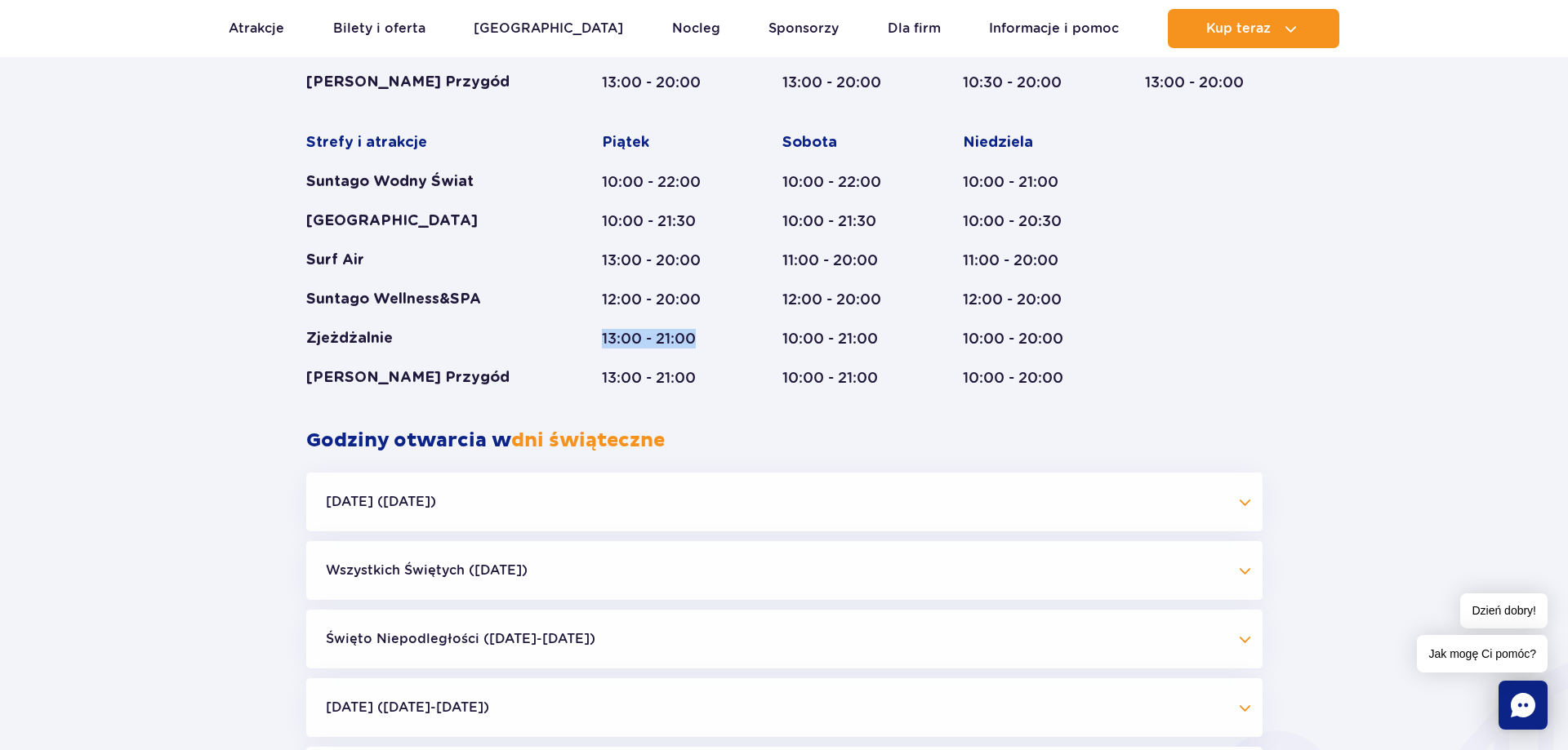
scroll to position [1164, 0]
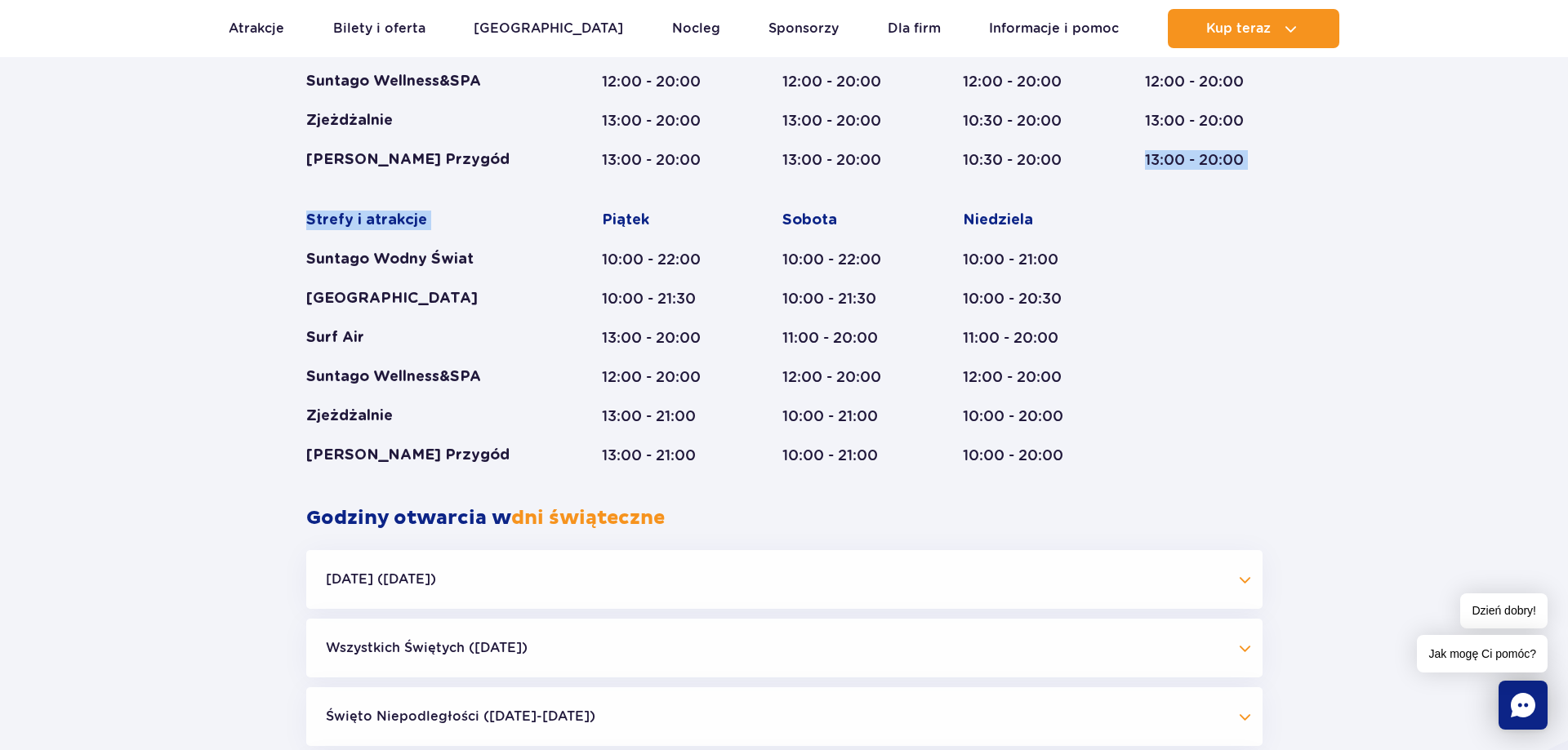
drag, startPoint x: 305, startPoint y: 261, endPoint x: 1108, endPoint y: 494, distance: 836.1
click at [1113, 498] on div "Styczeń - Grudzień Dni świąteczne Strefy i atrakcje Suntago Wodny Świat Crocodi…" at bounding box center [784, 186] width 980 height 642
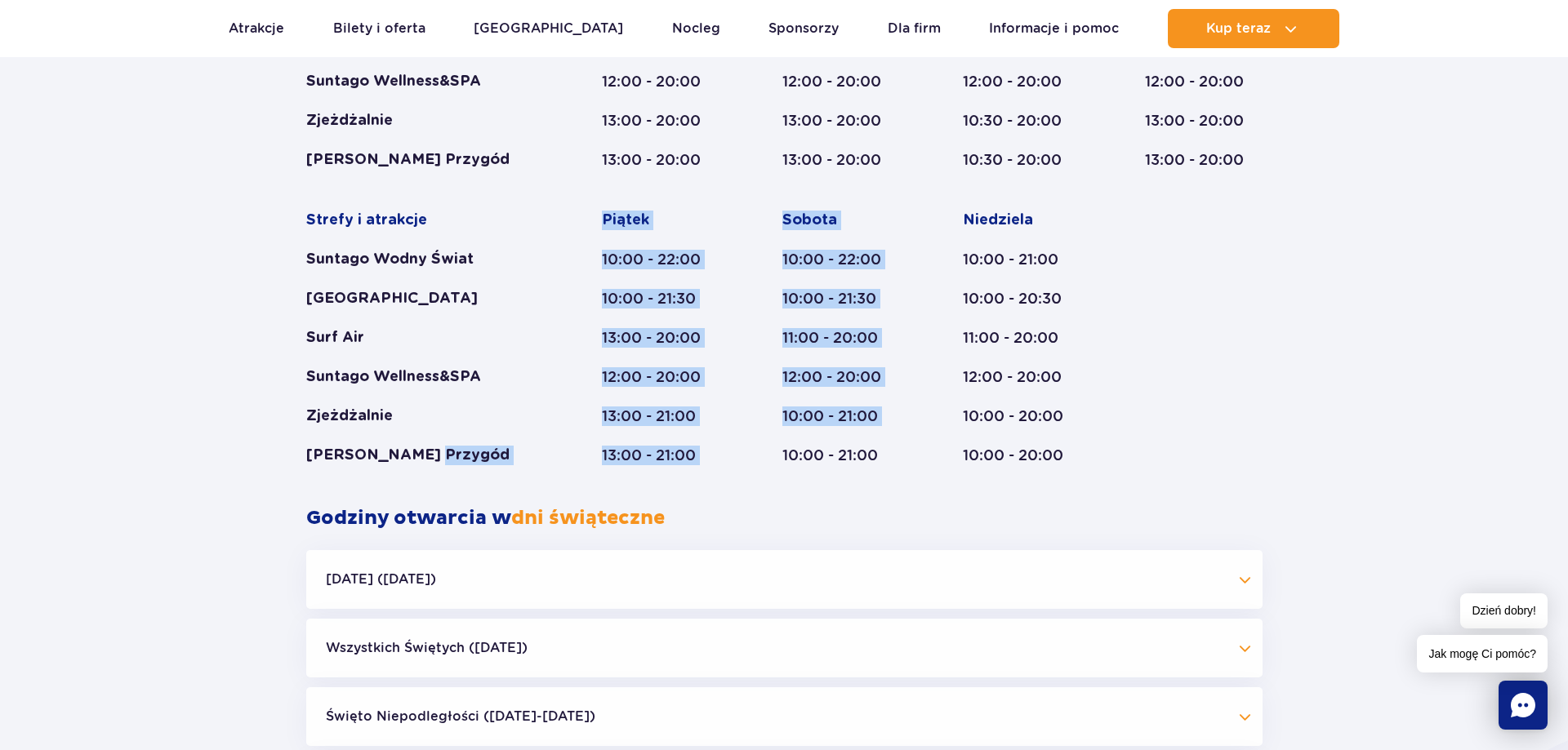
drag, startPoint x: 432, startPoint y: 462, endPoint x: 800, endPoint y: 483, distance: 368.6
click at [797, 483] on div "Styczeń - Grudzień Dni świąteczne Strefy i atrakcje Suntago Wodny Świat Crocodi…" at bounding box center [784, 186] width 980 height 642
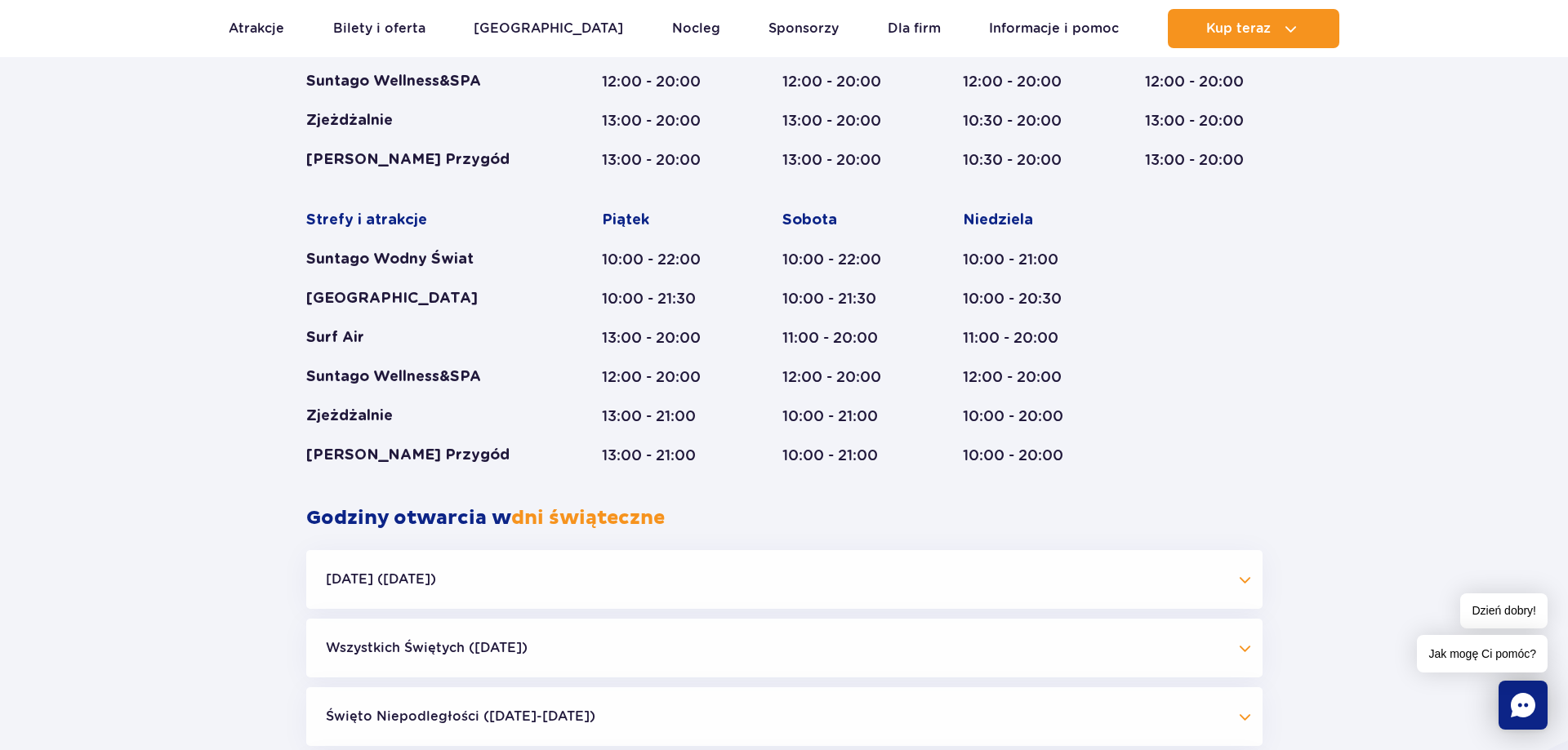
click at [905, 508] on h2 "Godziny otwarcia w dni świąteczne" at bounding box center [784, 519] width 956 height 25
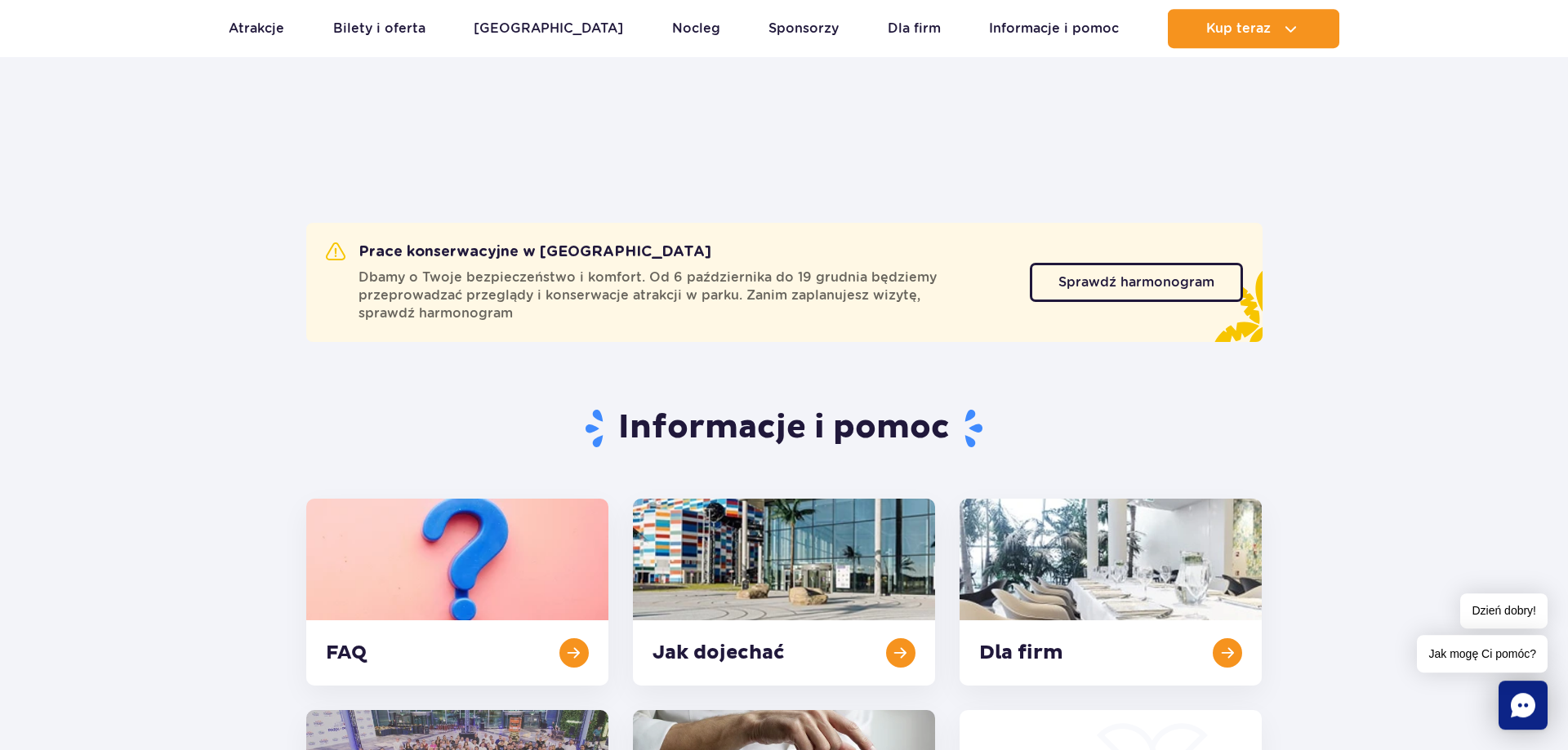
scroll to position [0, 0]
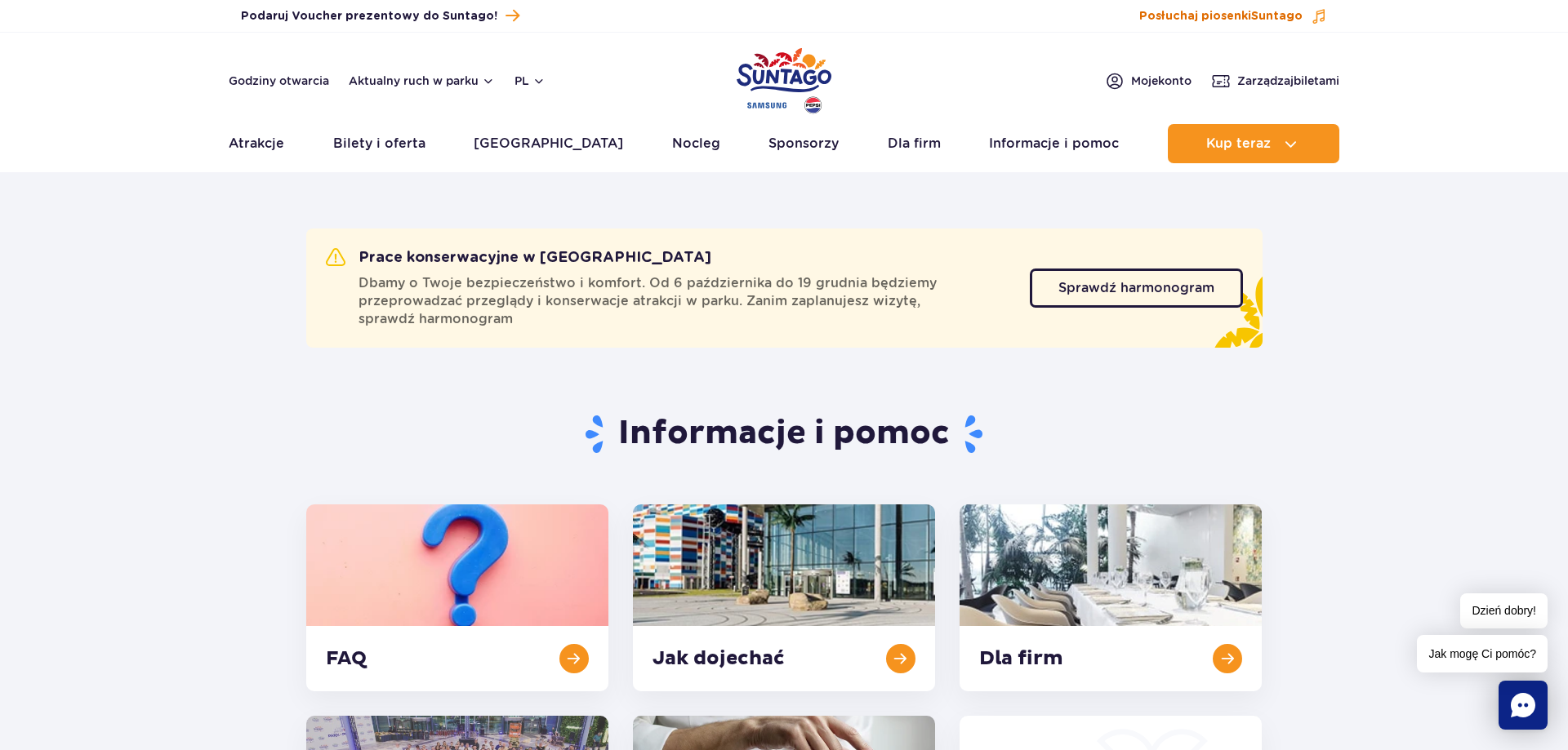
click at [1194, 12] on span "Posłuchaj piosenki Suntago" at bounding box center [1220, 16] width 164 height 16
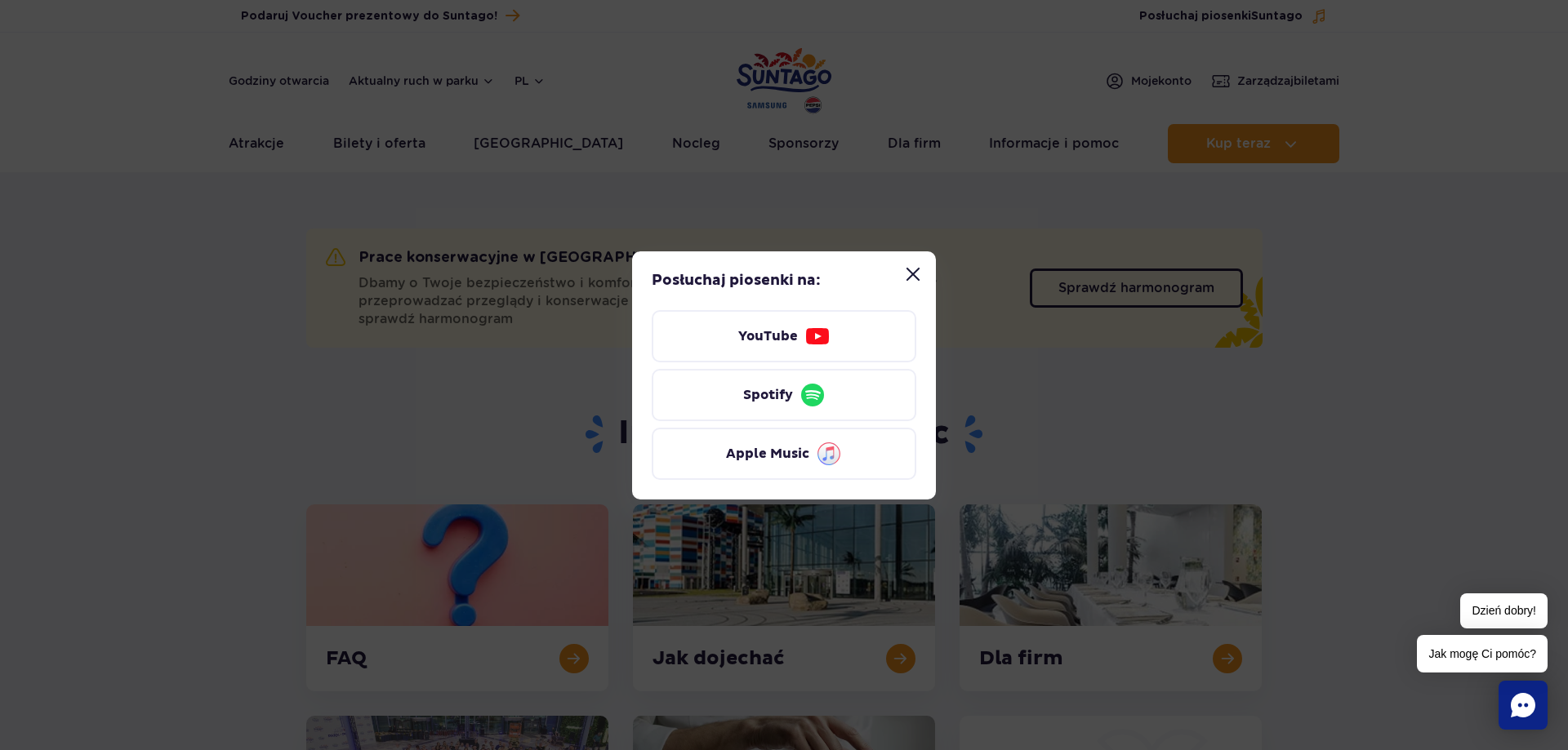
click at [908, 272] on button "Zamknij modal “Posłuchaj piosenki Suntago”" at bounding box center [913, 274] width 33 height 33
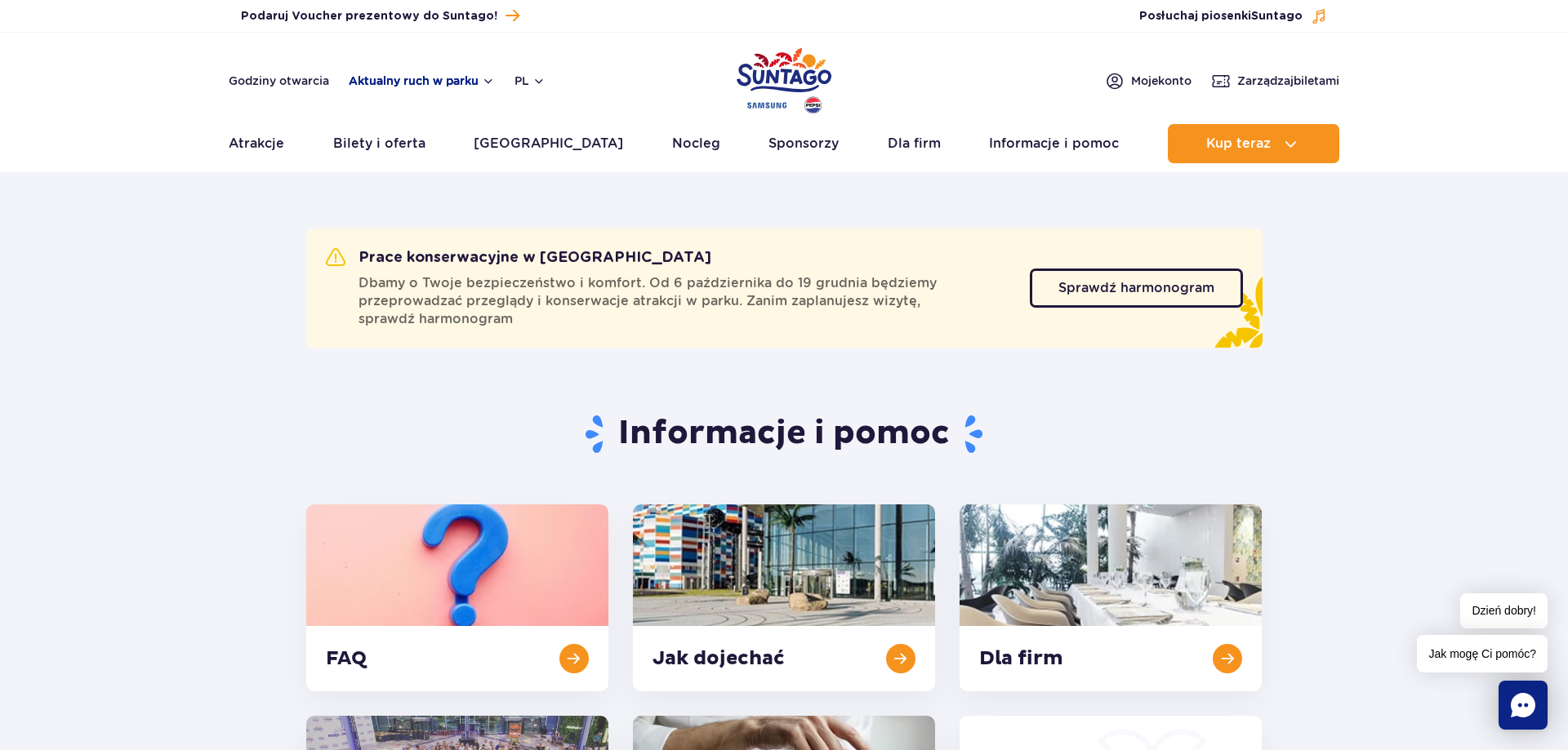
click at [368, 83] on button "Aktualny ruch w parku" at bounding box center [421, 81] width 146 height 13
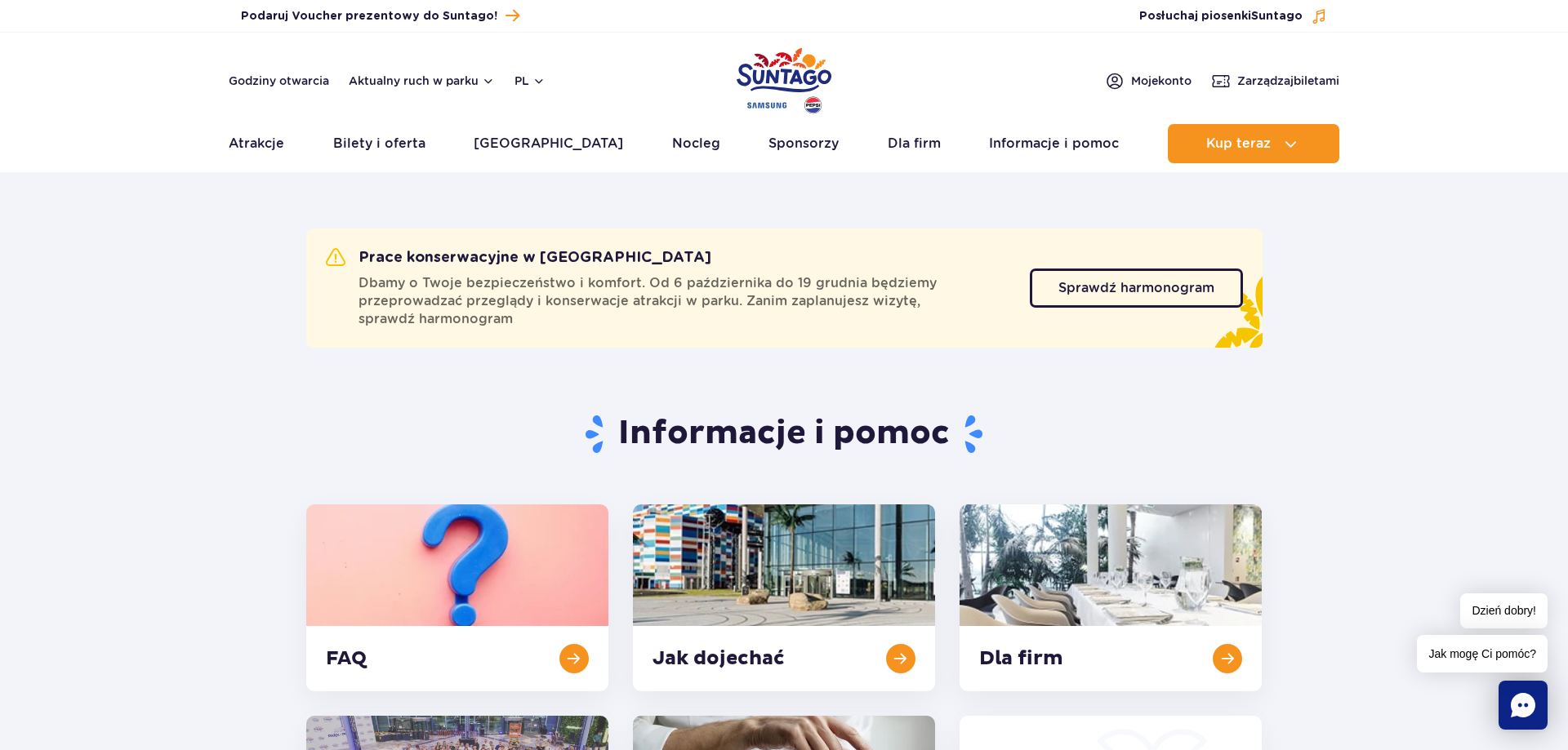
drag, startPoint x: 1385, startPoint y: 366, endPoint x: 1389, endPoint y: 387, distance: 21.4
click at [1142, 76] on span "Moje konto" at bounding box center [1161, 81] width 60 height 16
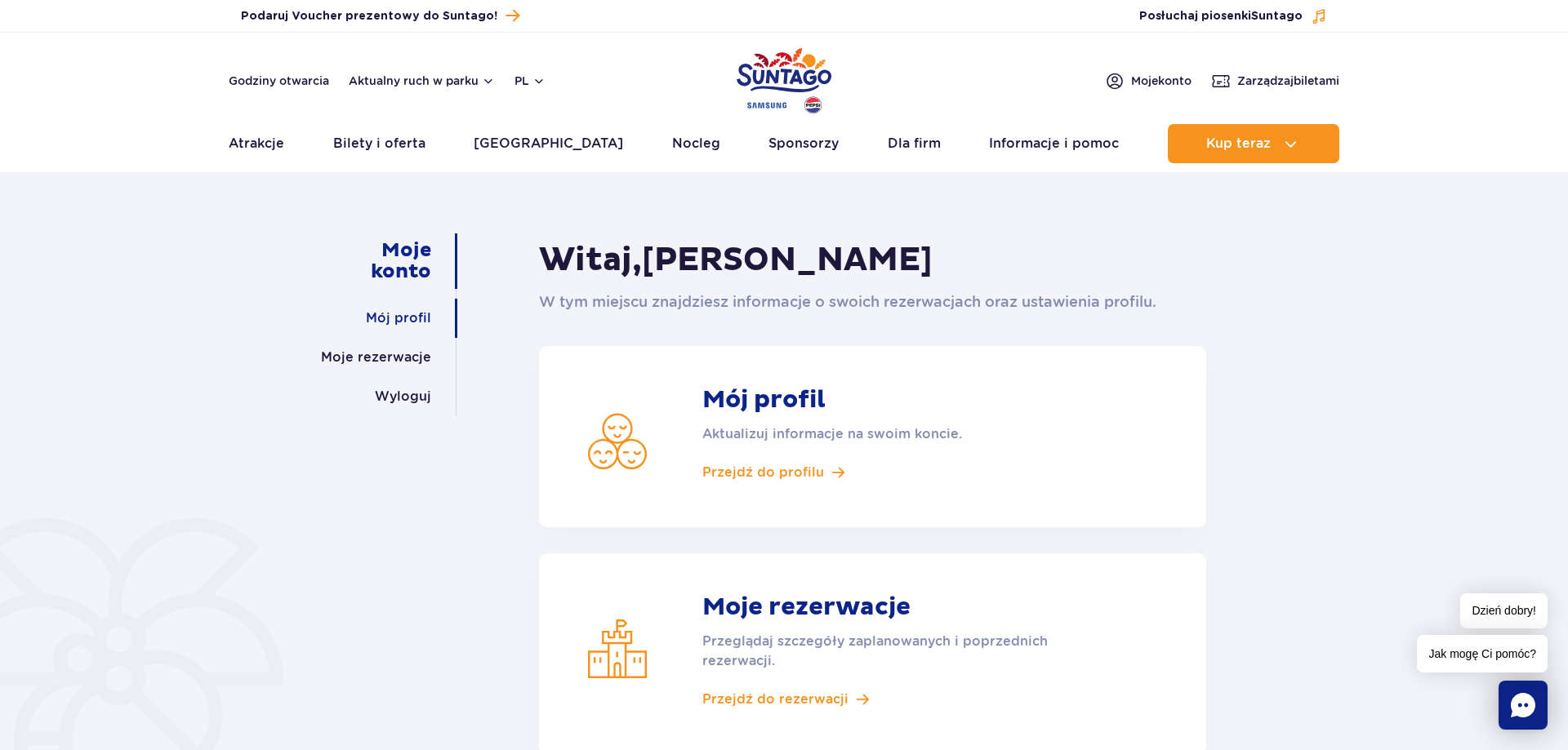
click at [419, 322] on link "Mój profil" at bounding box center [398, 318] width 65 height 39
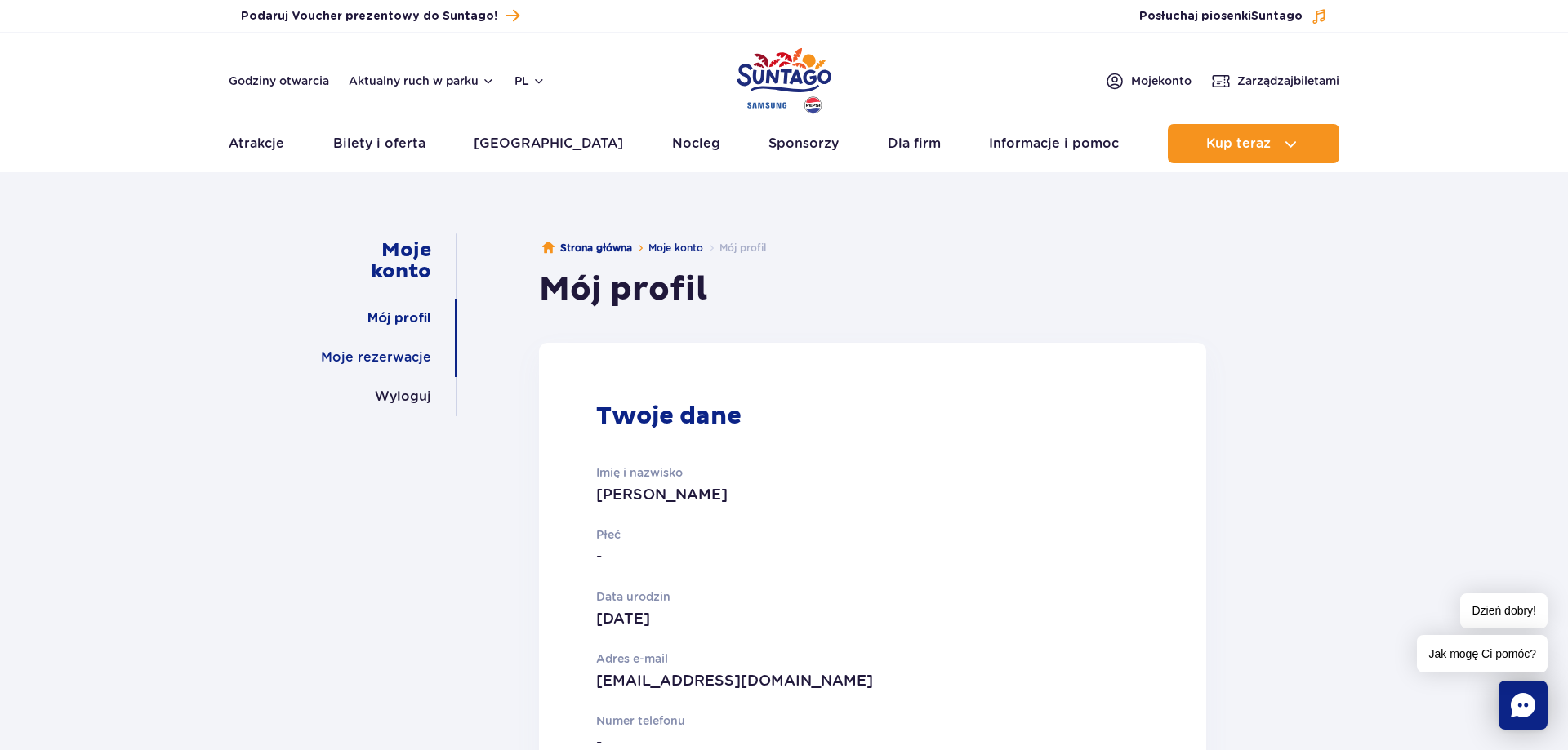
click at [373, 357] on link "Moje rezerwacje" at bounding box center [376, 357] width 110 height 39
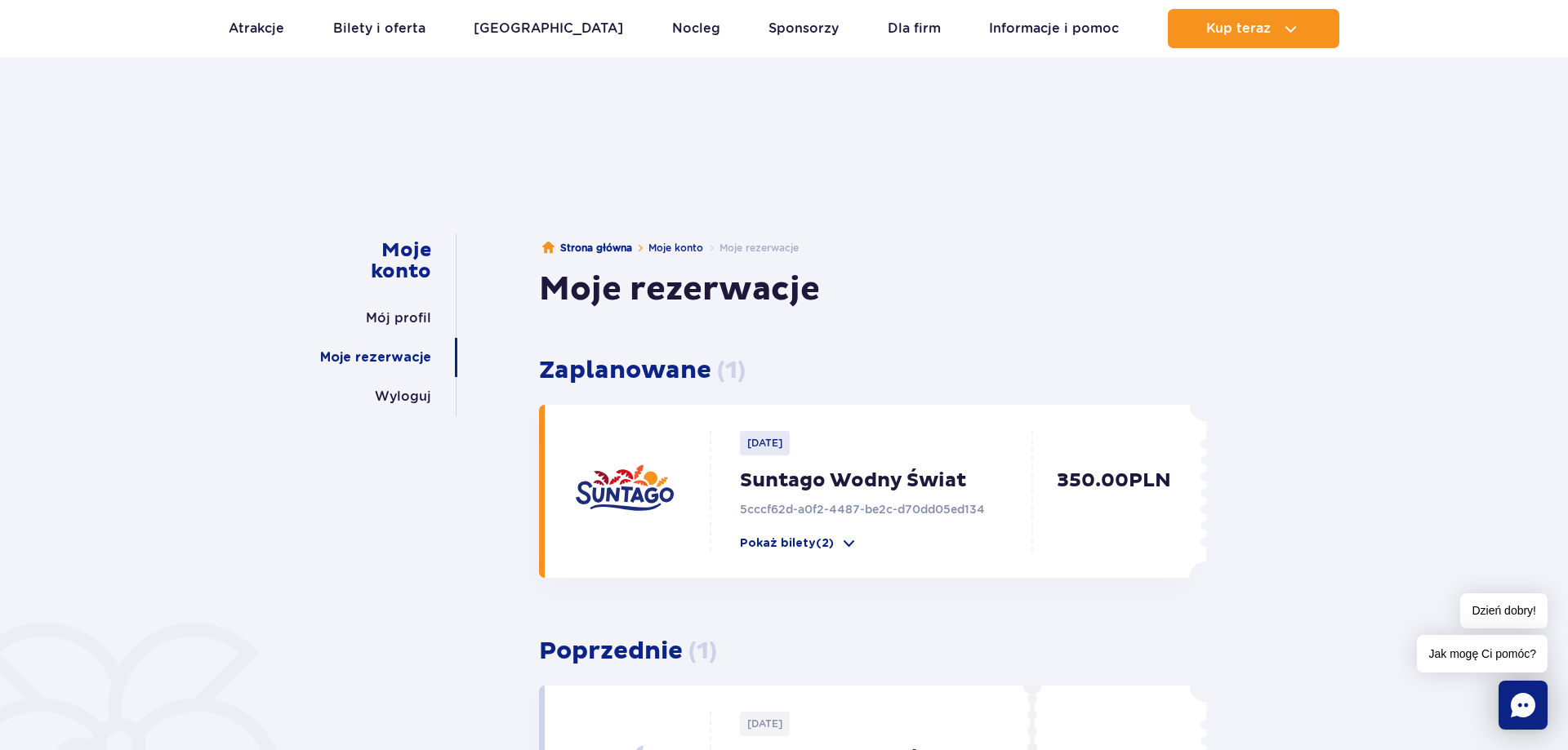
scroll to position [84, 0]
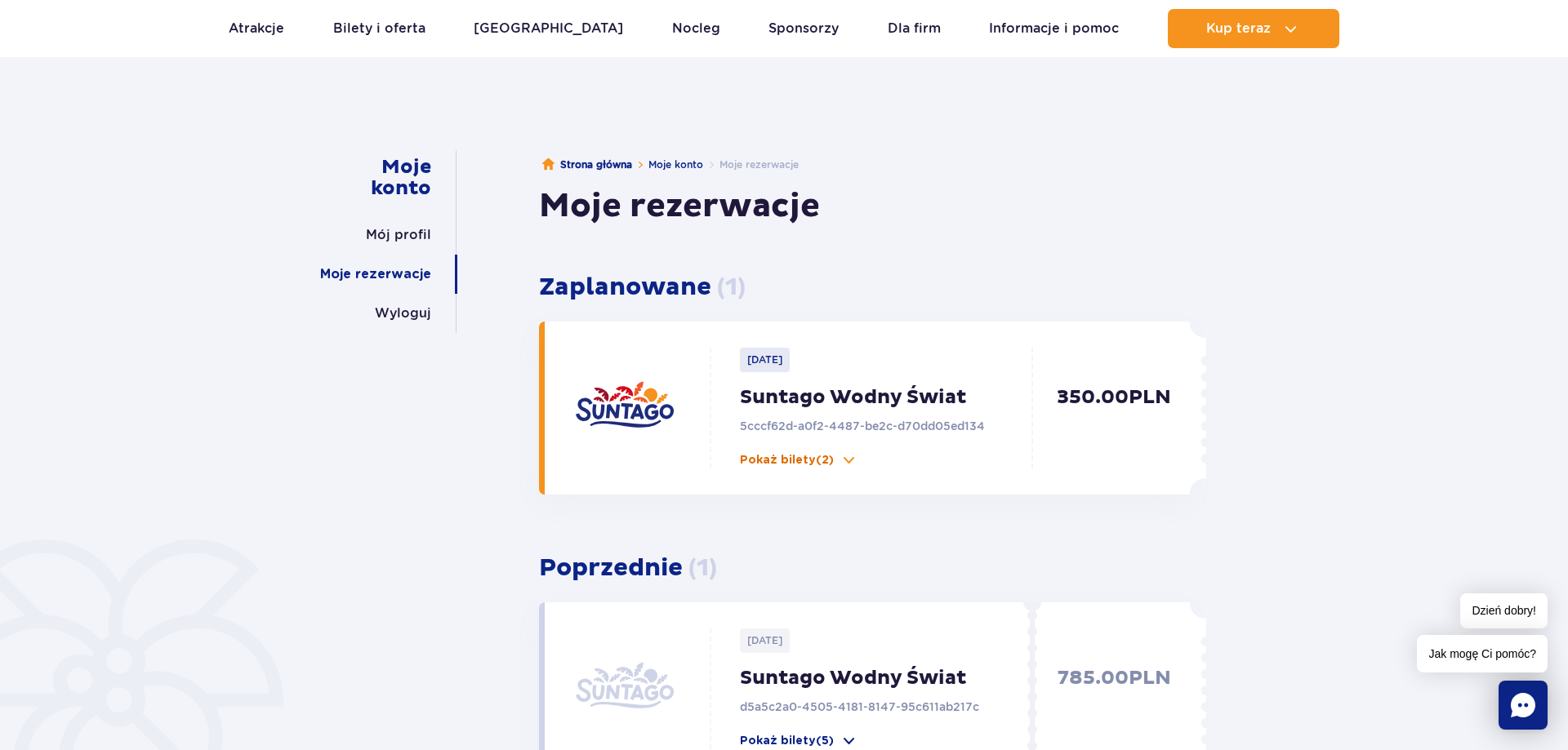
click at [802, 464] on p "Pokaż bilety (2)" at bounding box center [787, 460] width 94 height 16
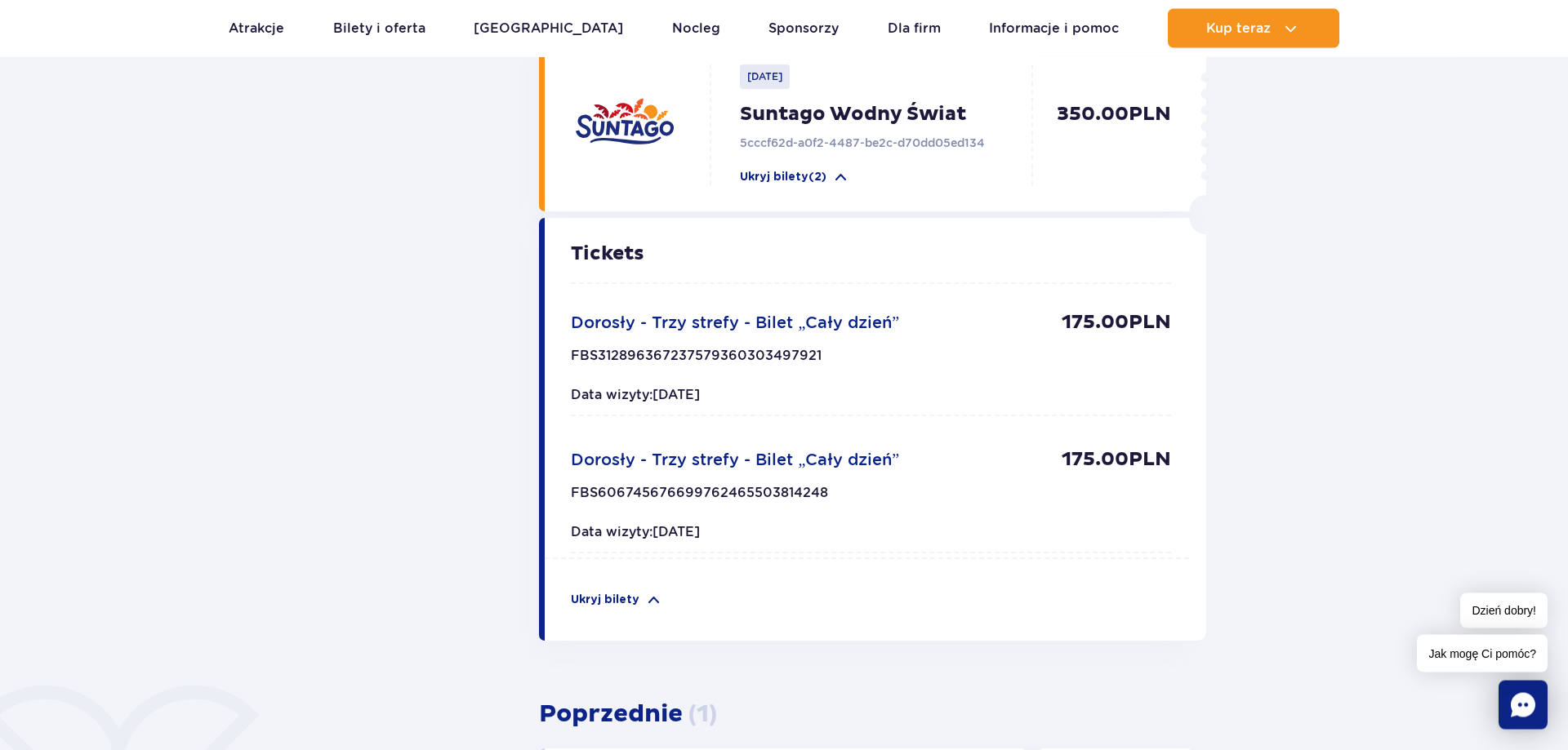
scroll to position [416, 0]
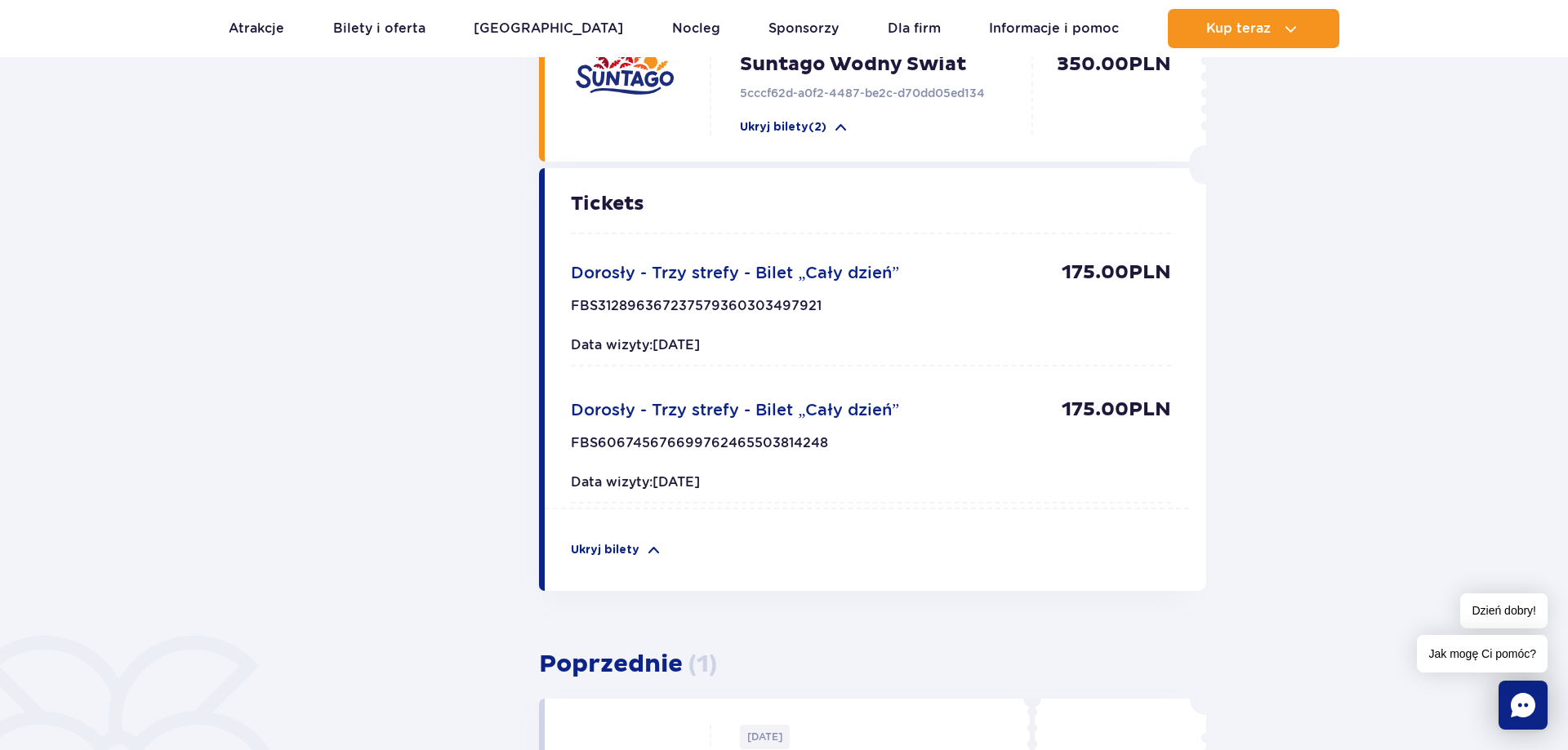
drag, startPoint x: 770, startPoint y: 476, endPoint x: 630, endPoint y: 306, distance: 220.2
click at [630, 306] on div "Tickets Dorosły - Trzy strefy - Bilet „Cały dzień” 175.00 PLN FBS31289636723757…" at bounding box center [870, 352] width 599 height 315
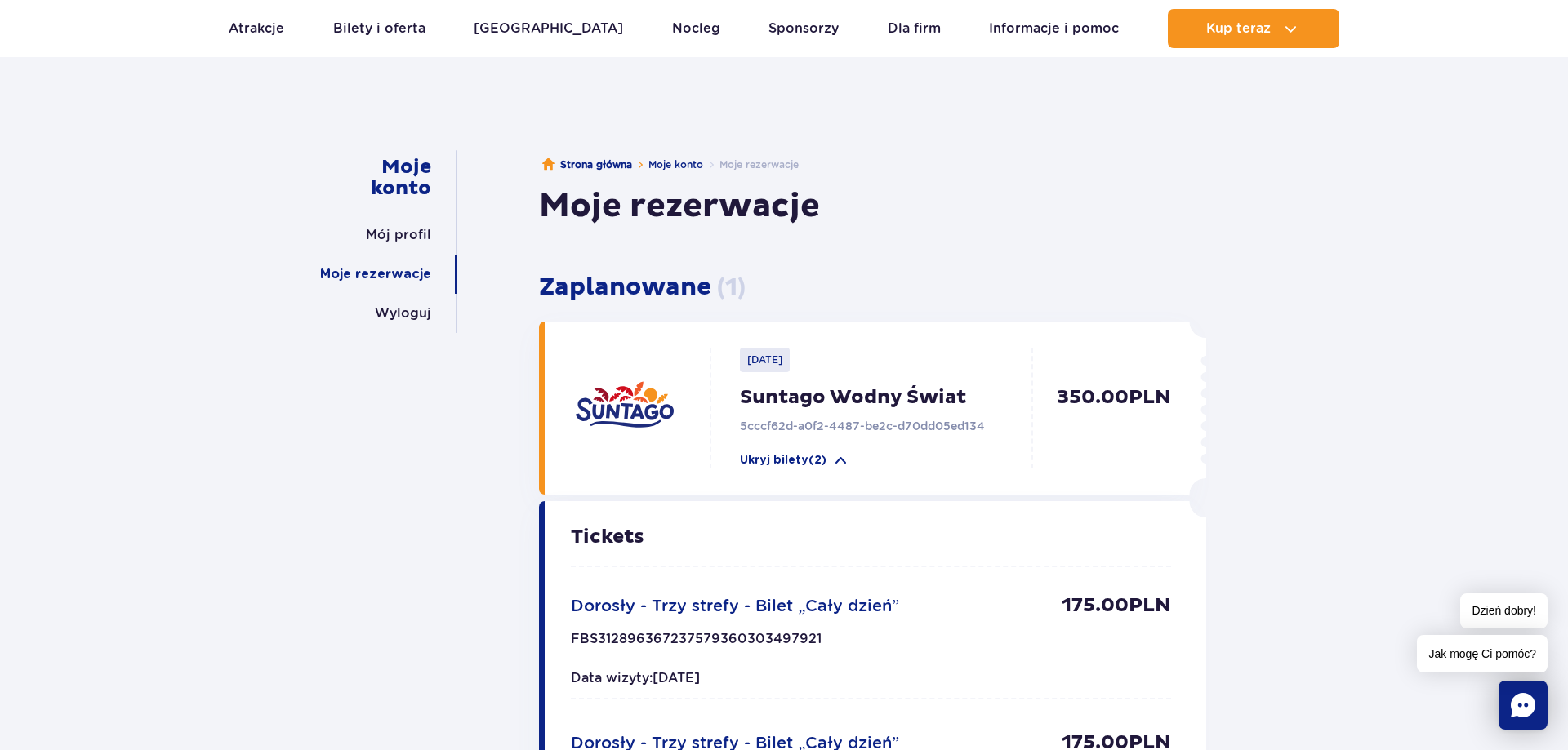
scroll to position [0, 0]
